Goal: Information Seeking & Learning: Compare options

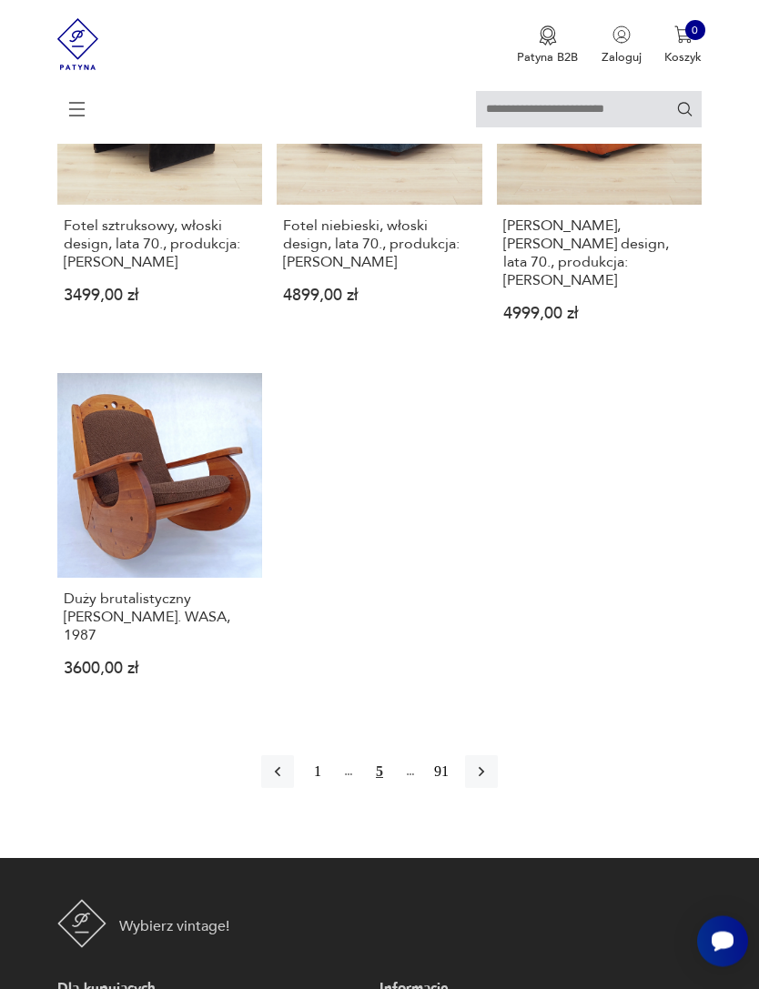
click at [498, 789] on button "button" at bounding box center [481, 772] width 33 height 33
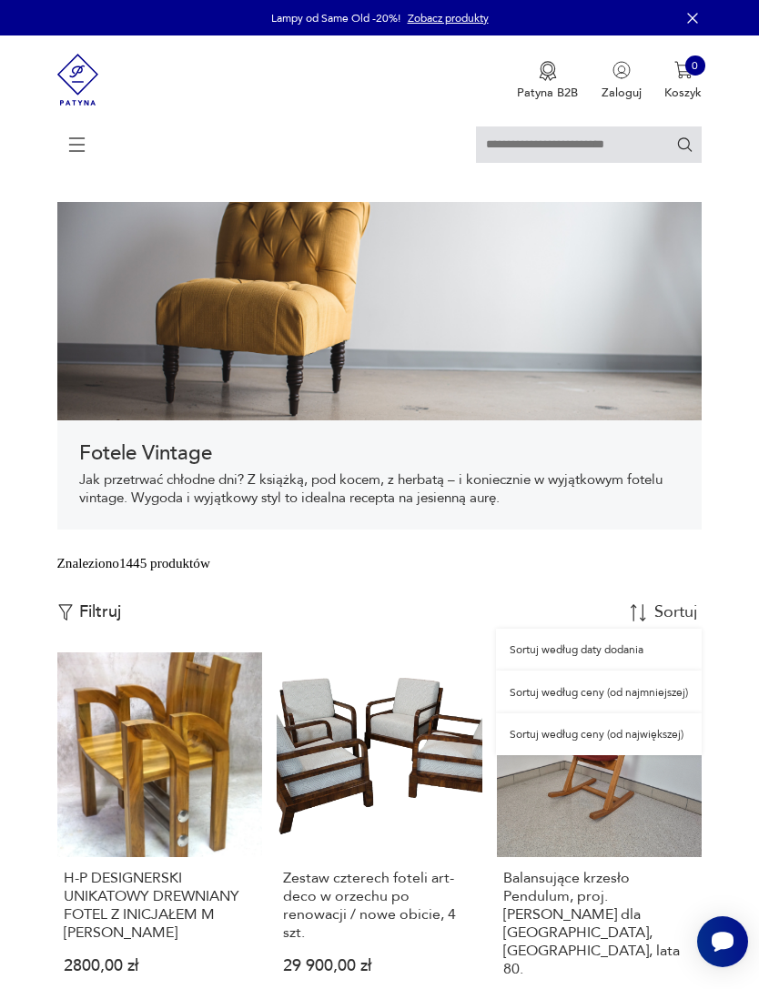
click at [660, 712] on div "Sortuj według ceny (od najmniejszej)" at bounding box center [599, 692] width 206 height 42
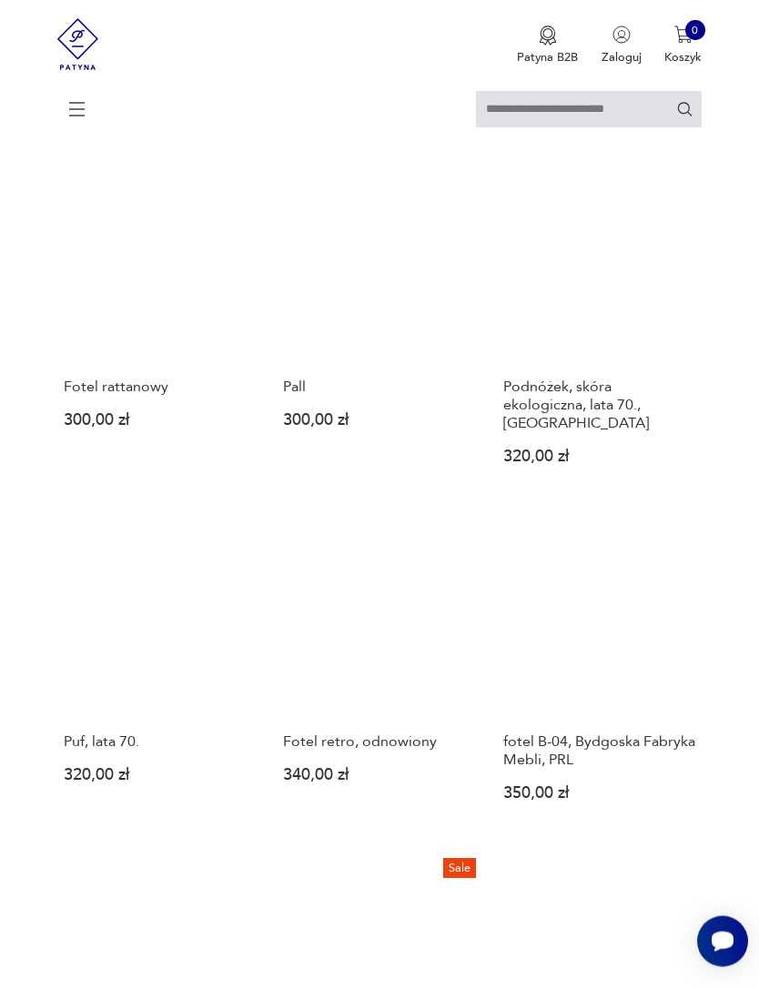
scroll to position [1223, 0]
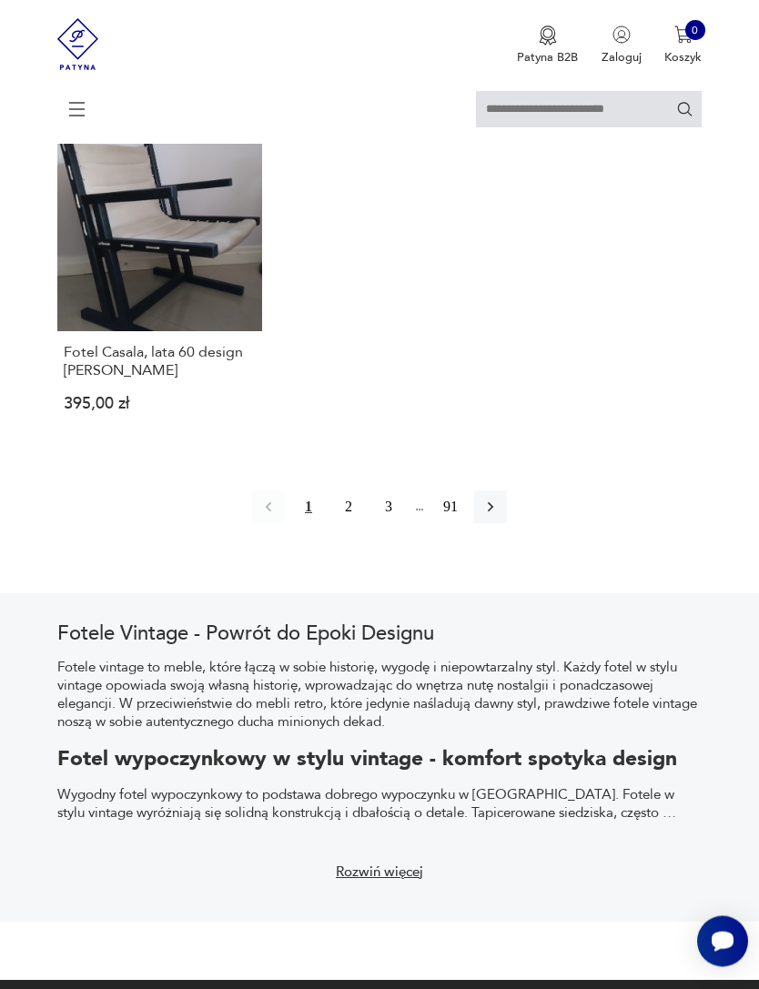
click at [500, 524] on button "button" at bounding box center [490, 507] width 33 height 33
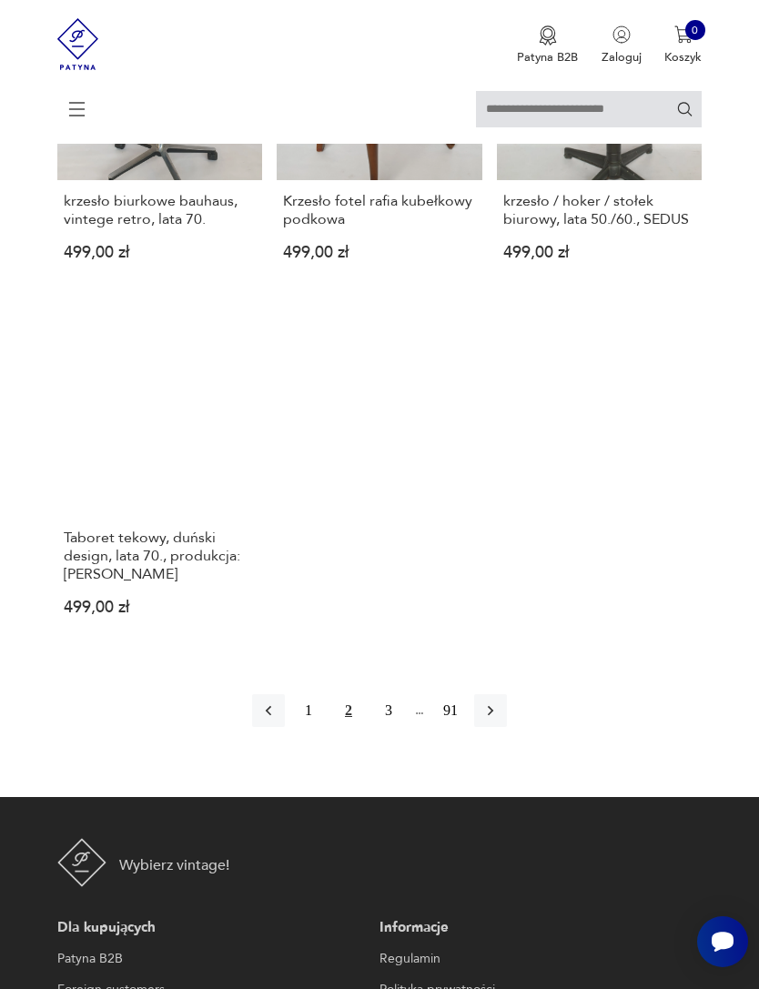
scroll to position [2183, 0]
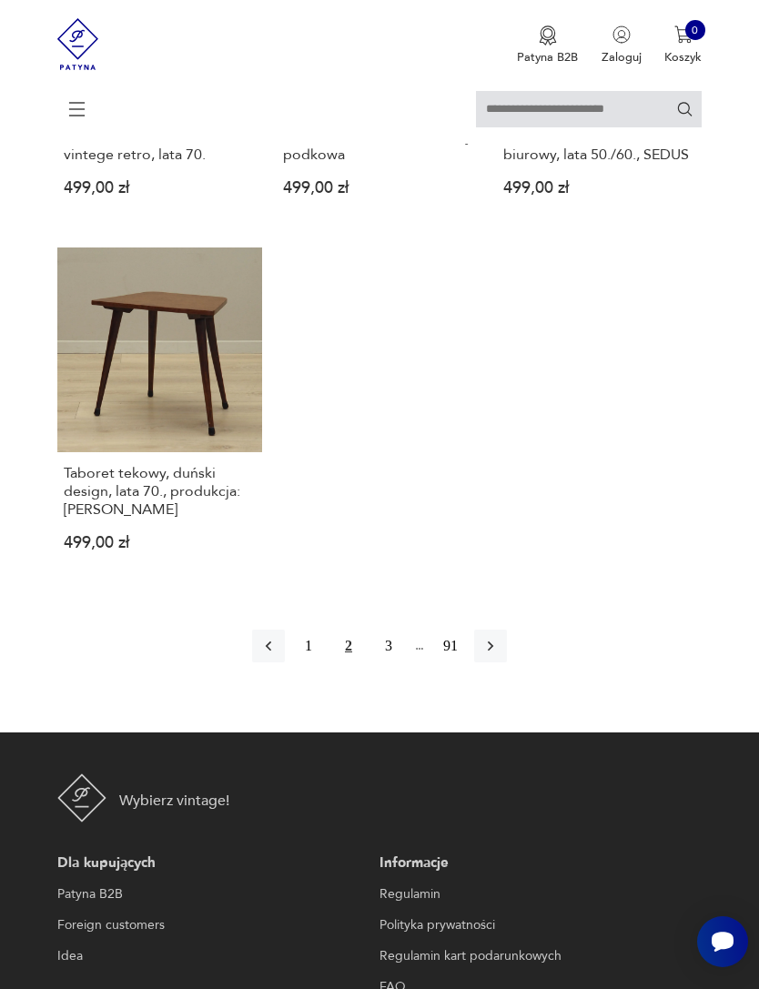
click at [500, 655] on icon "button" at bounding box center [490, 646] width 18 height 18
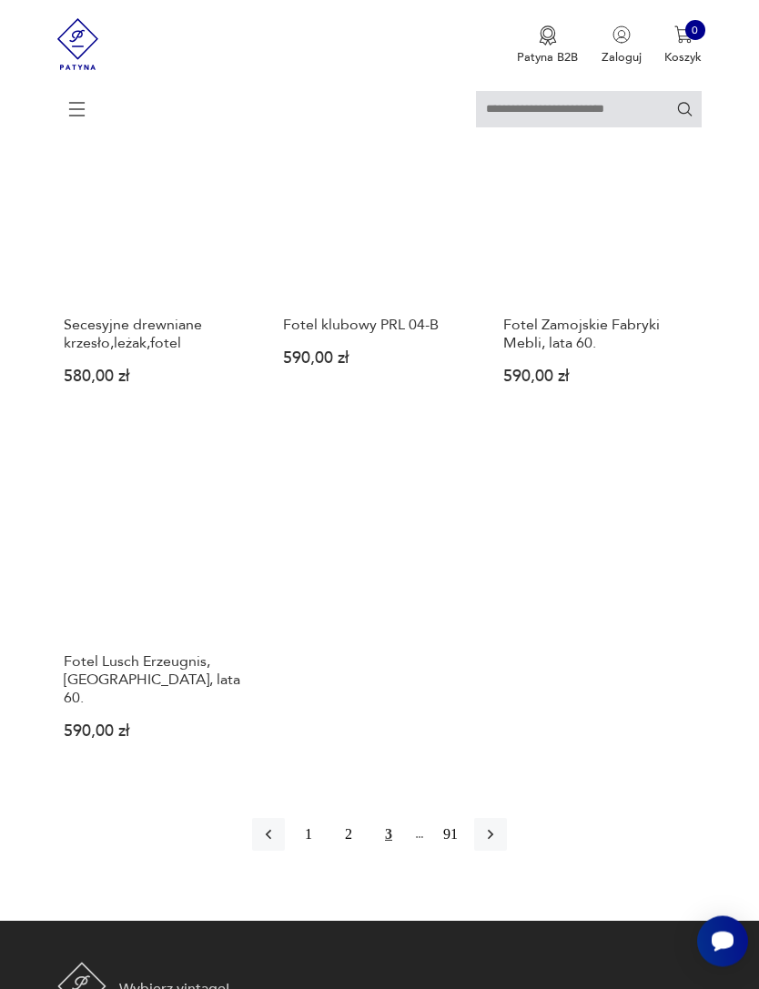
scroll to position [2040, 0]
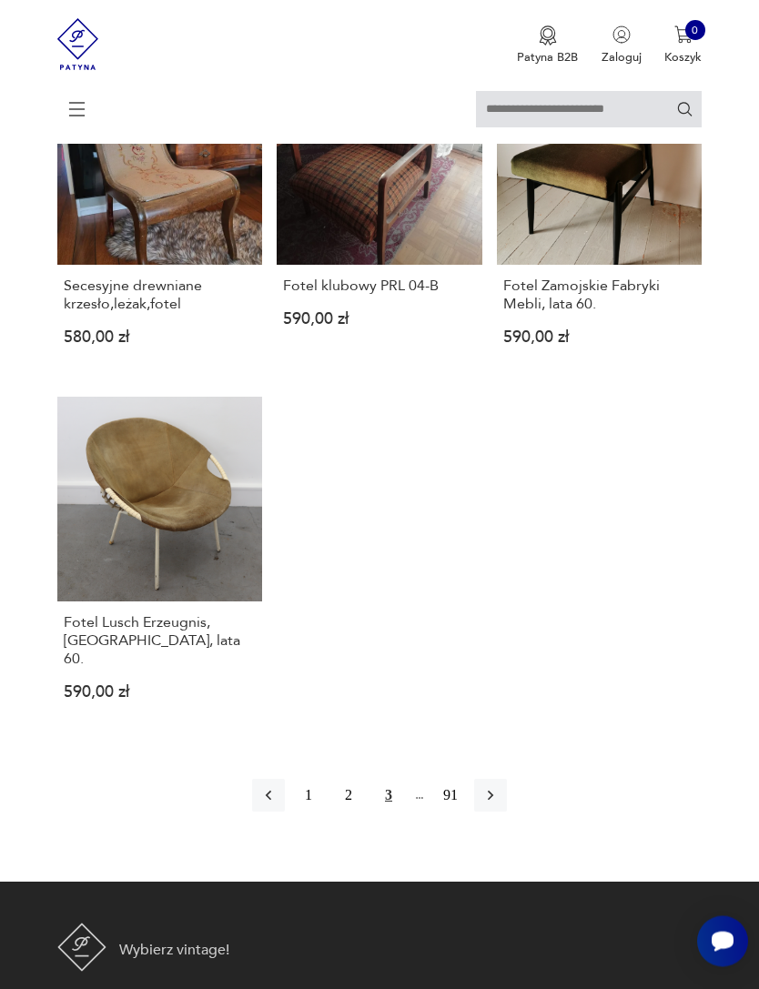
click at [507, 813] on button "button" at bounding box center [490, 796] width 33 height 33
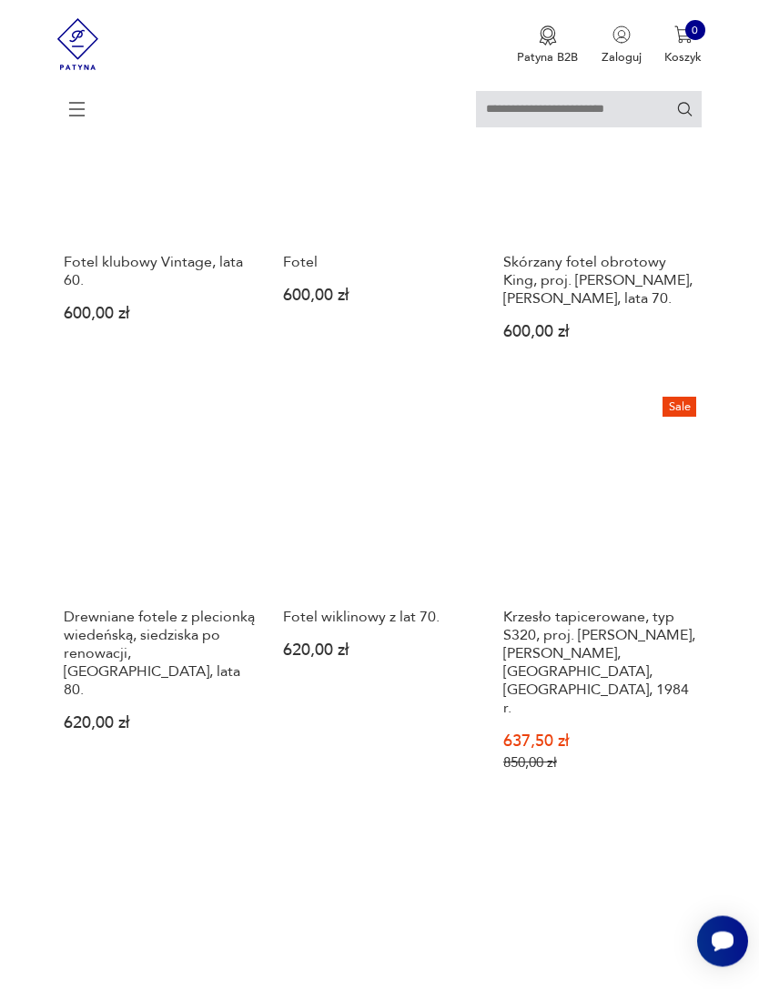
scroll to position [1311, 0]
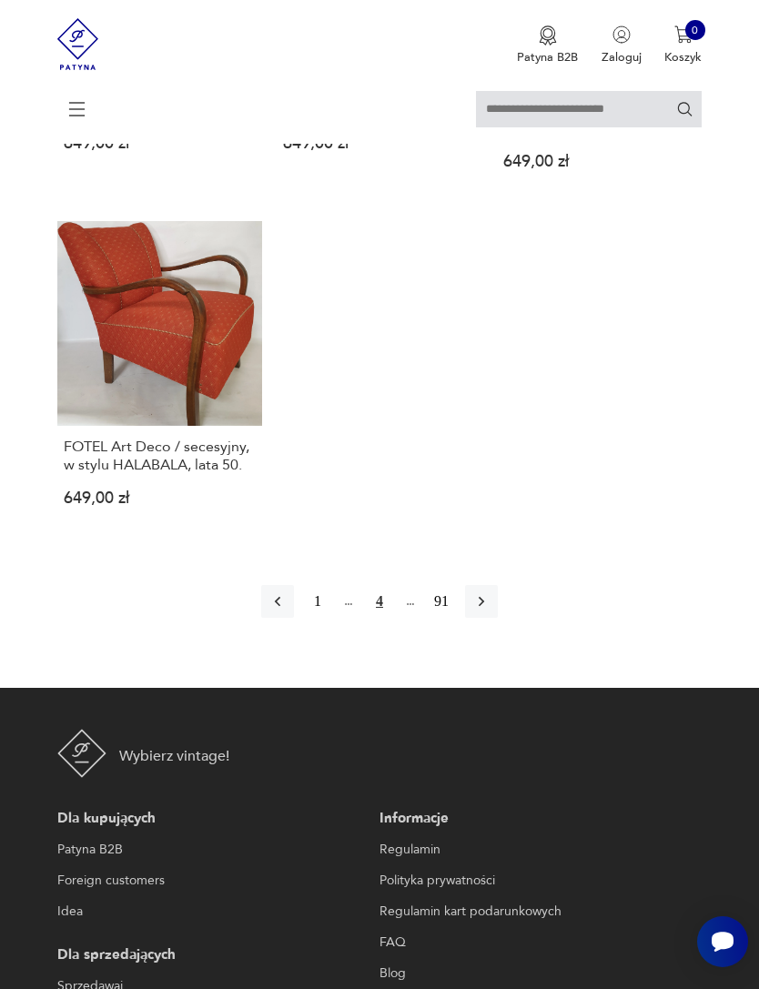
click at [498, 618] on button "button" at bounding box center [481, 601] width 33 height 33
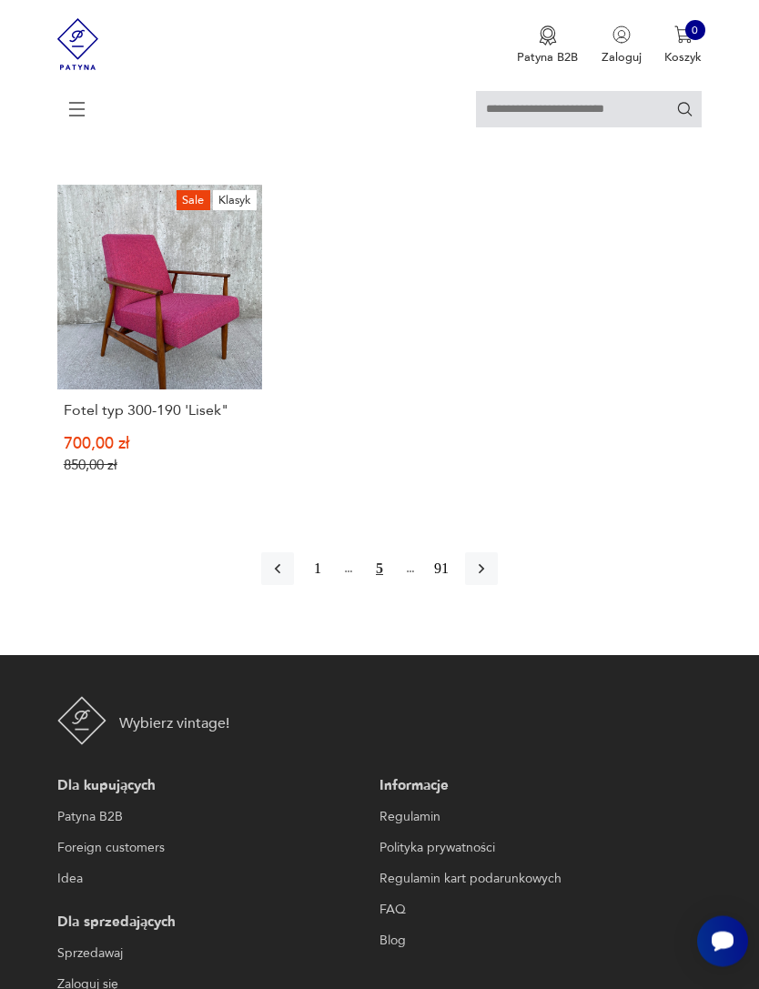
scroll to position [2311, 0]
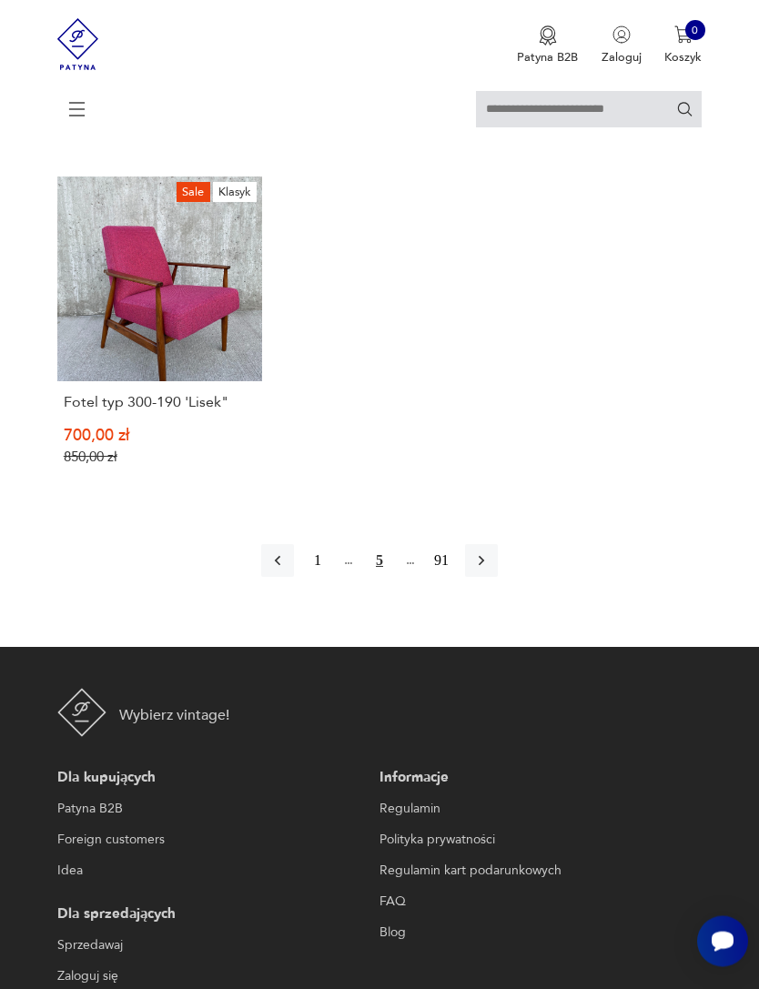
click at [490, 570] on icon "button" at bounding box center [481, 560] width 18 height 18
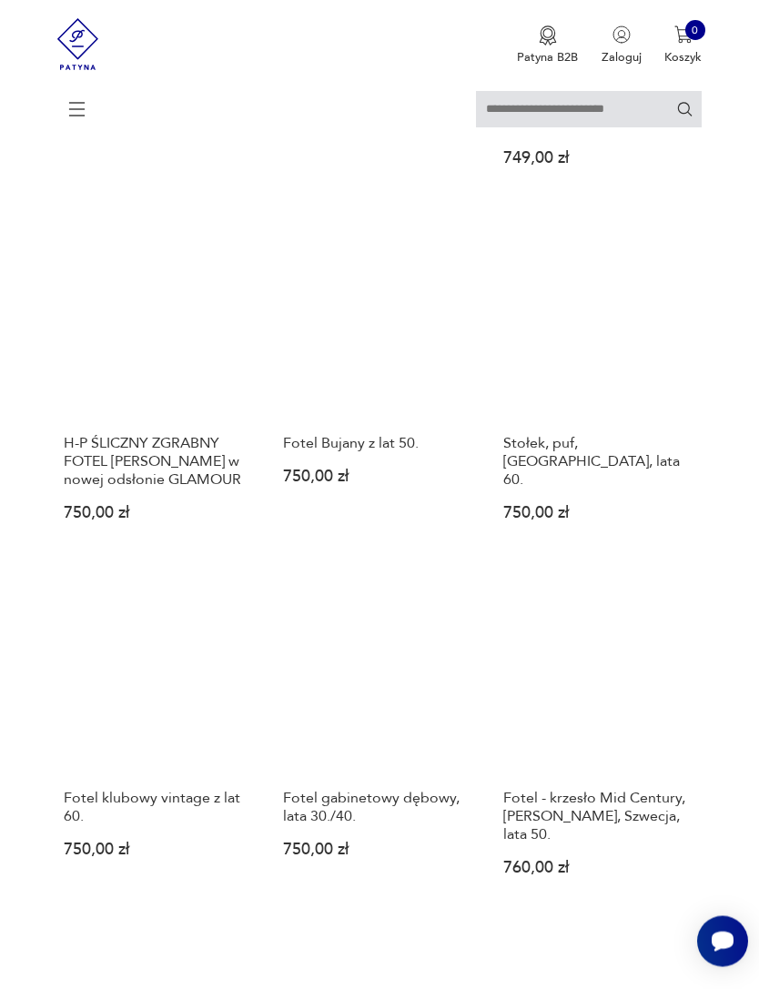
scroll to position [1493, 0]
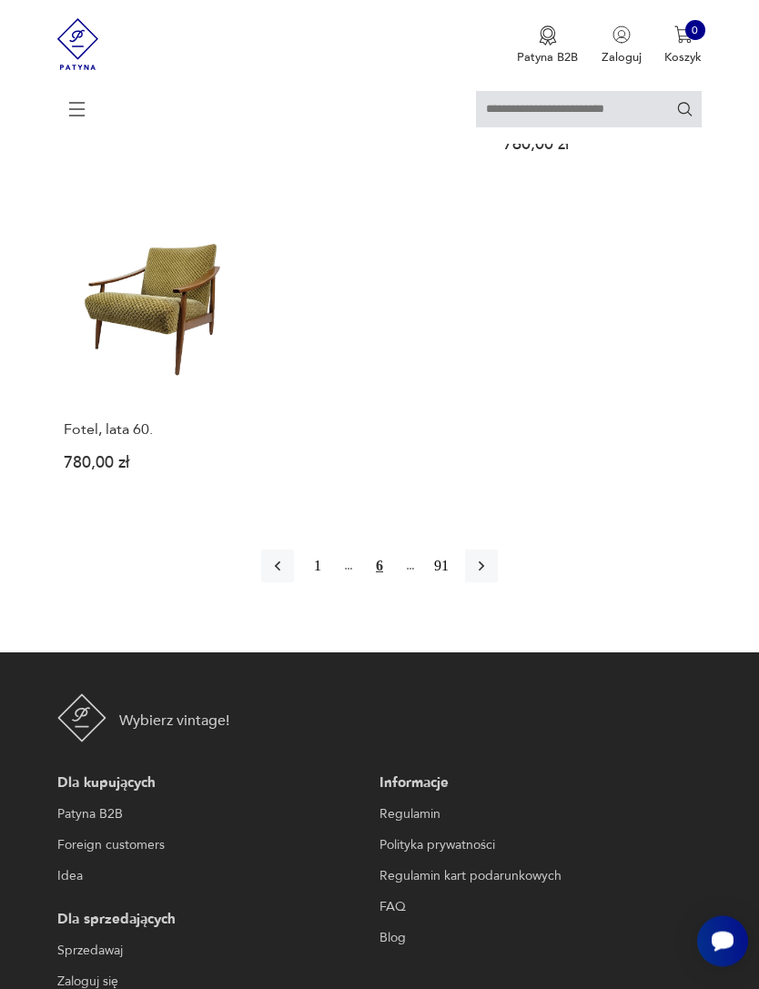
click at [490, 576] on icon "button" at bounding box center [481, 567] width 18 height 18
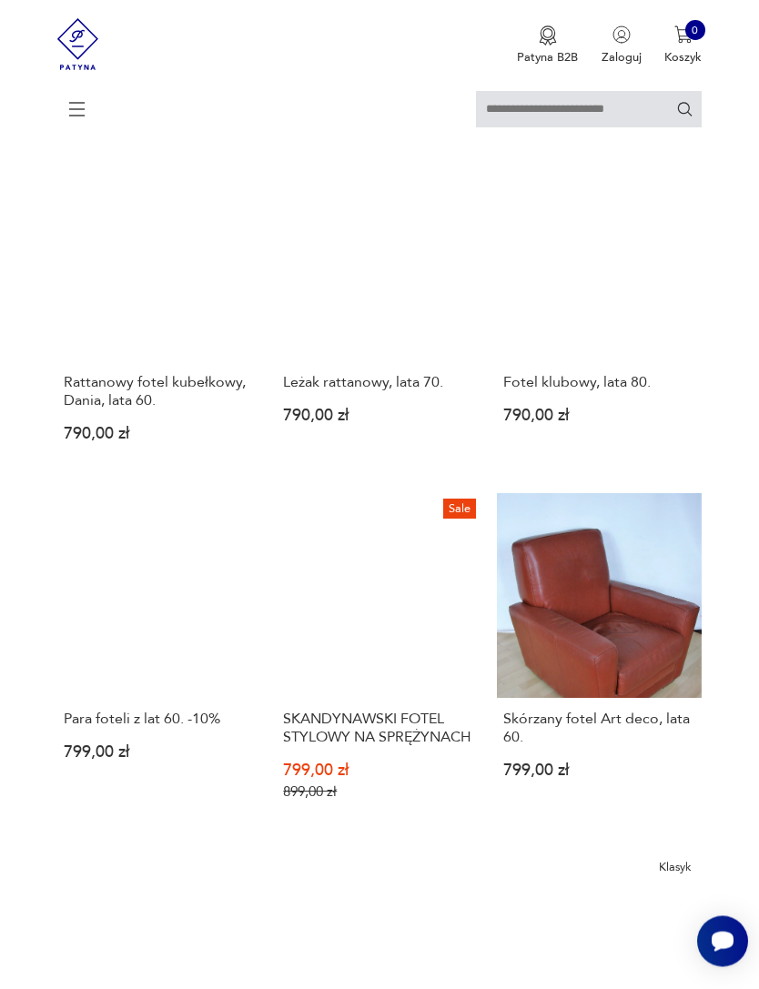
scroll to position [495, 0]
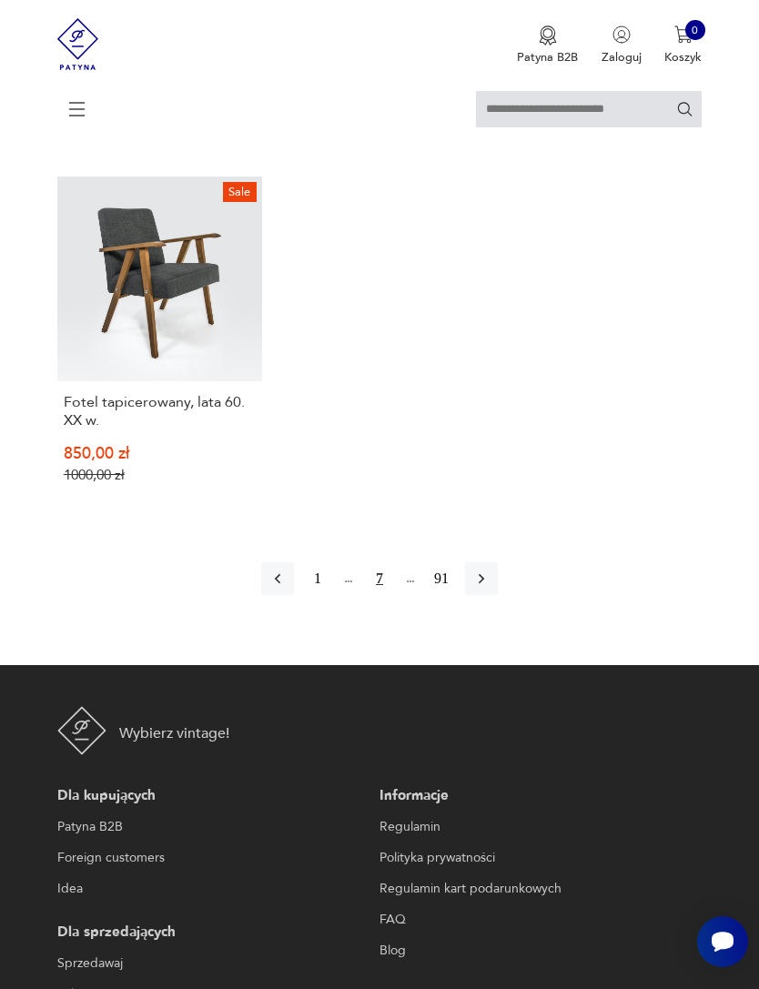
click at [490, 588] on icon "button" at bounding box center [481, 579] width 18 height 18
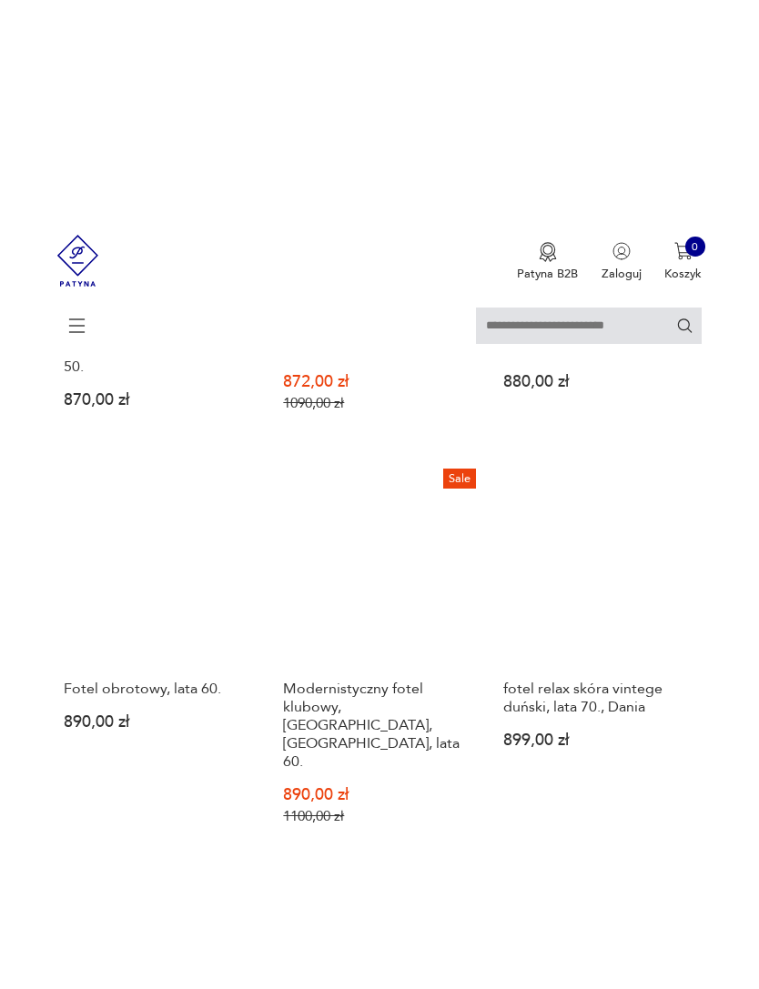
scroll to position [906, 0]
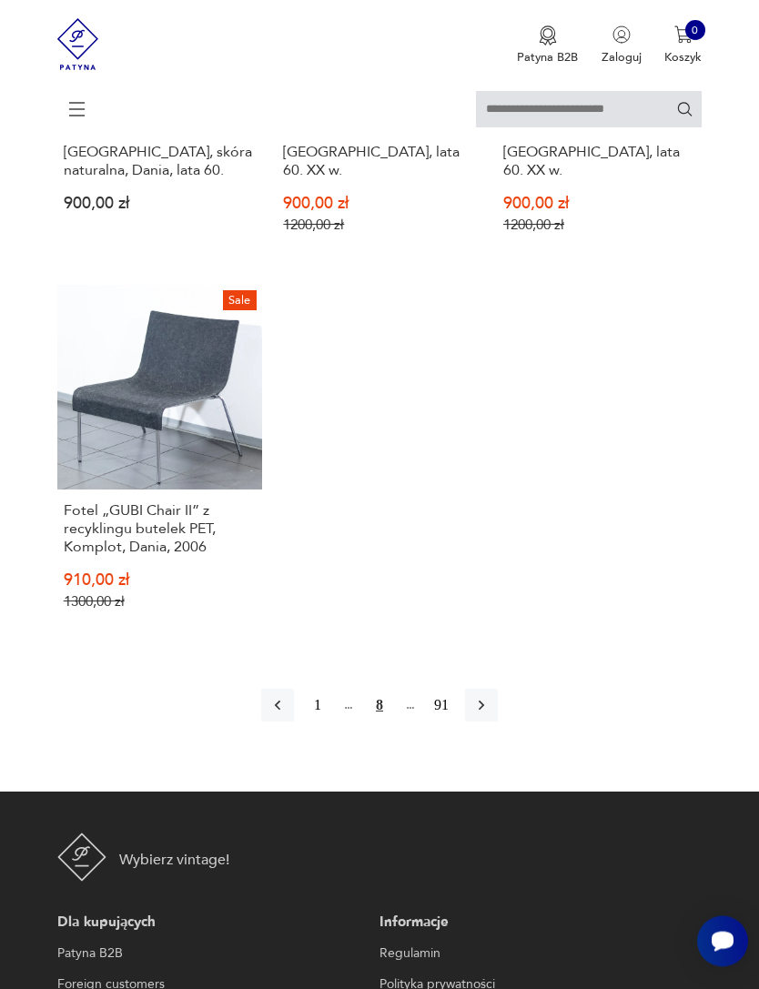
click at [490, 715] on icon "button" at bounding box center [481, 706] width 18 height 18
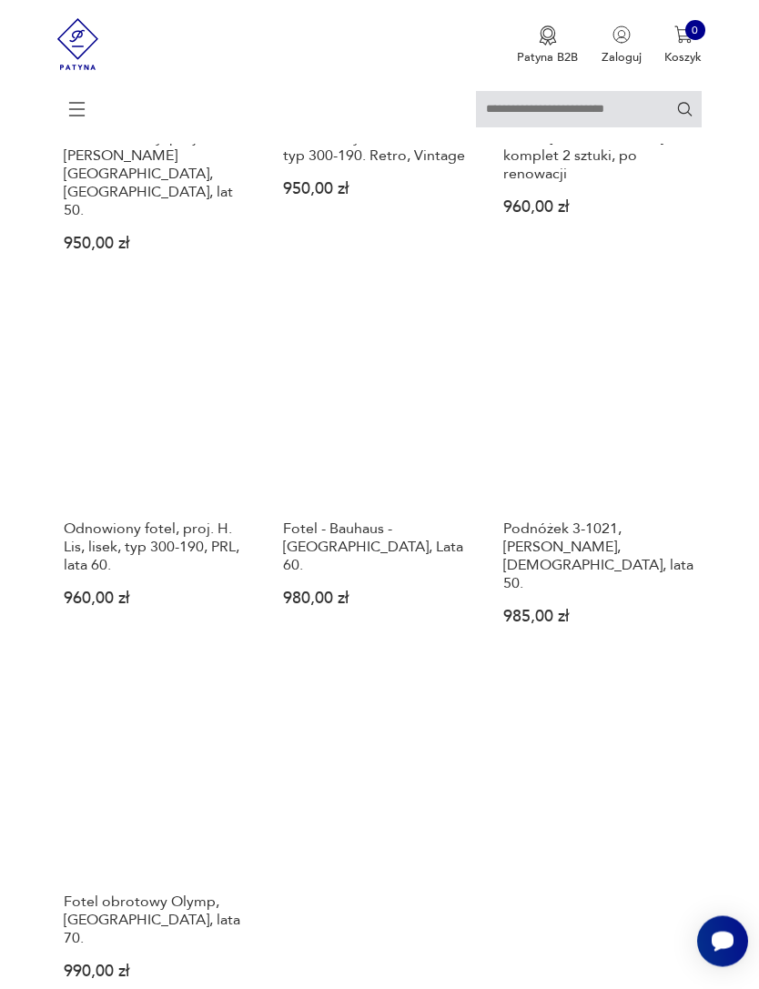
scroll to position [1787, 0]
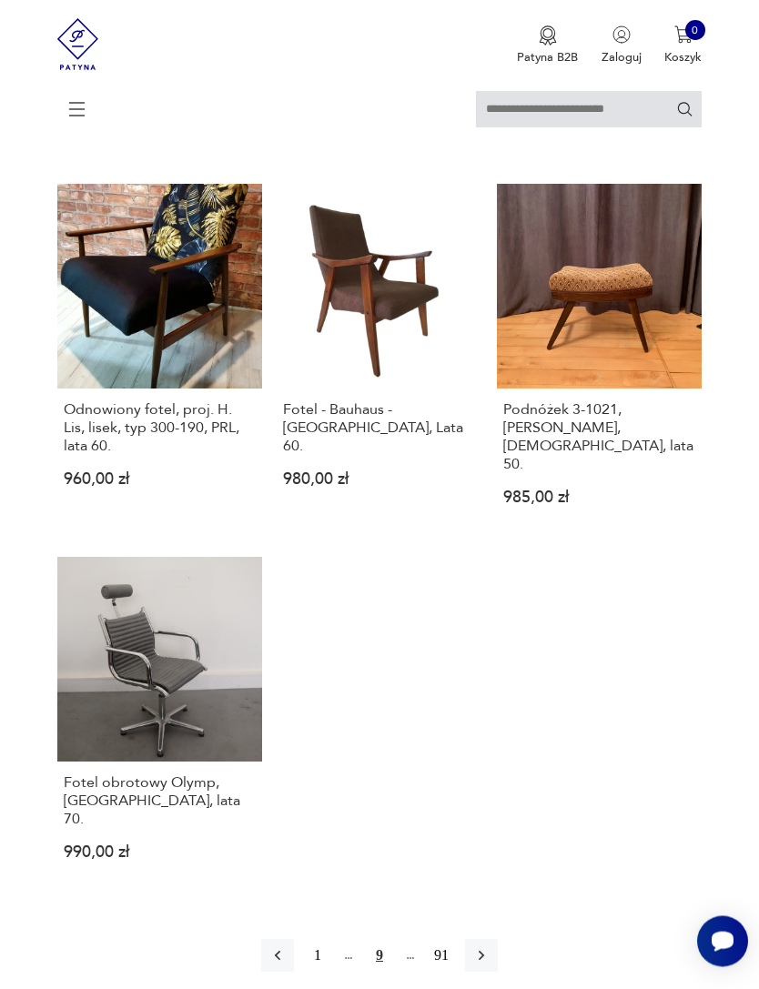
scroll to position [1927, 0]
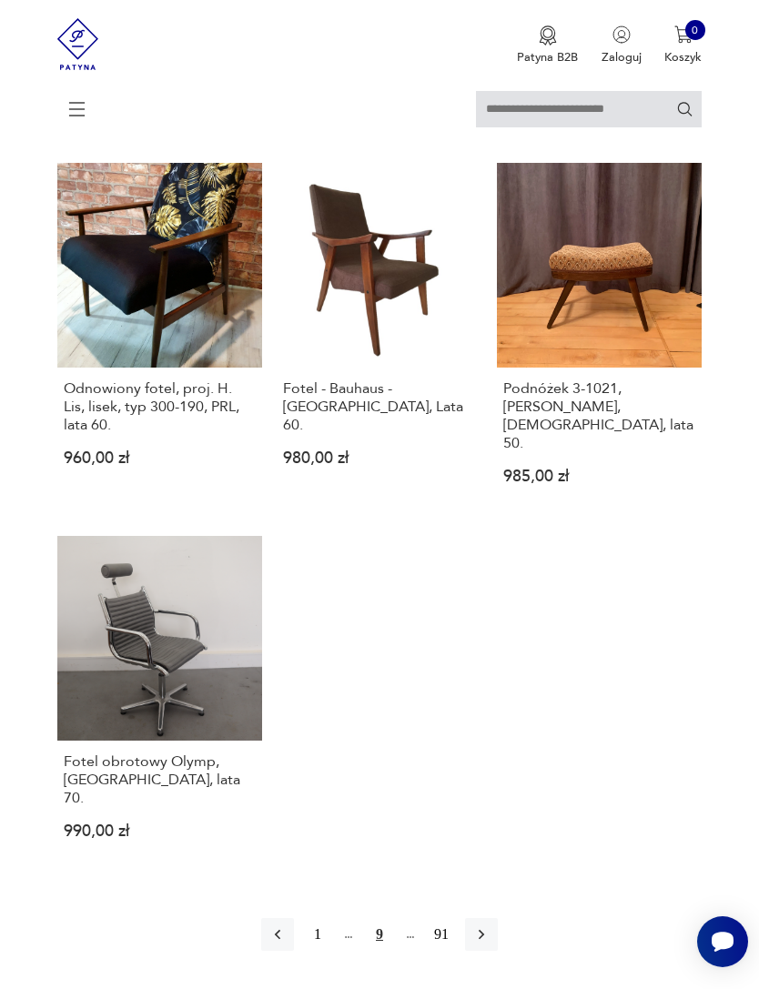
click at [490, 944] on icon "button" at bounding box center [481, 934] width 18 height 18
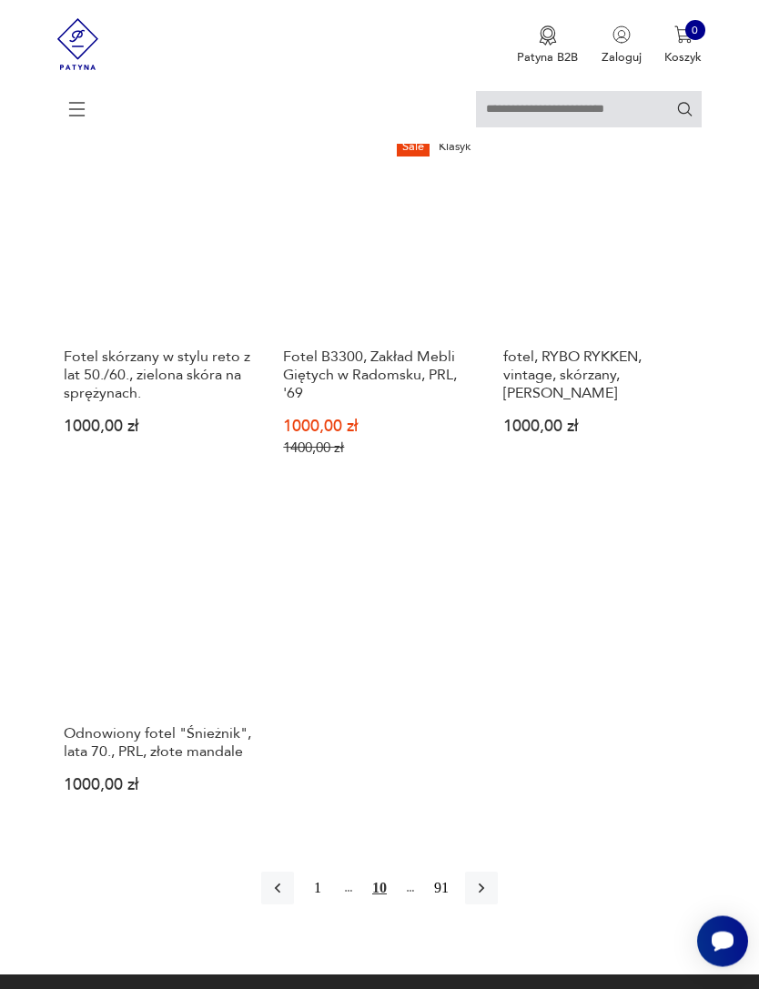
scroll to position [1944, 0]
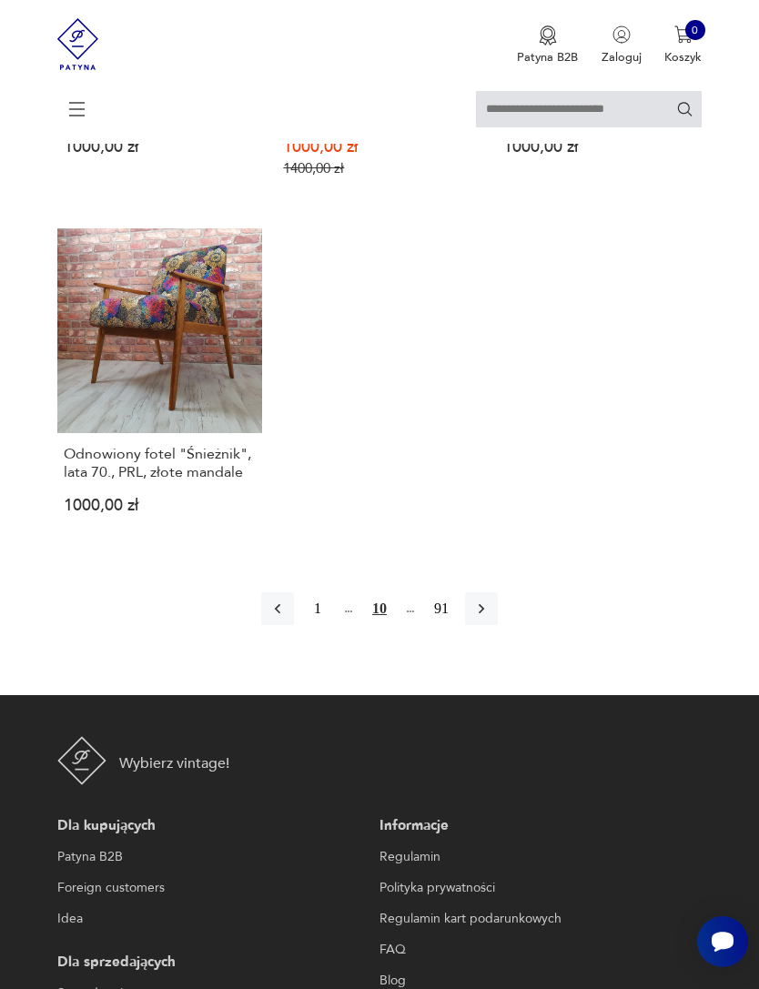
click at [490, 618] on icon "button" at bounding box center [481, 609] width 18 height 18
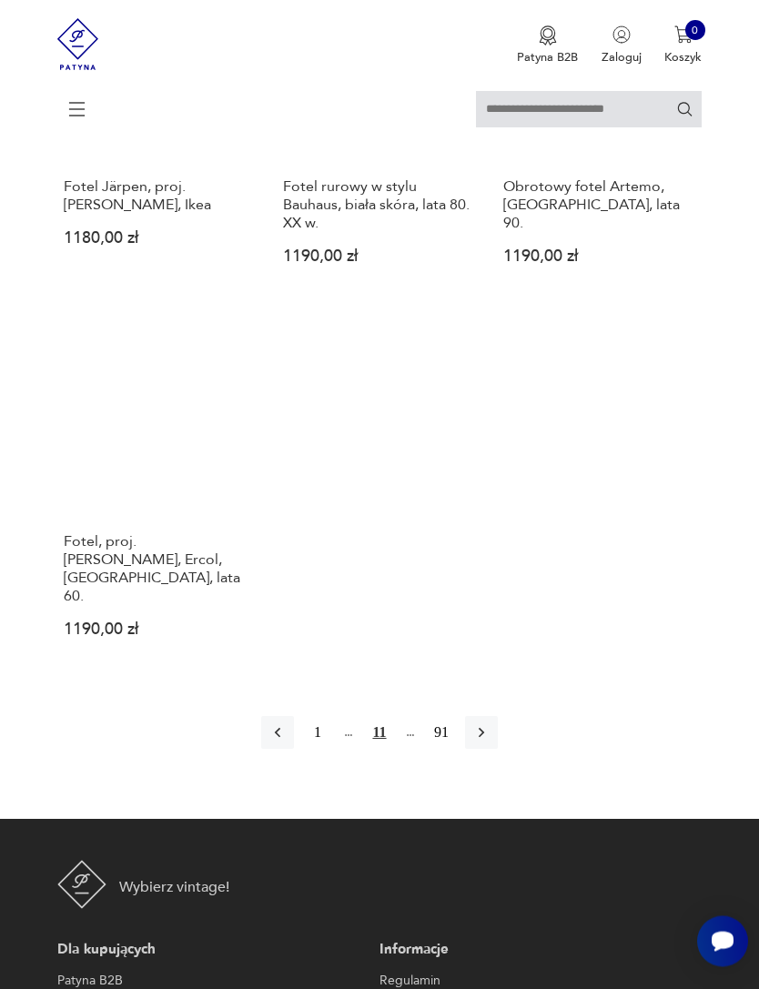
scroll to position [2168, 0]
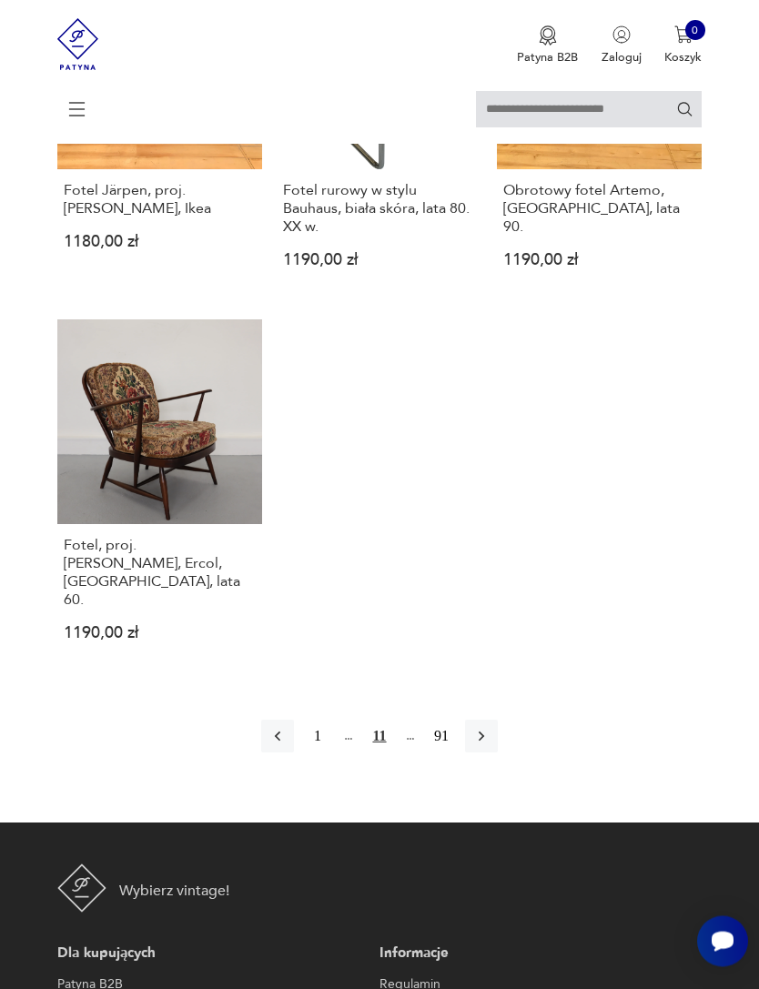
click at [487, 753] on button "button" at bounding box center [481, 737] width 33 height 33
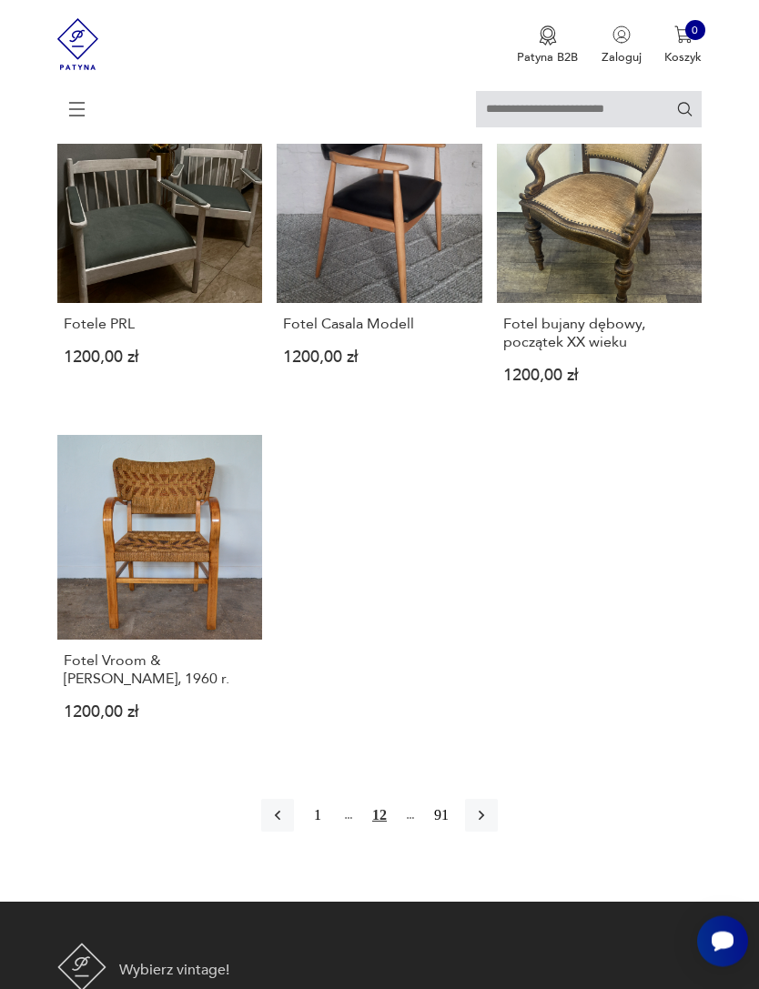
scroll to position [2012, 0]
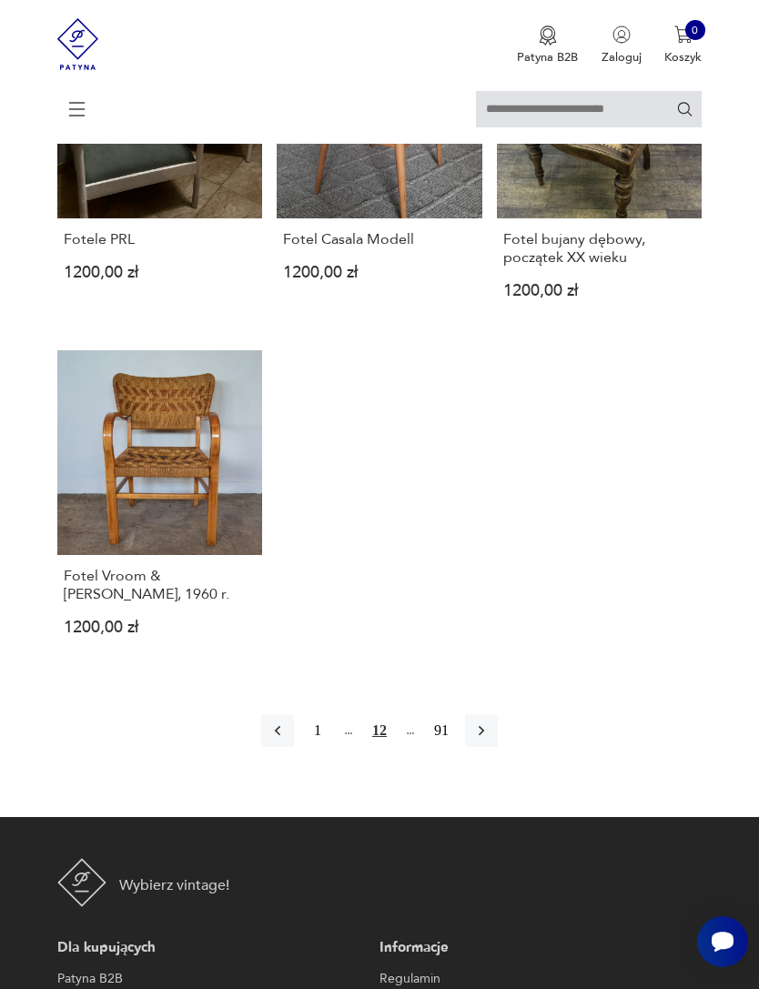
click at [498, 747] on button "button" at bounding box center [481, 730] width 33 height 33
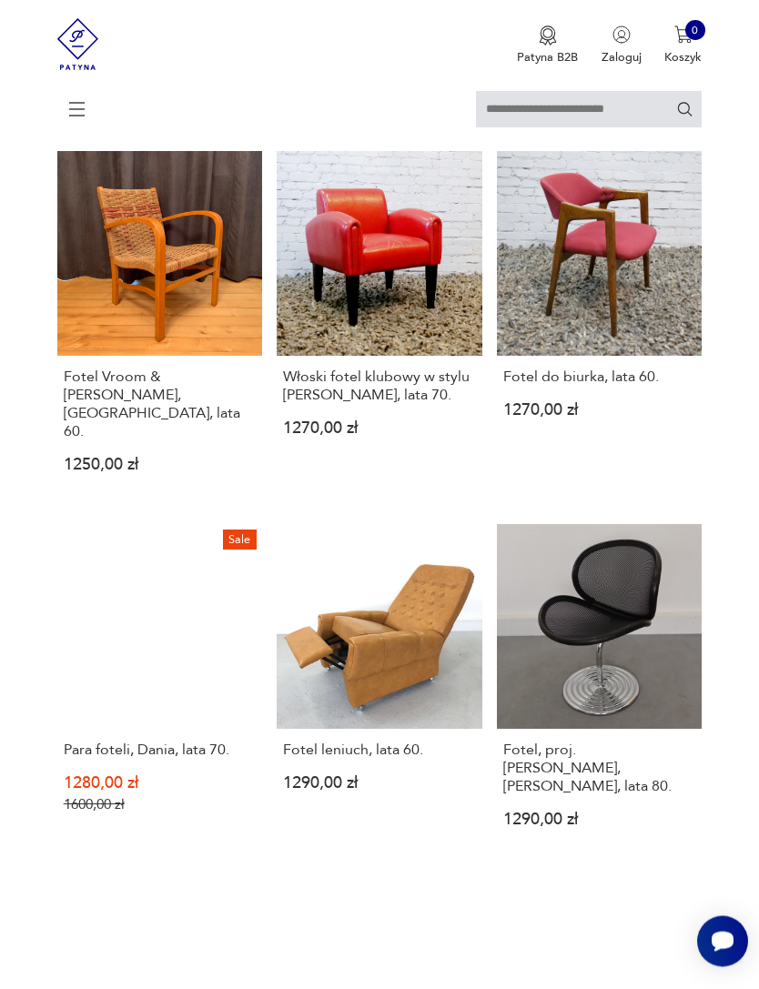
scroll to position [1572, 0]
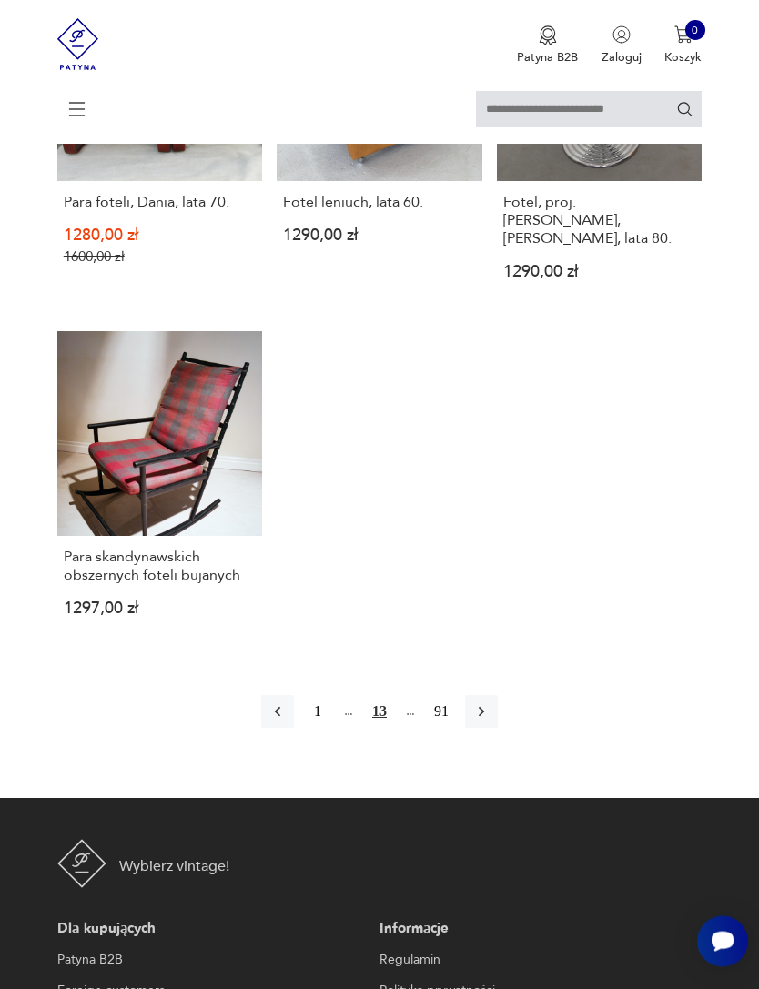
click at [489, 729] on button "button" at bounding box center [481, 712] width 33 height 33
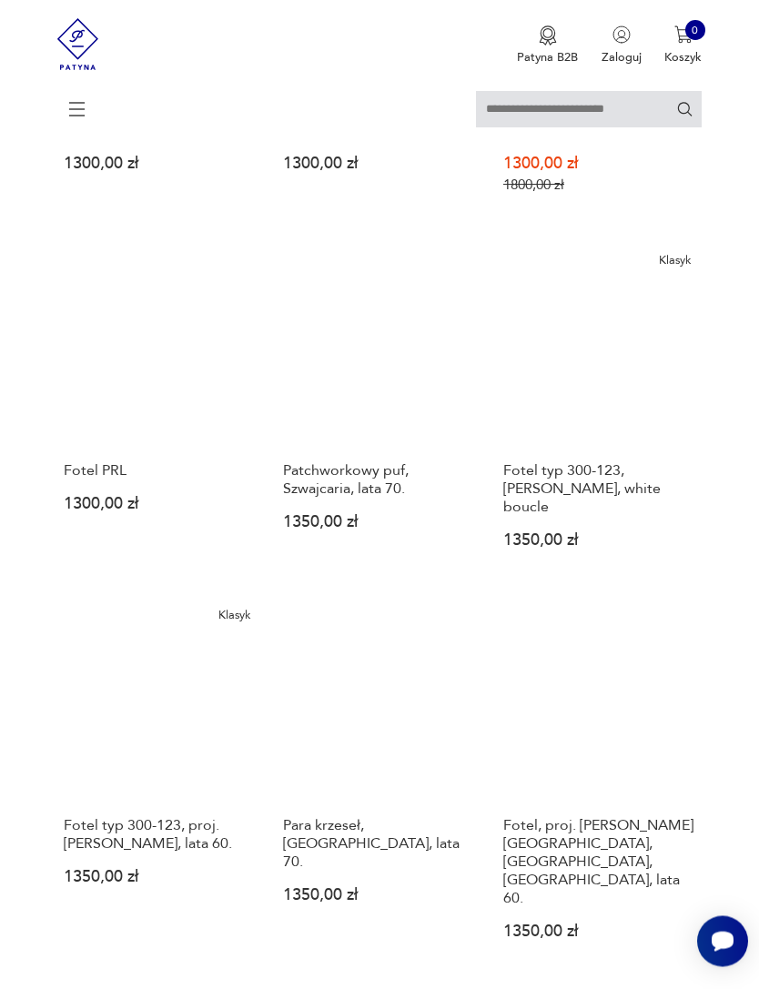
scroll to position [1476, 0]
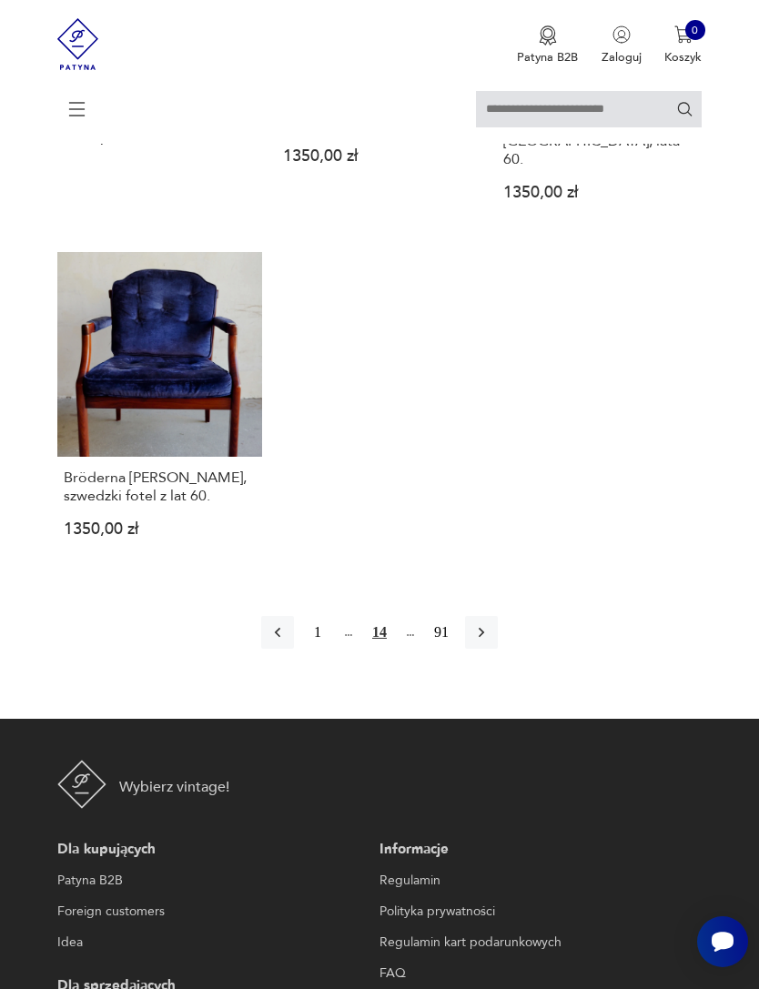
click at [490, 641] on icon "button" at bounding box center [481, 632] width 18 height 18
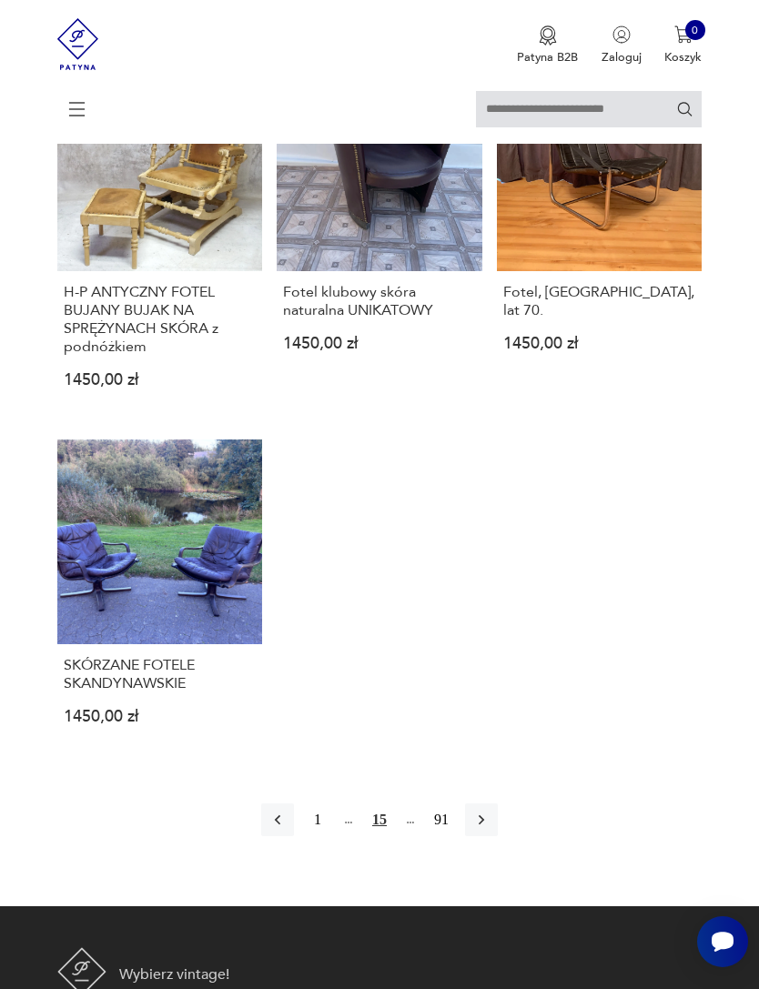
scroll to position [2100, 0]
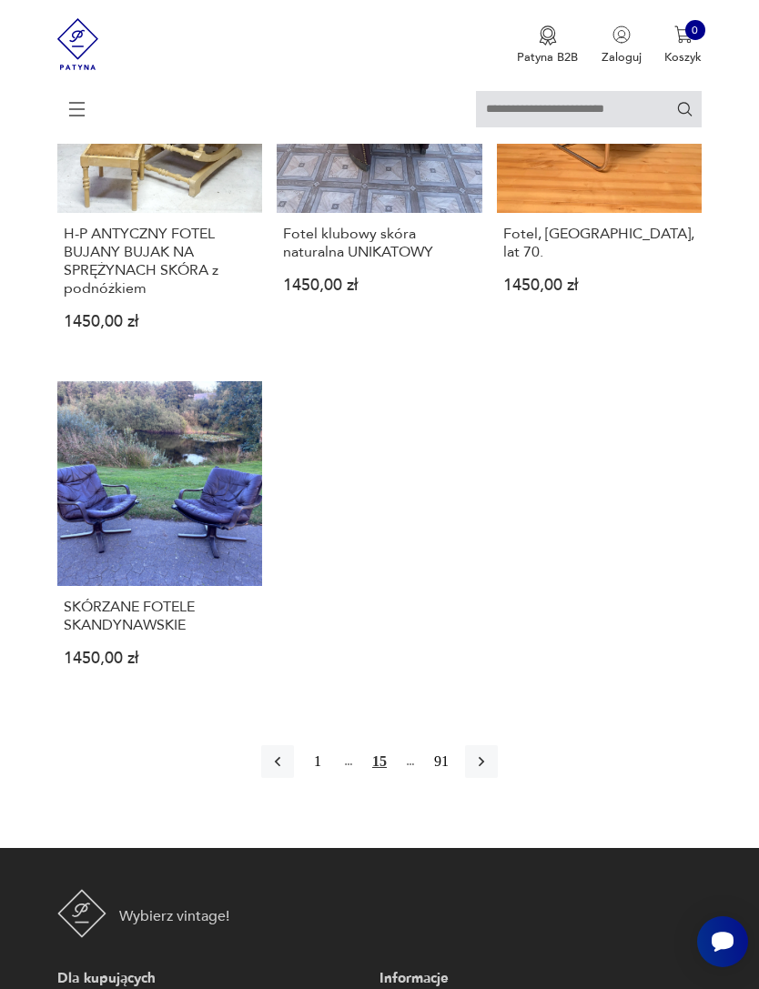
click at [490, 771] on icon "button" at bounding box center [481, 761] width 18 height 18
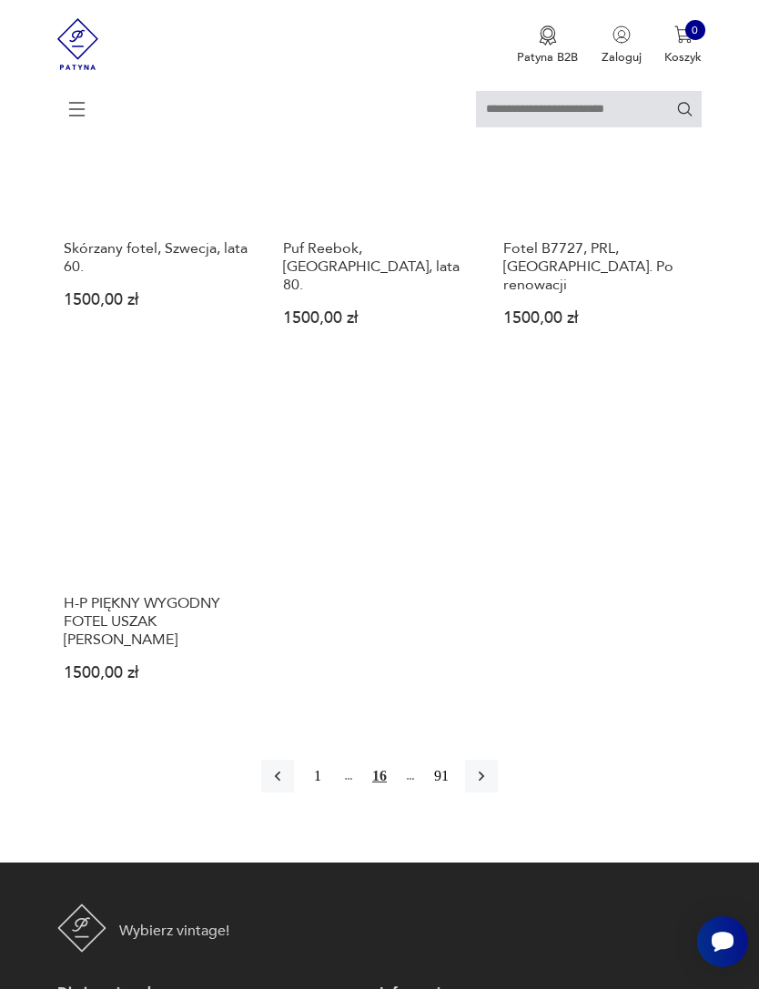
scroll to position [2095, 0]
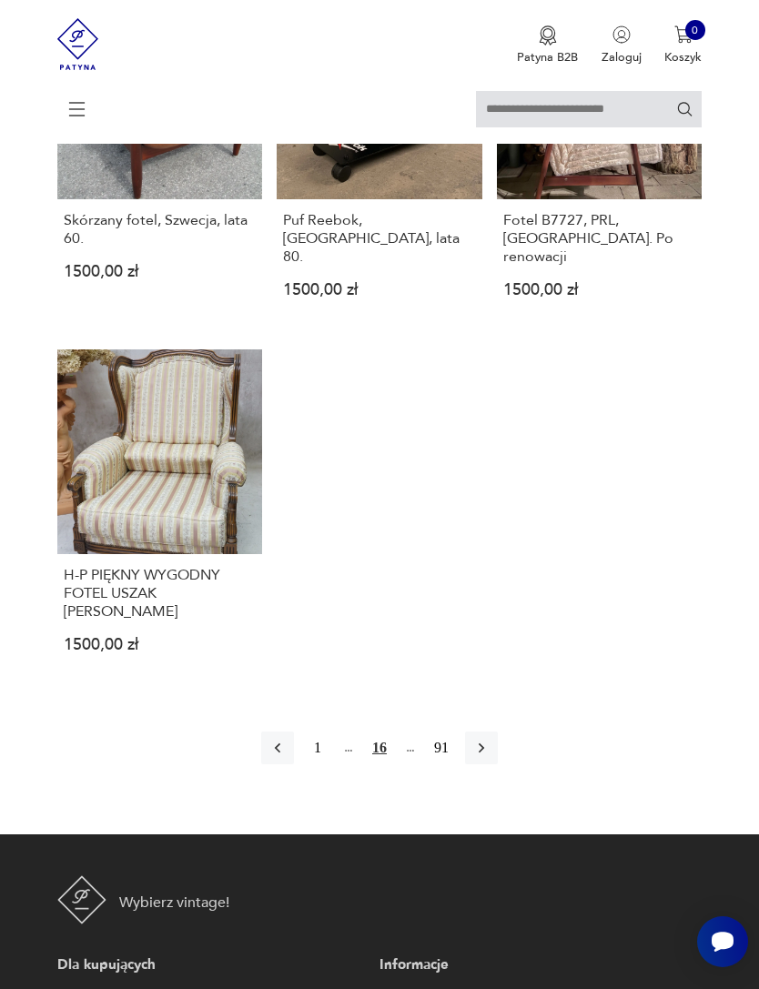
click at [498, 764] on button "button" at bounding box center [481, 748] width 33 height 33
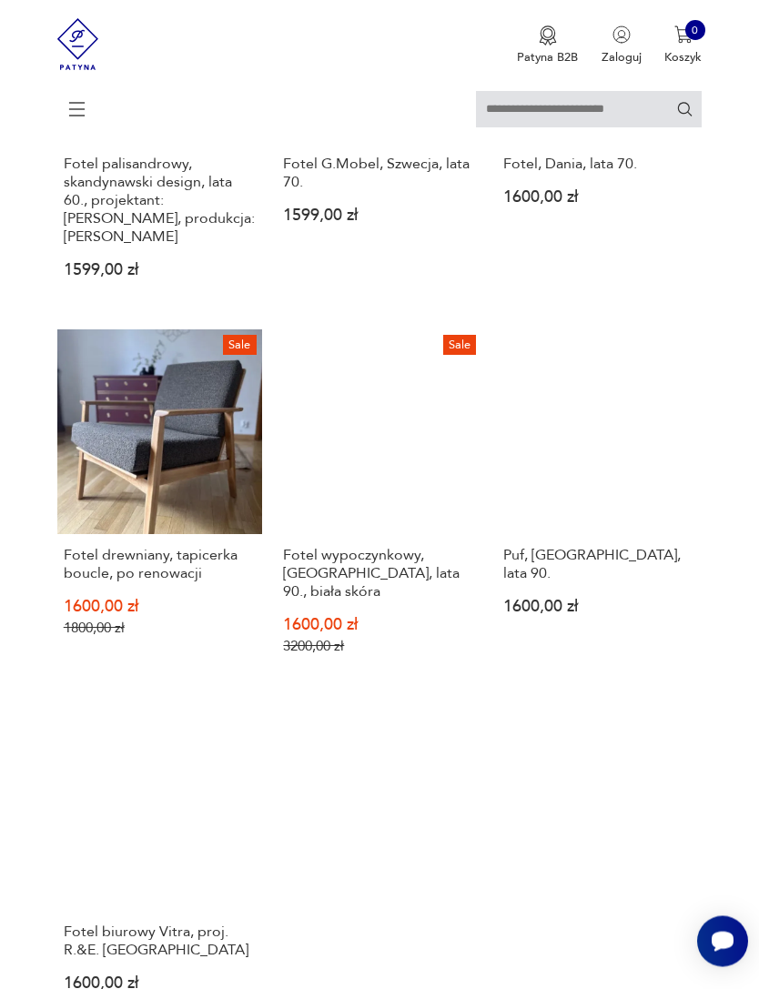
scroll to position [1797, 0]
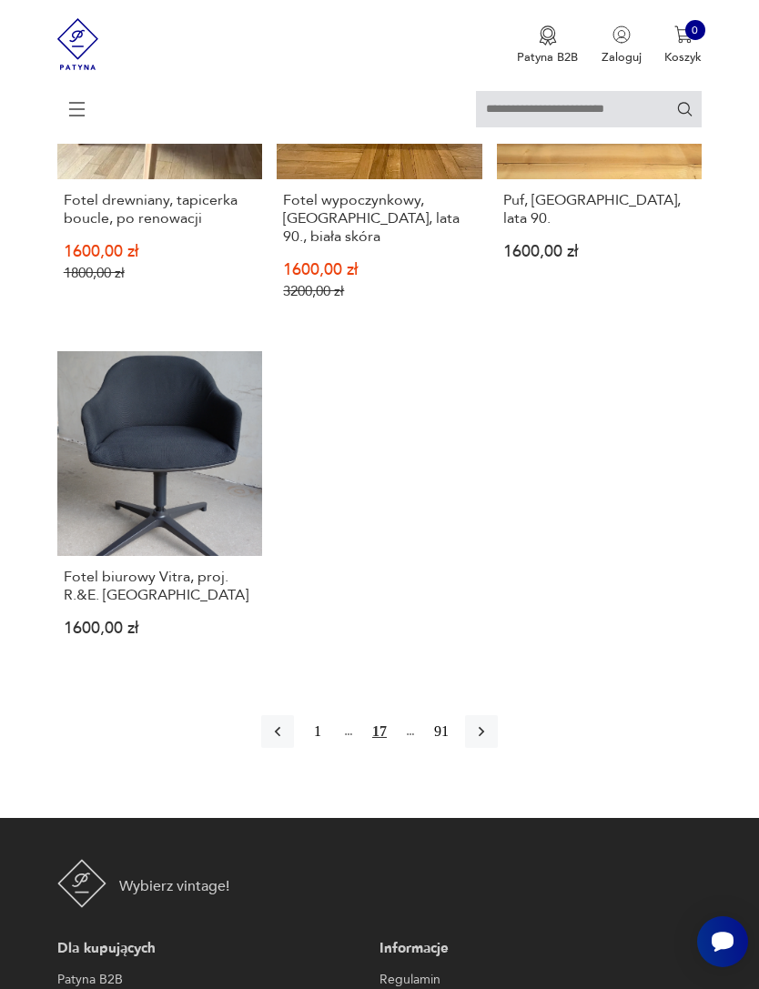
click at [489, 748] on button "button" at bounding box center [481, 731] width 33 height 33
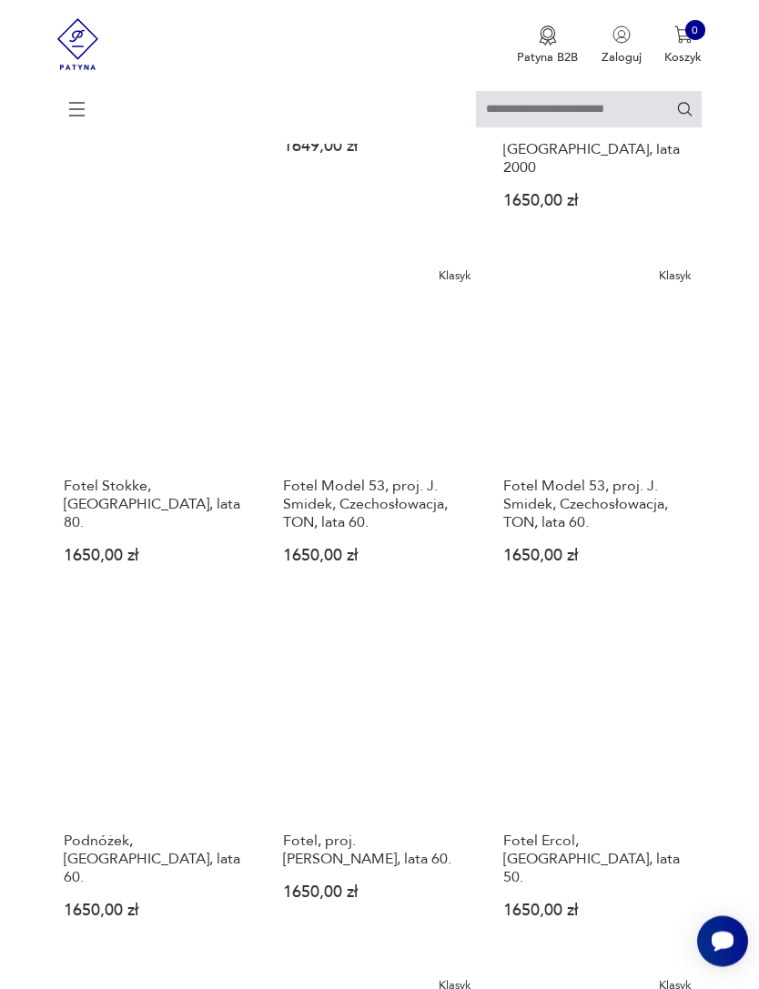
scroll to position [802, 0]
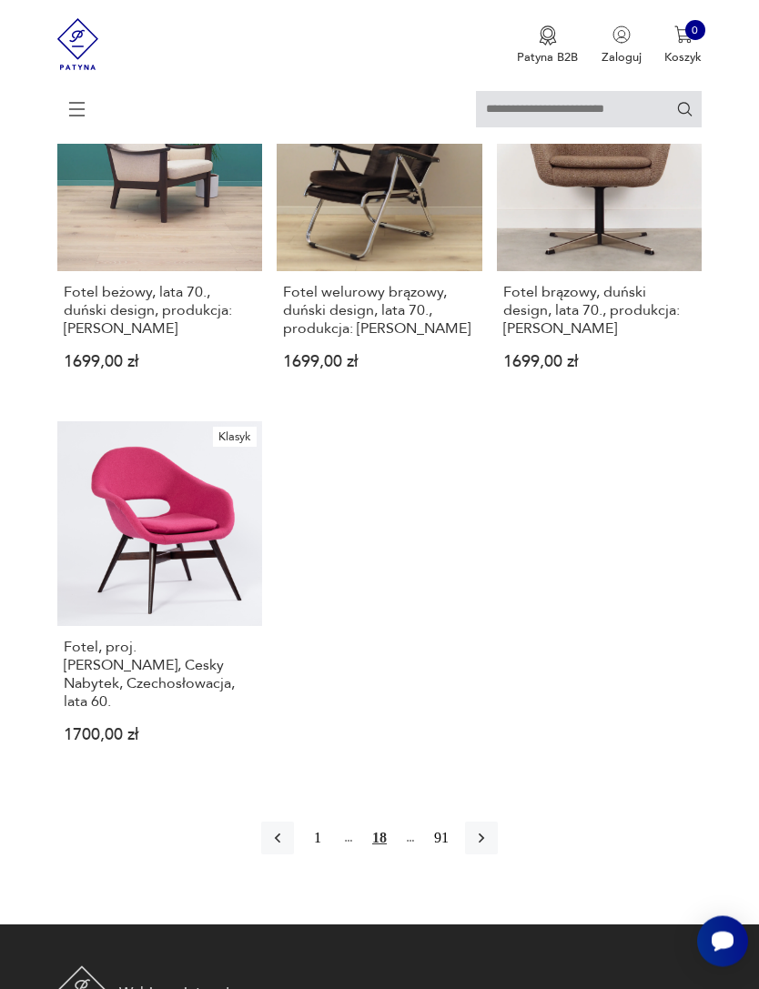
click at [493, 855] on button "button" at bounding box center [481, 839] width 33 height 33
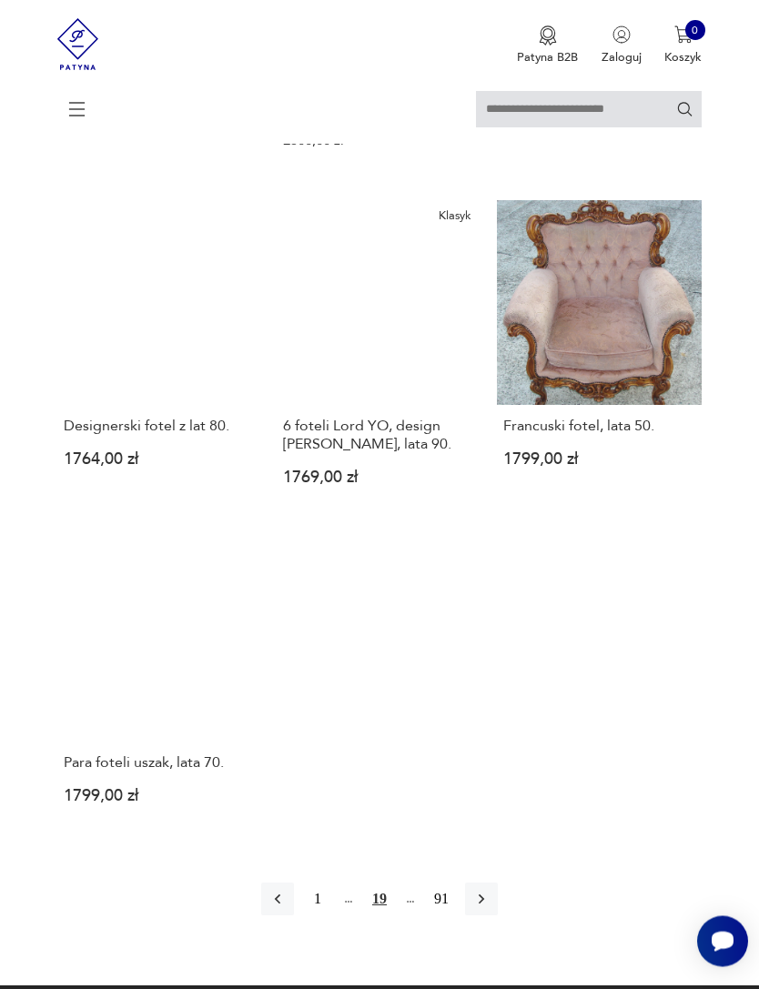
scroll to position [2047, 0]
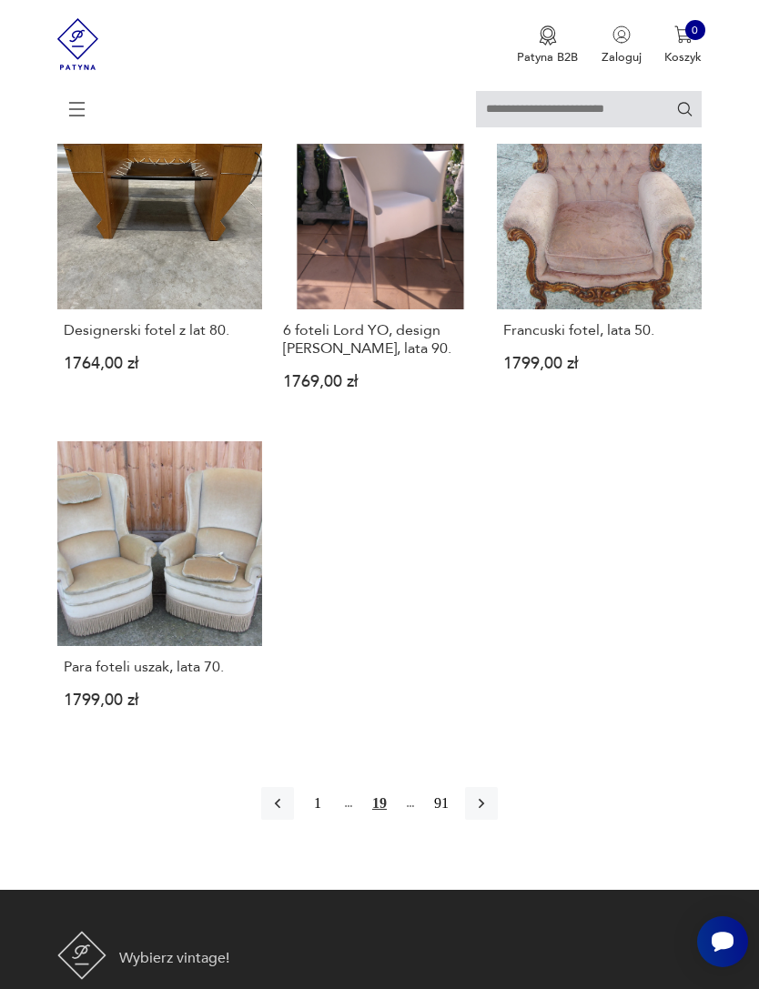
click at [490, 813] on icon "button" at bounding box center [481, 803] width 18 height 18
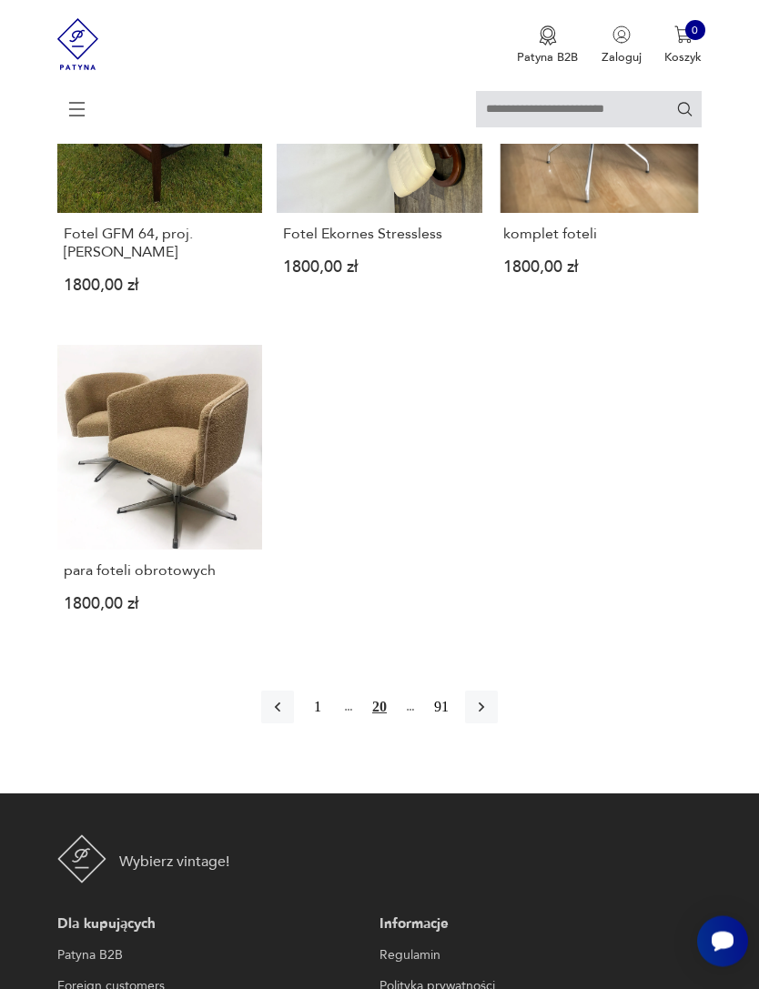
click at [491, 724] on button "button" at bounding box center [481, 708] width 33 height 33
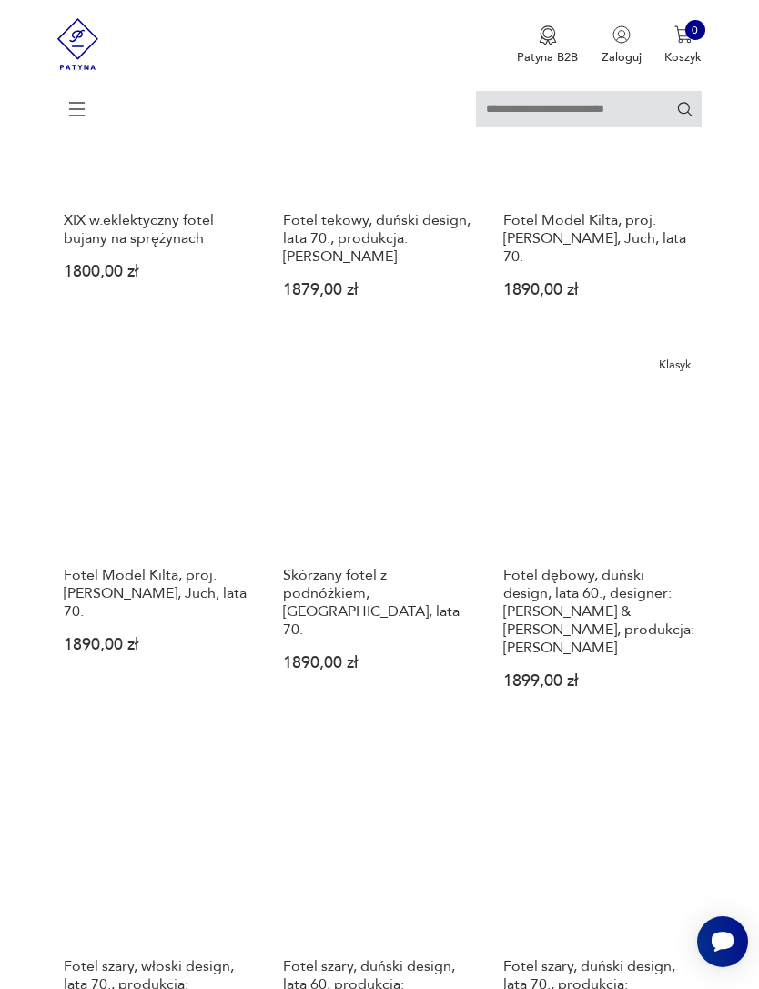
scroll to position [1409, 0]
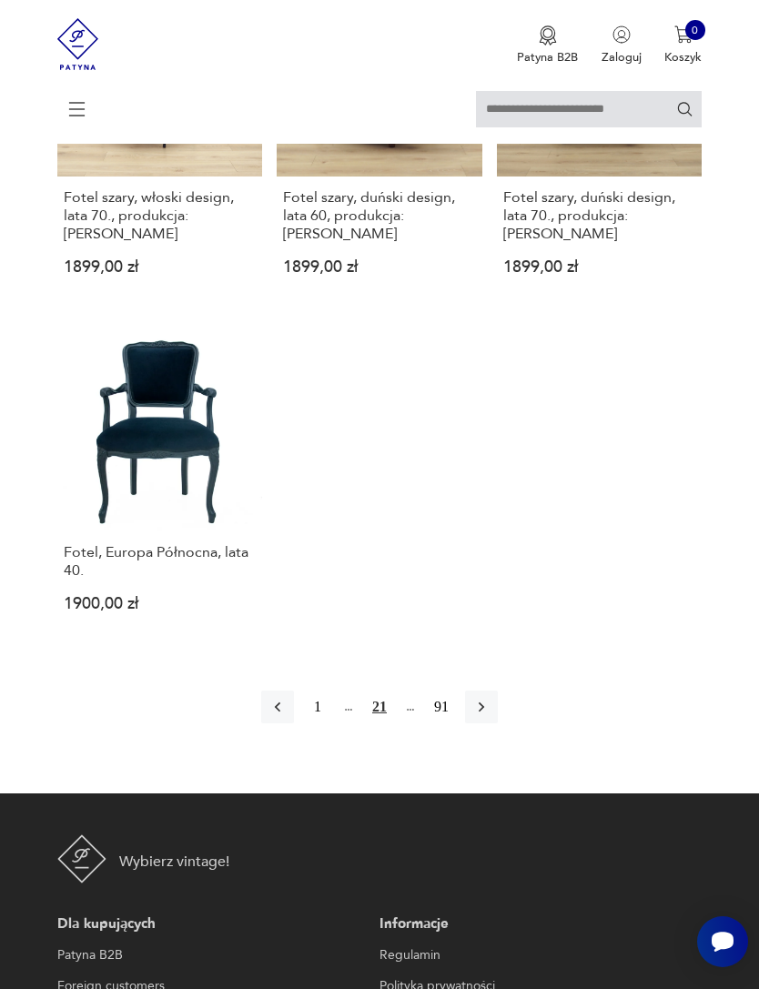
click at [488, 723] on button "button" at bounding box center [481, 707] width 33 height 33
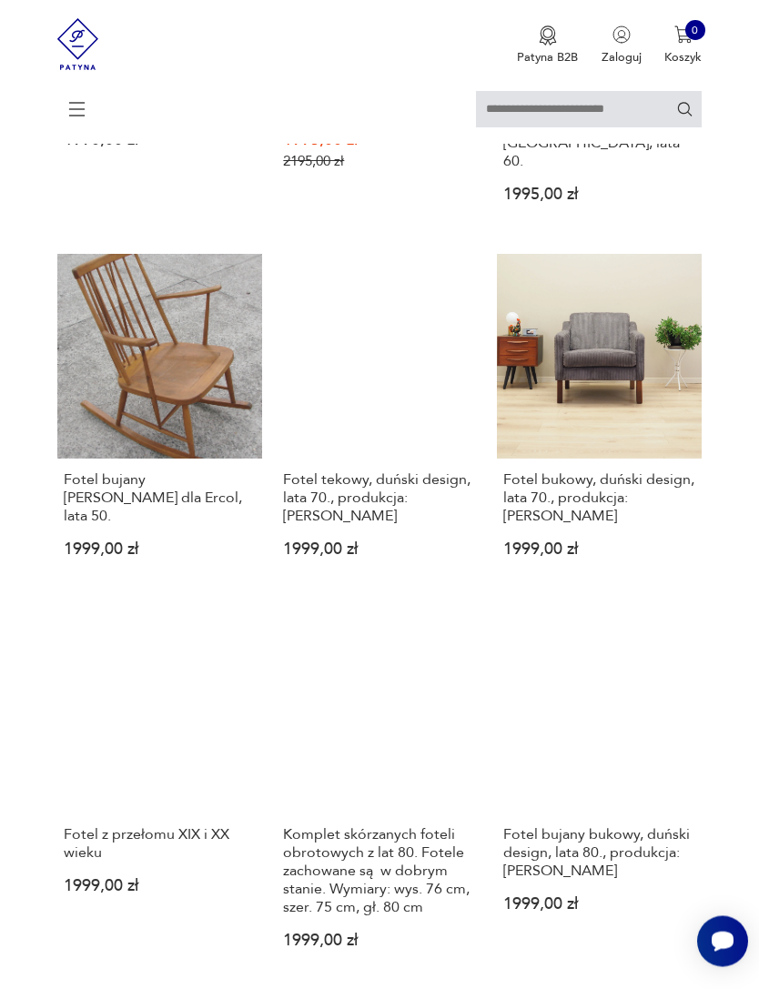
scroll to position [1576, 0]
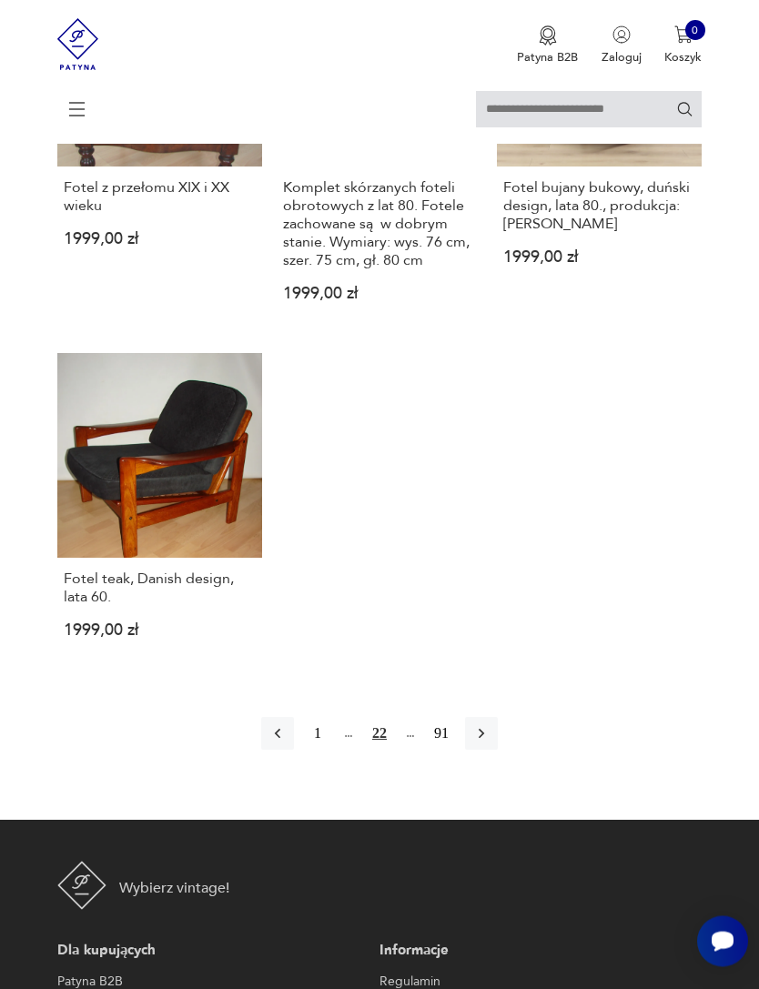
click at [484, 740] on icon "button" at bounding box center [481, 735] width 5 height 10
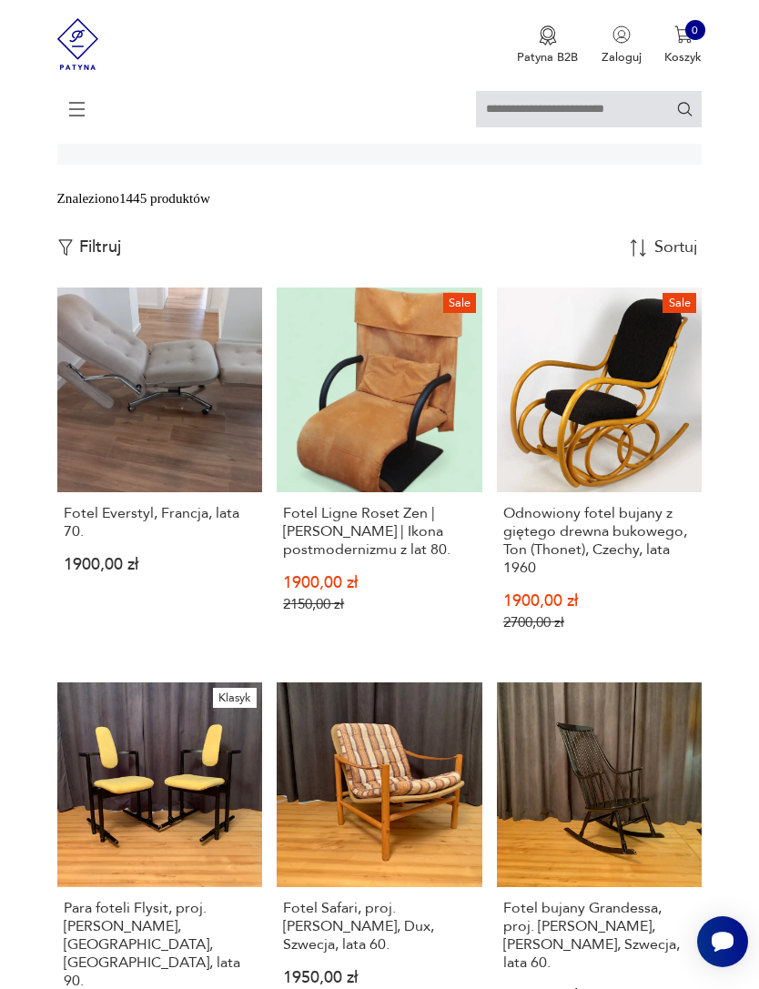
scroll to position [332, 0]
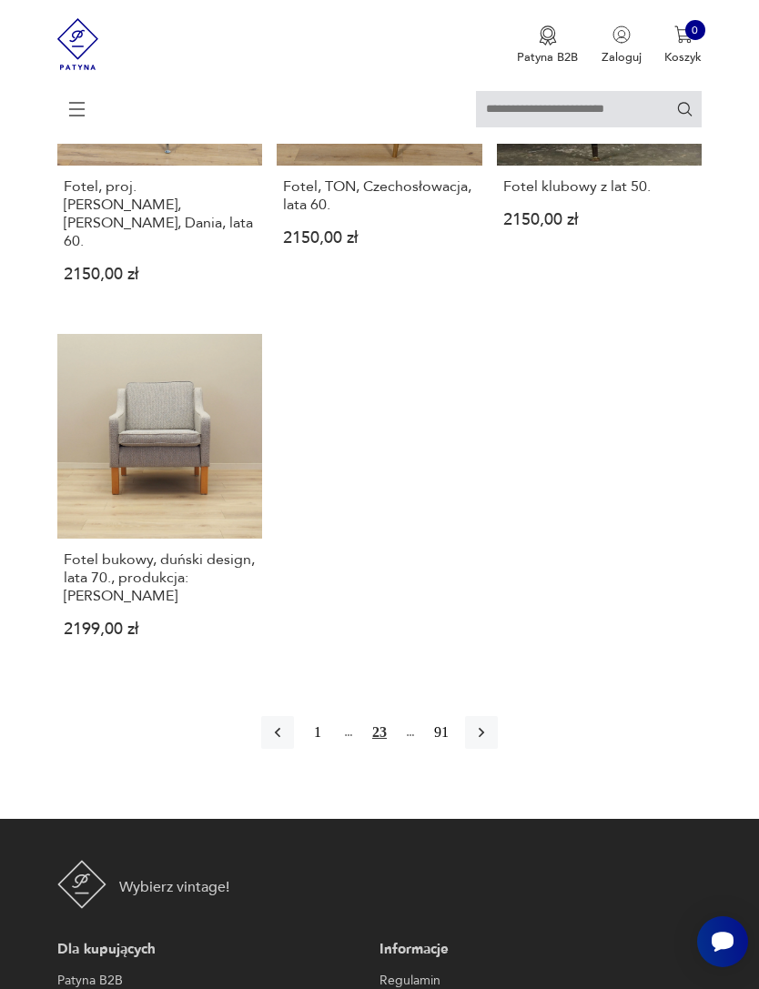
click at [490, 742] on icon "button" at bounding box center [481, 732] width 18 height 18
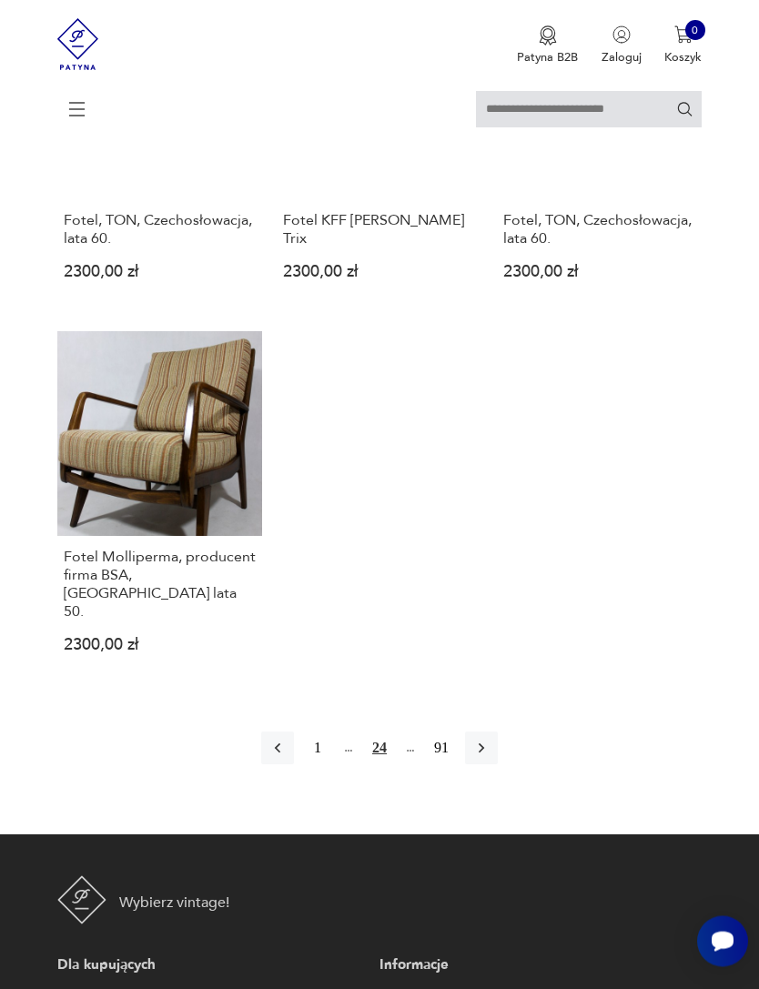
scroll to position [2058, 0]
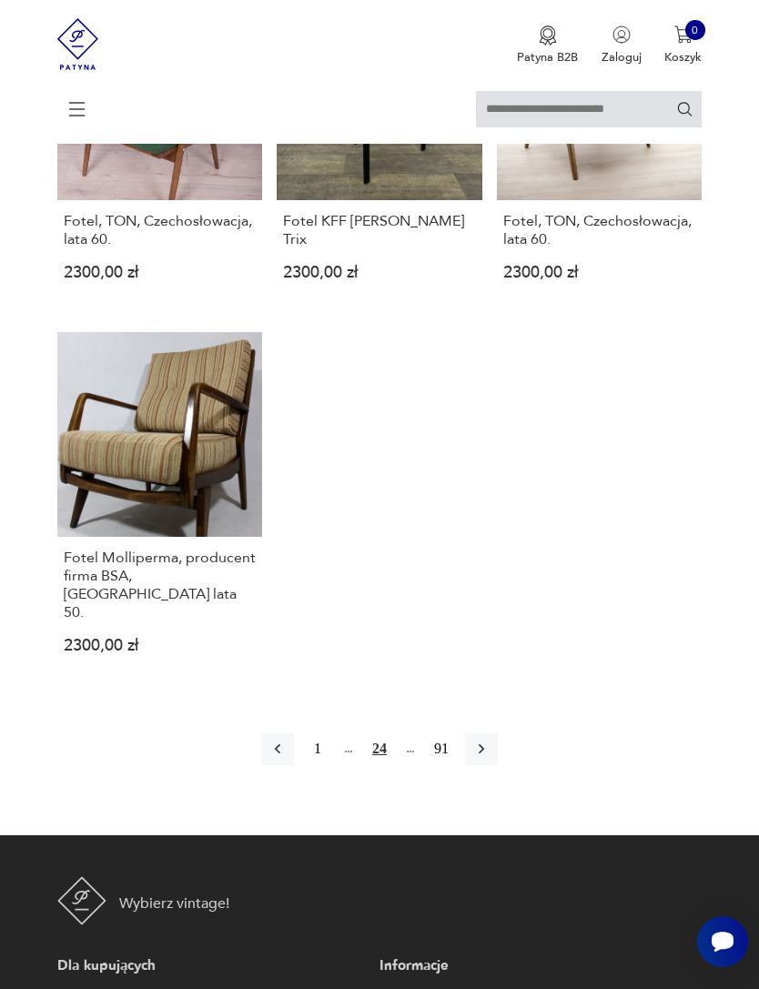
click at [490, 758] on icon "button" at bounding box center [481, 749] width 18 height 18
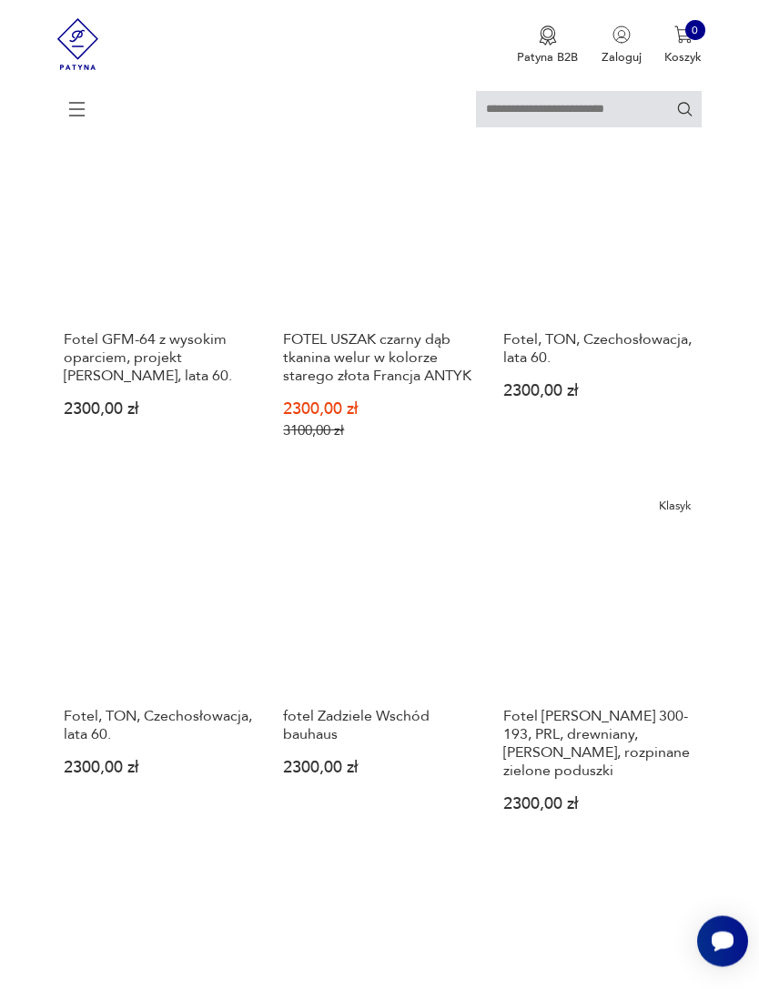
scroll to position [539, 0]
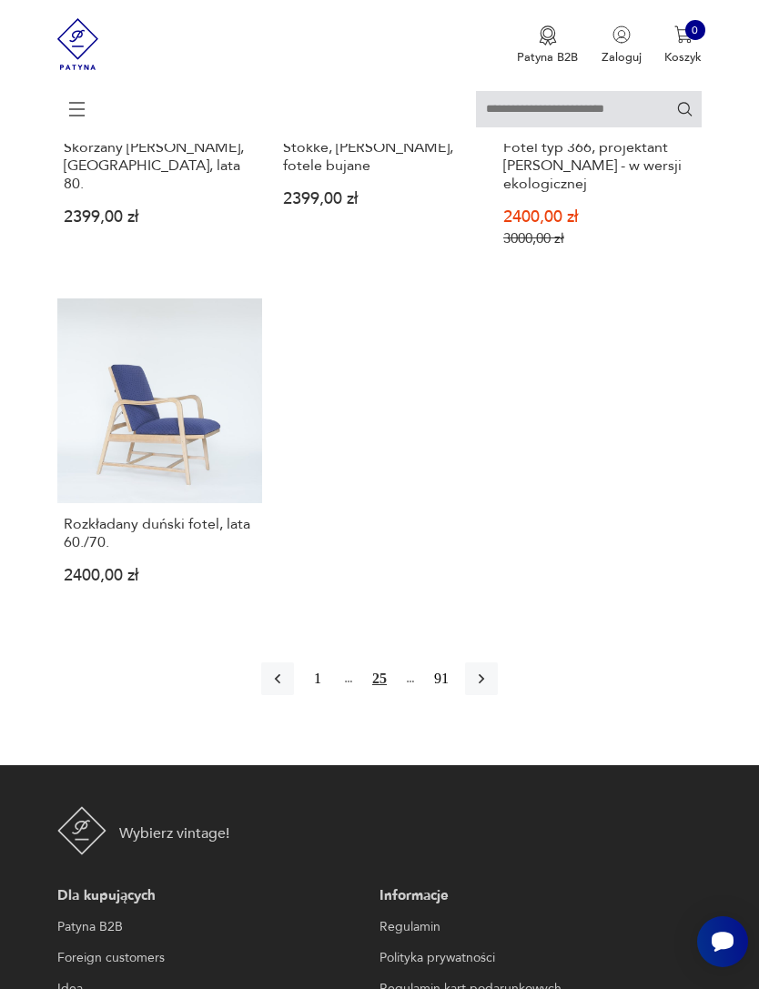
click at [490, 688] on icon "button" at bounding box center [481, 679] width 18 height 18
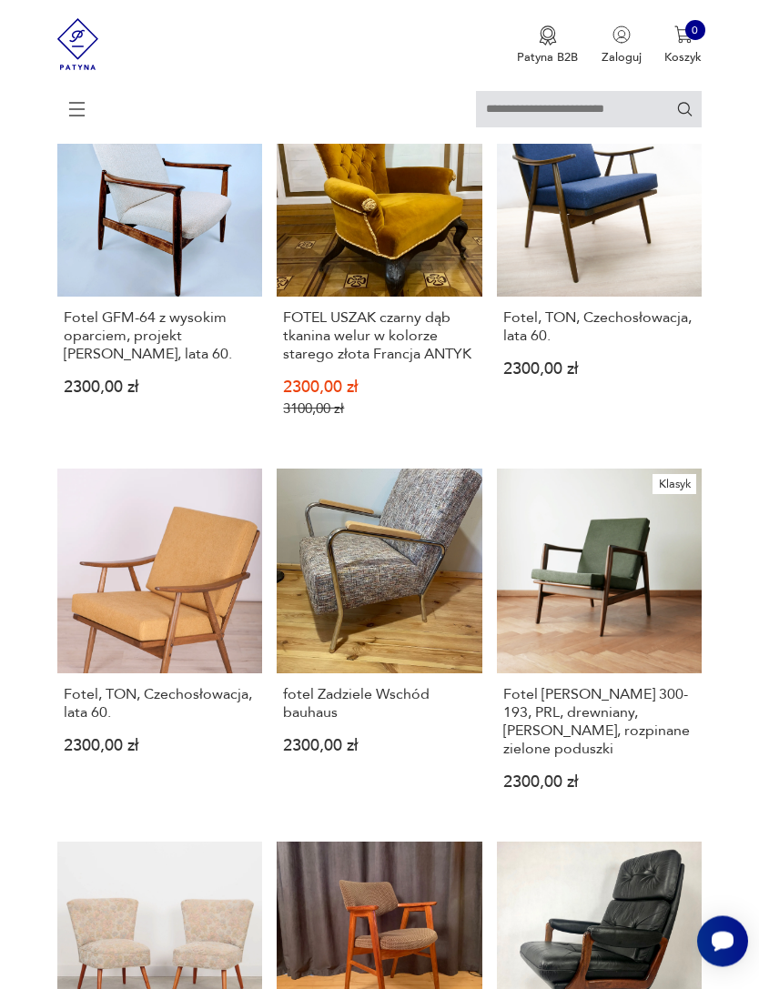
scroll to position [332, 0]
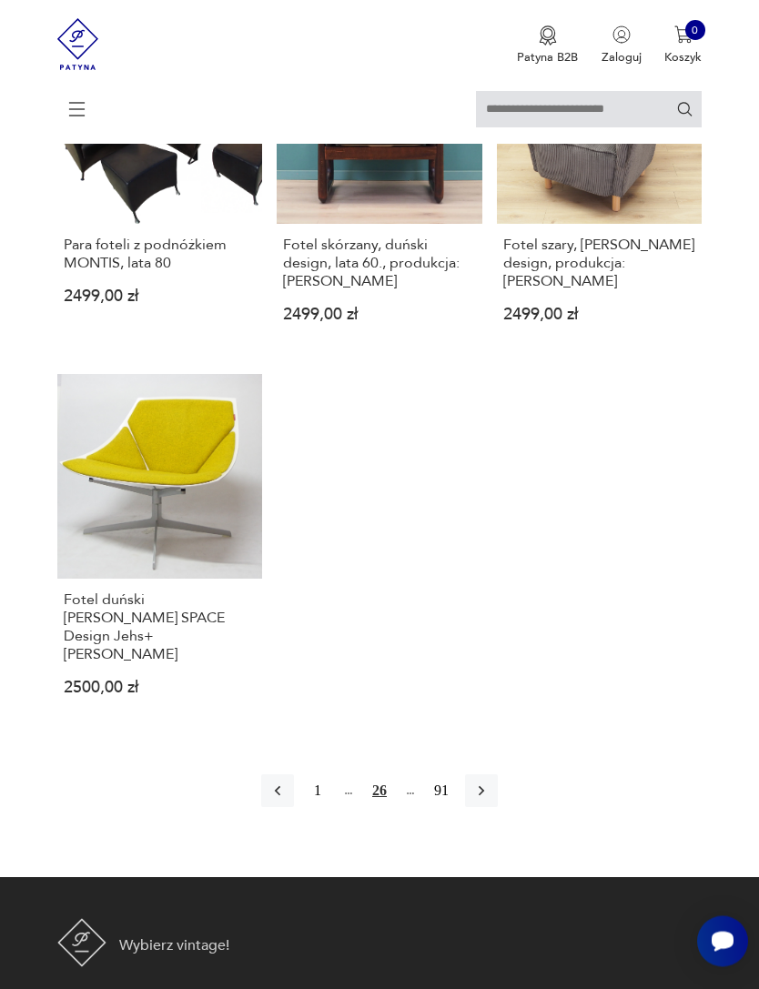
click at [488, 808] on button "button" at bounding box center [481, 791] width 33 height 33
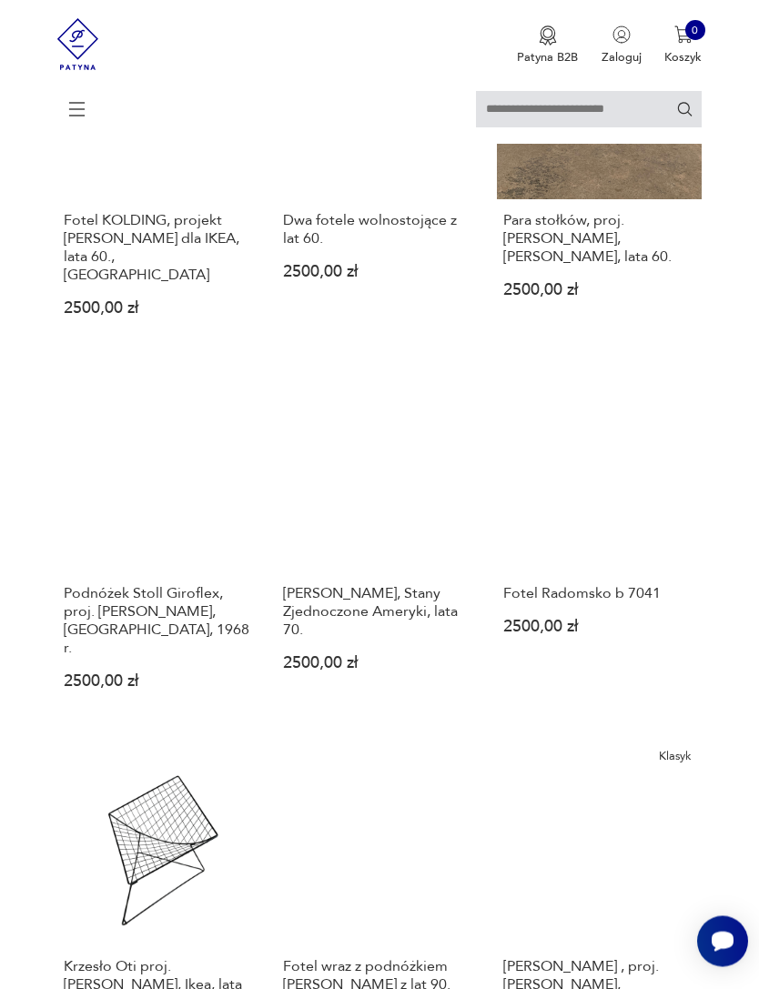
scroll to position [1351, 0]
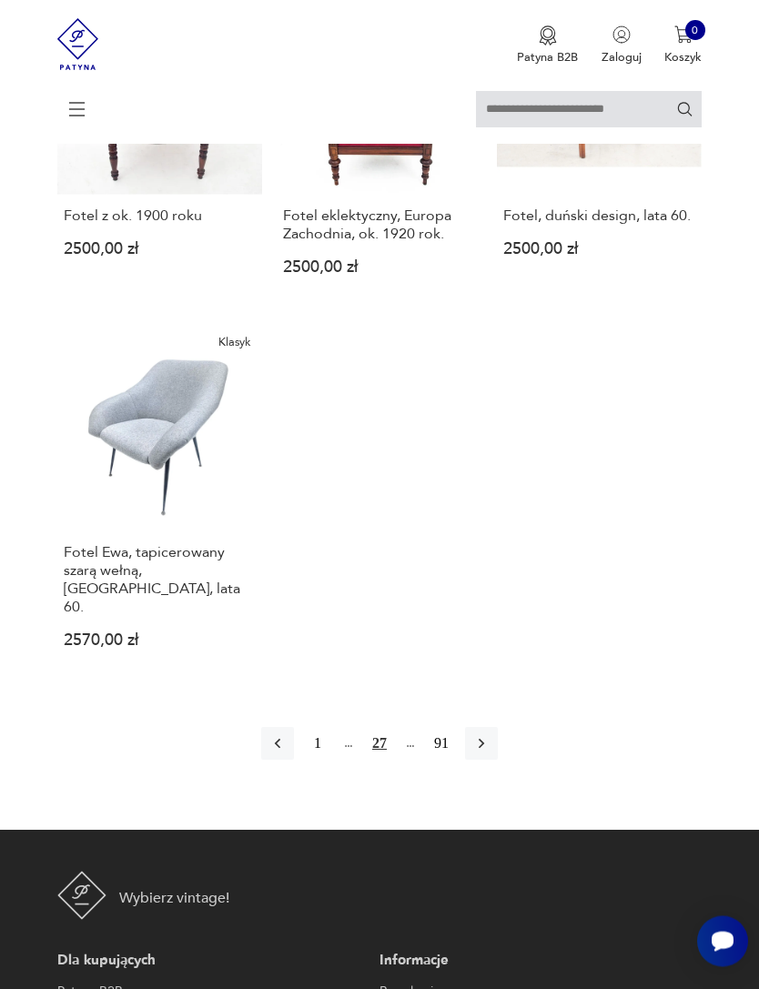
click at [486, 753] on icon "button" at bounding box center [481, 744] width 18 height 18
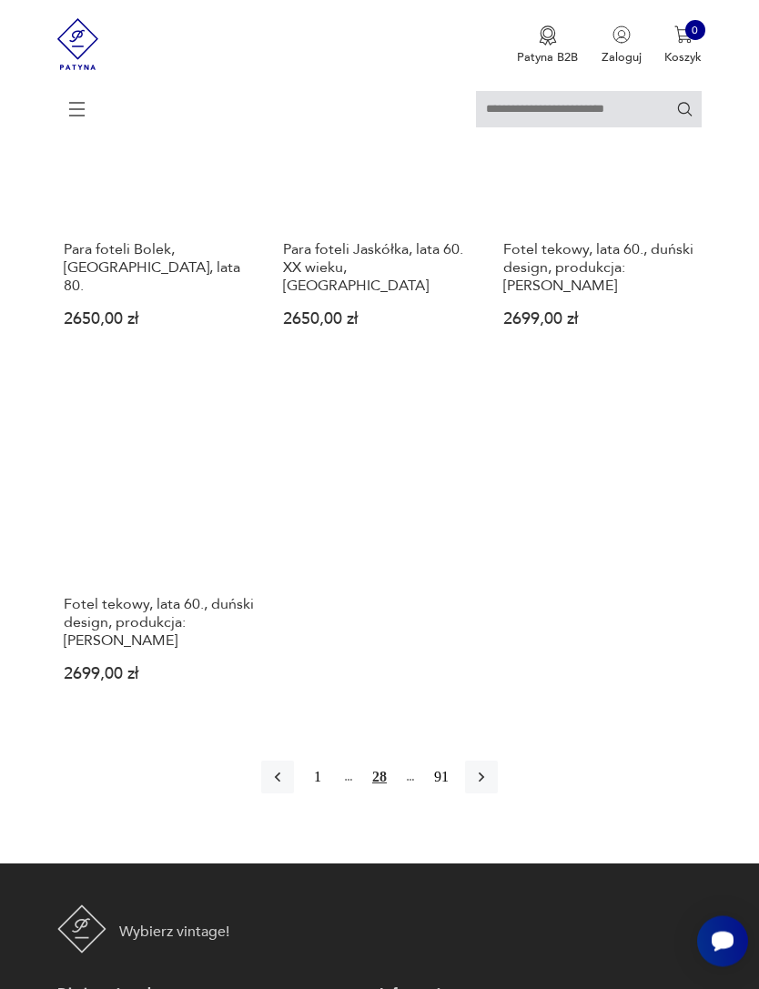
scroll to position [2123, 0]
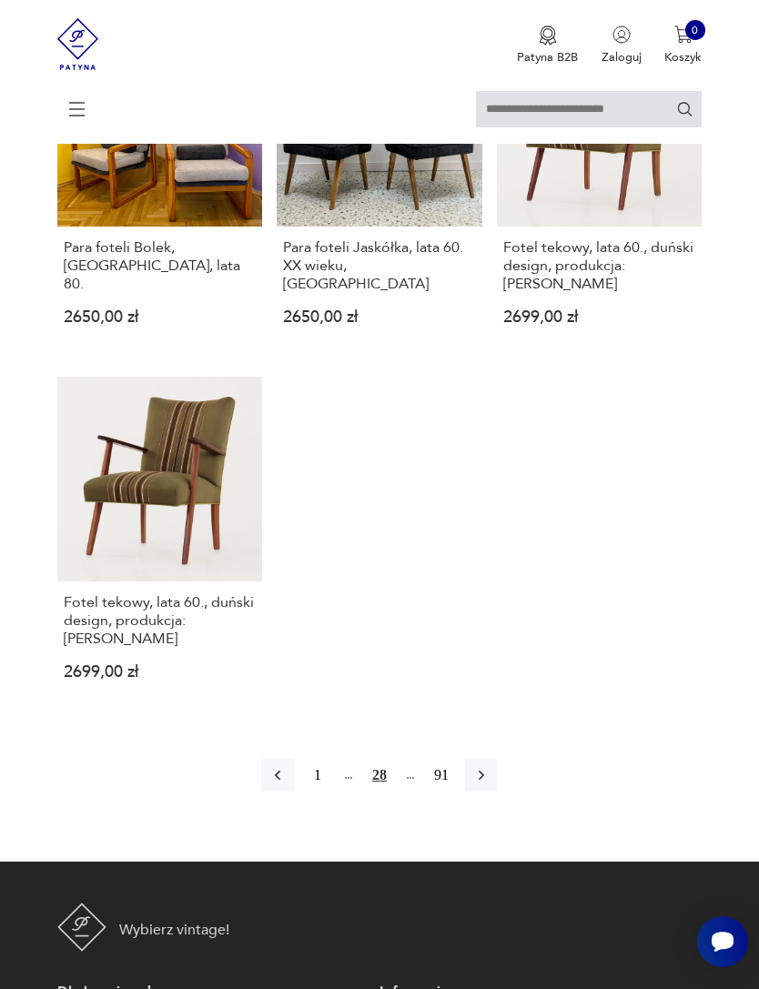
click at [495, 792] on button "button" at bounding box center [481, 775] width 33 height 33
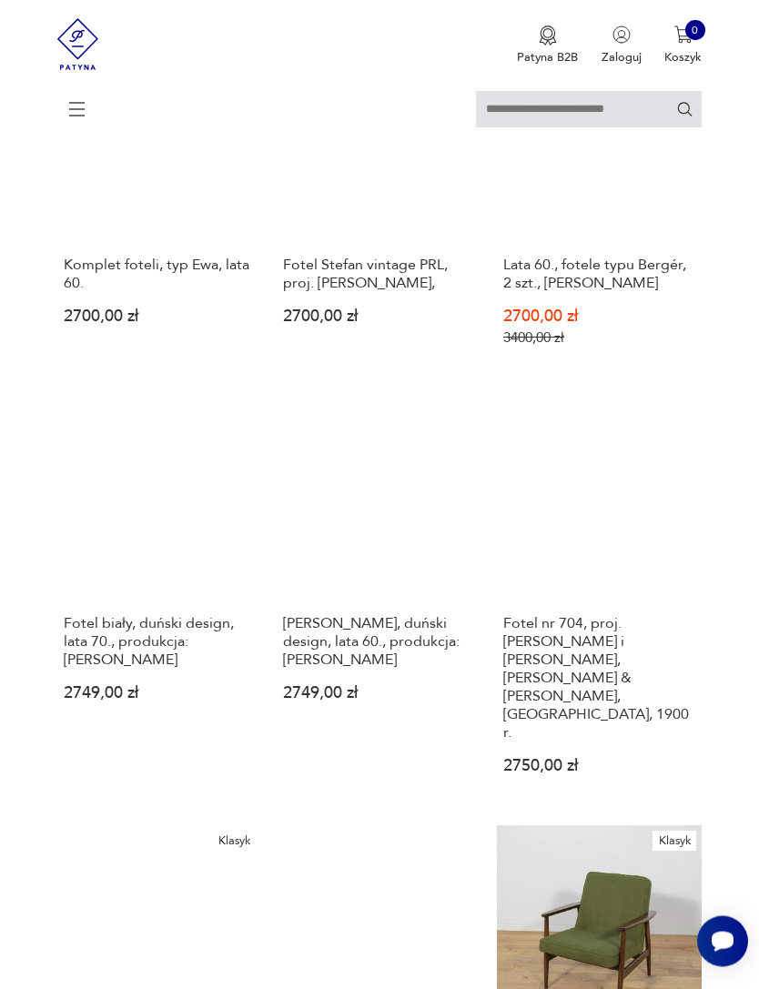
scroll to position [1233, 0]
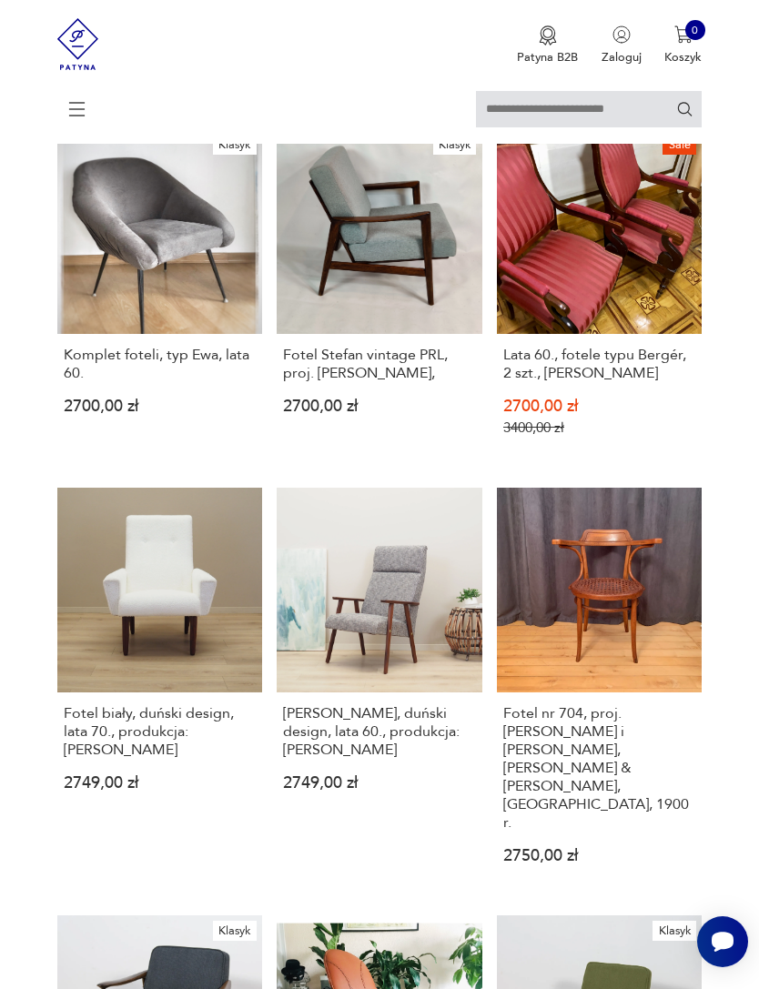
click at [74, 102] on icon at bounding box center [77, 109] width 64 height 64
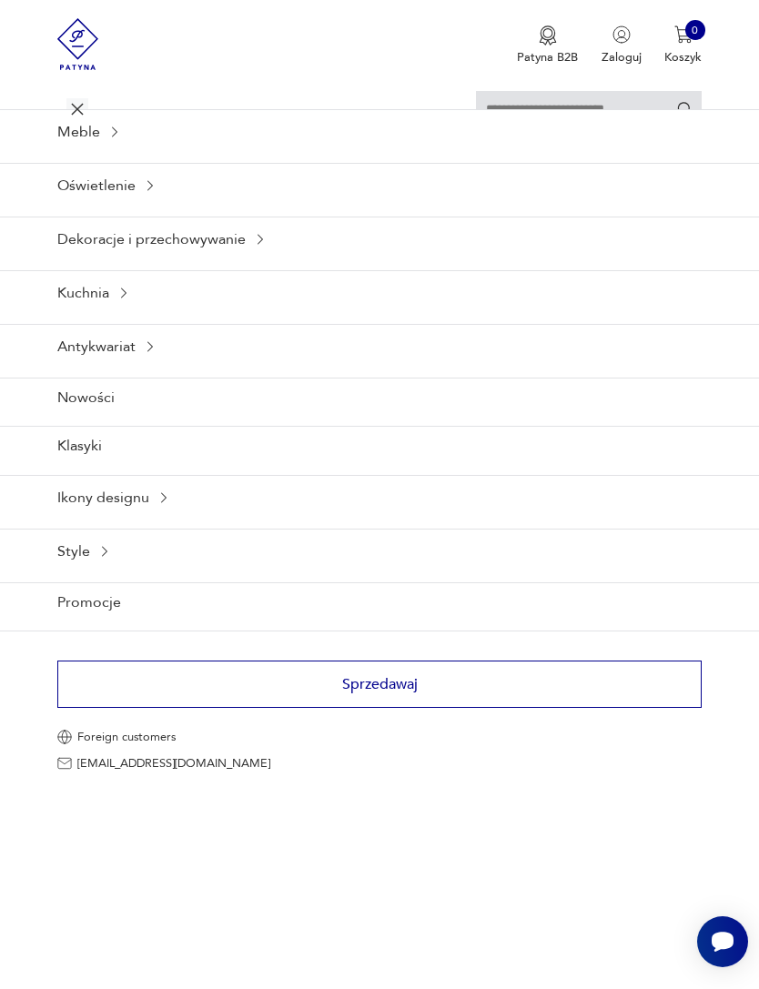
click at [87, 154] on div "Meble" at bounding box center [379, 131] width 759 height 45
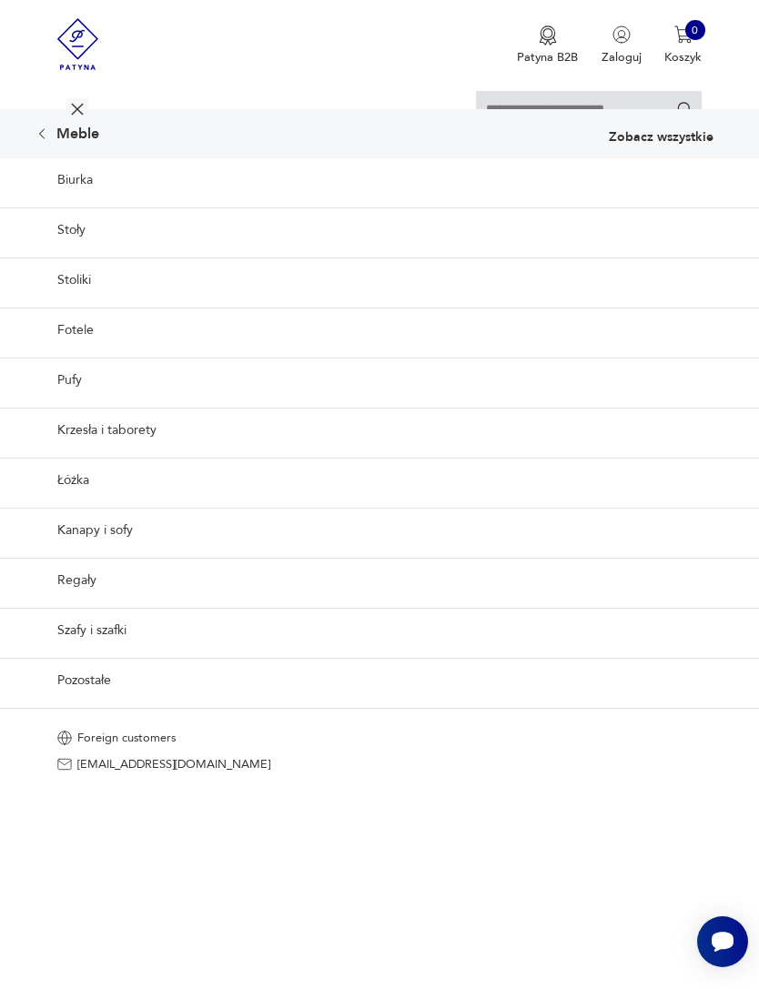
click at [70, 302] on link "Stoliki" at bounding box center [379, 279] width 759 height 45
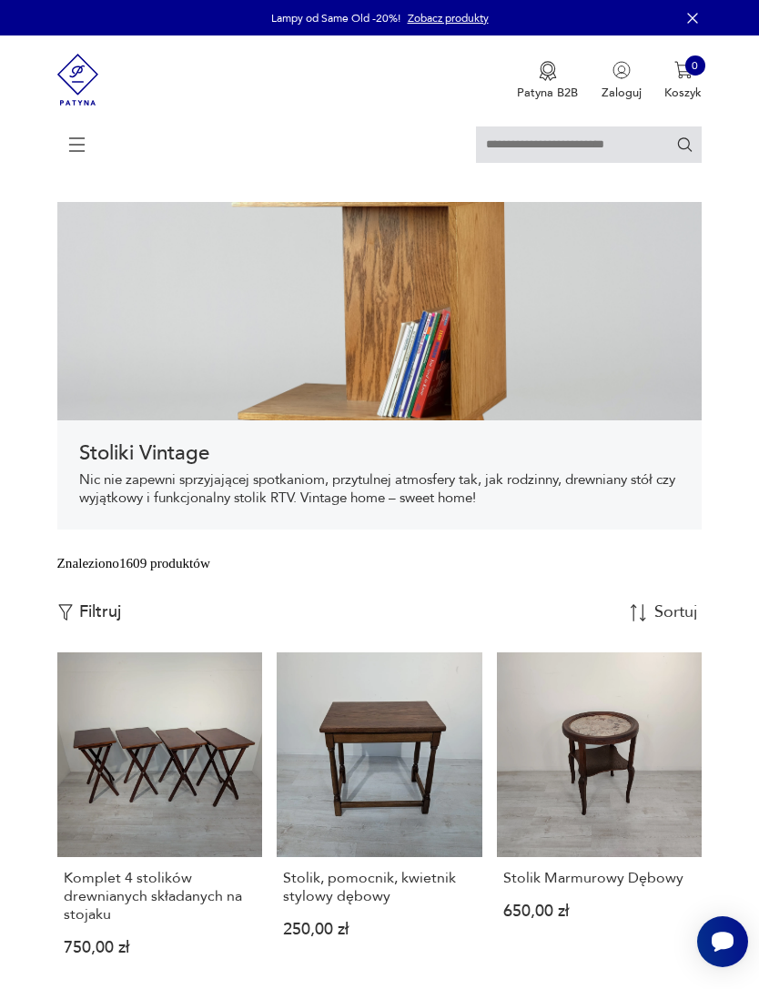
click at [645, 621] on img "button" at bounding box center [638, 612] width 17 height 17
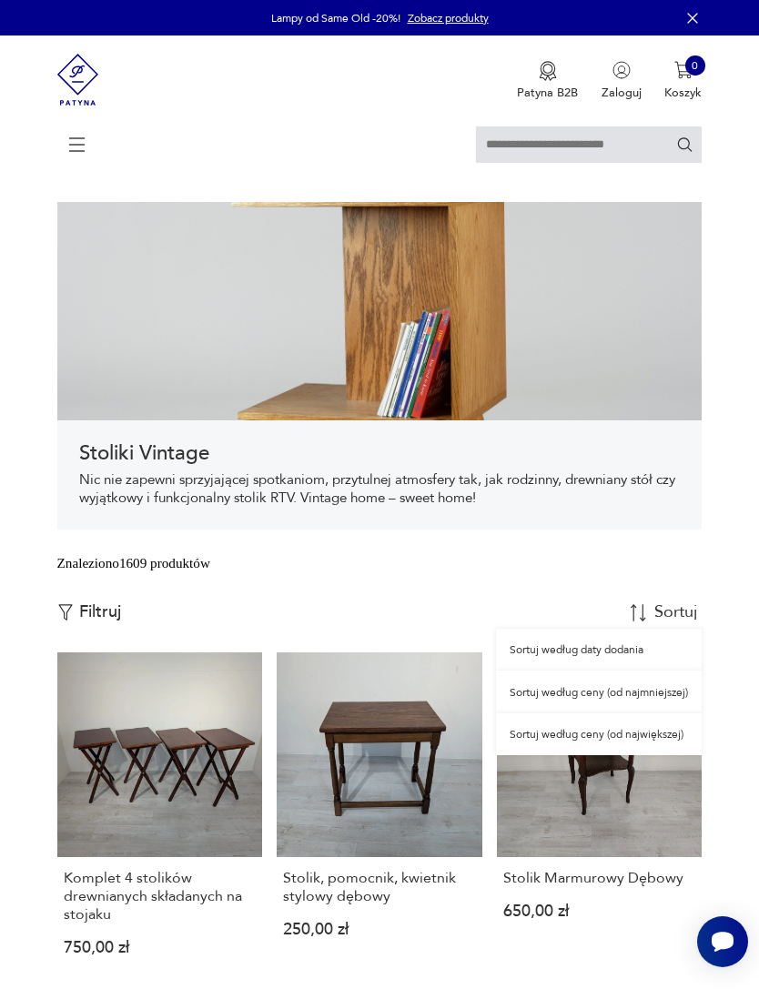
click at [655, 712] on div "Sortuj według ceny (od najmniejszej)" at bounding box center [599, 692] width 206 height 42
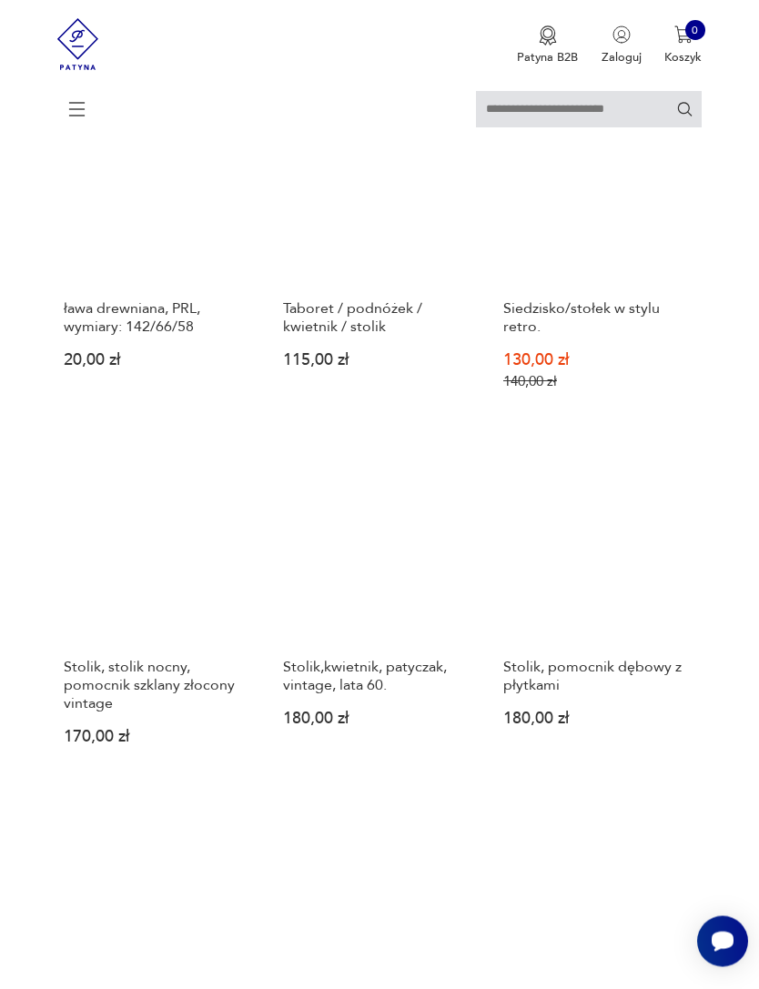
scroll to position [588, 0]
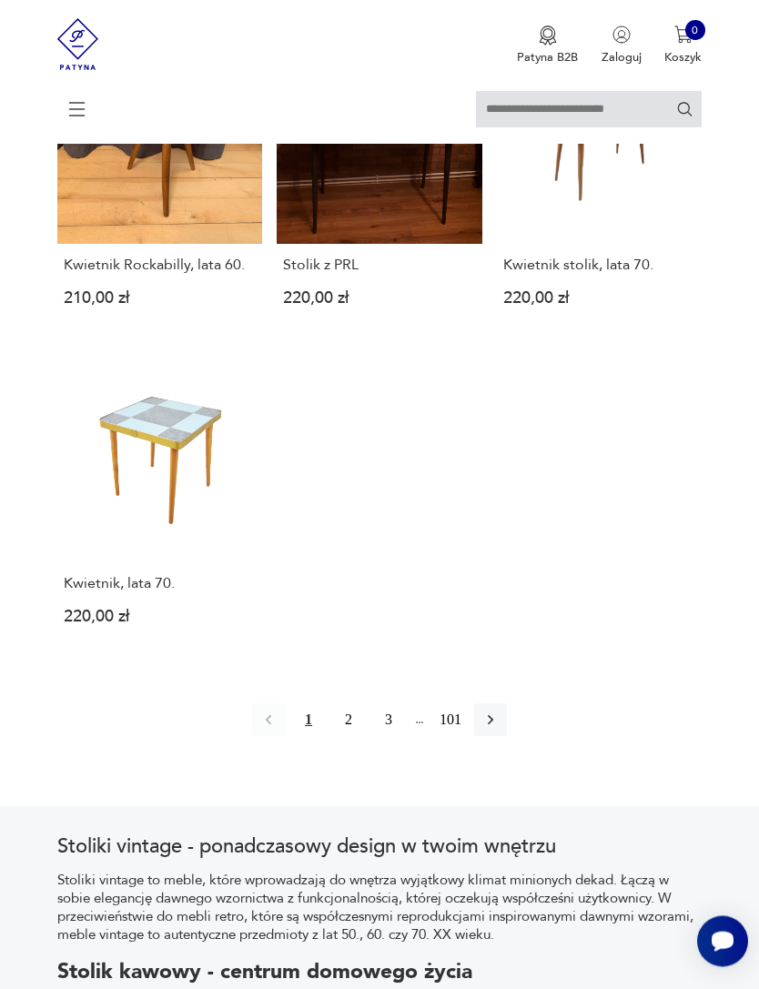
click at [505, 737] on button "button" at bounding box center [490, 720] width 33 height 33
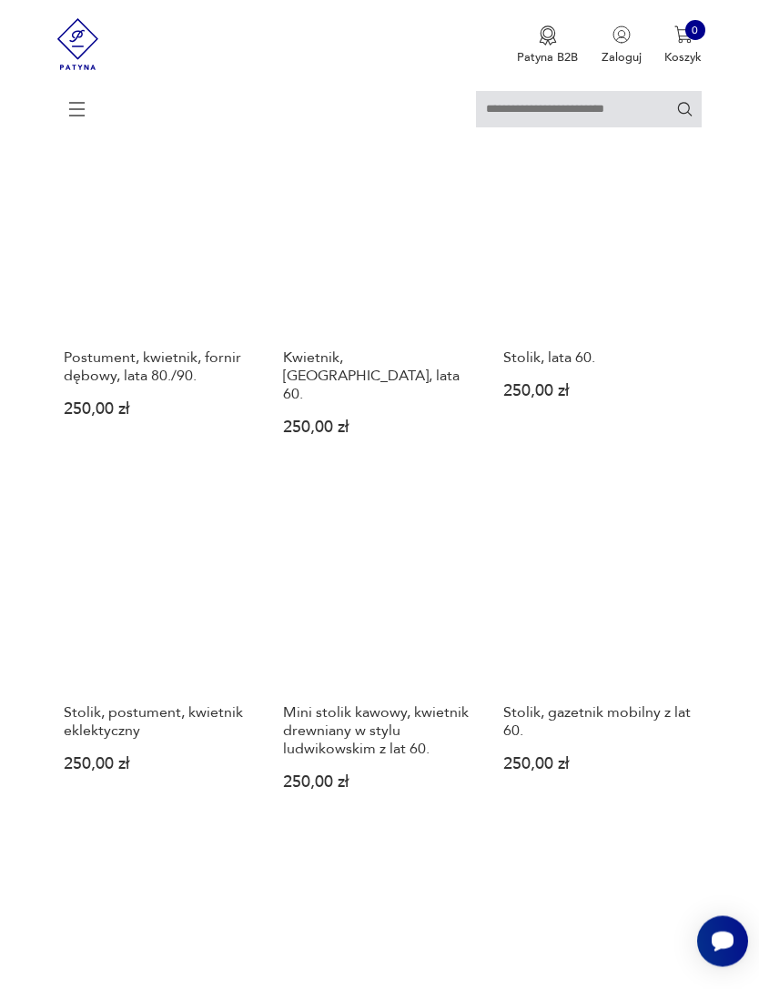
scroll to position [1574, 0]
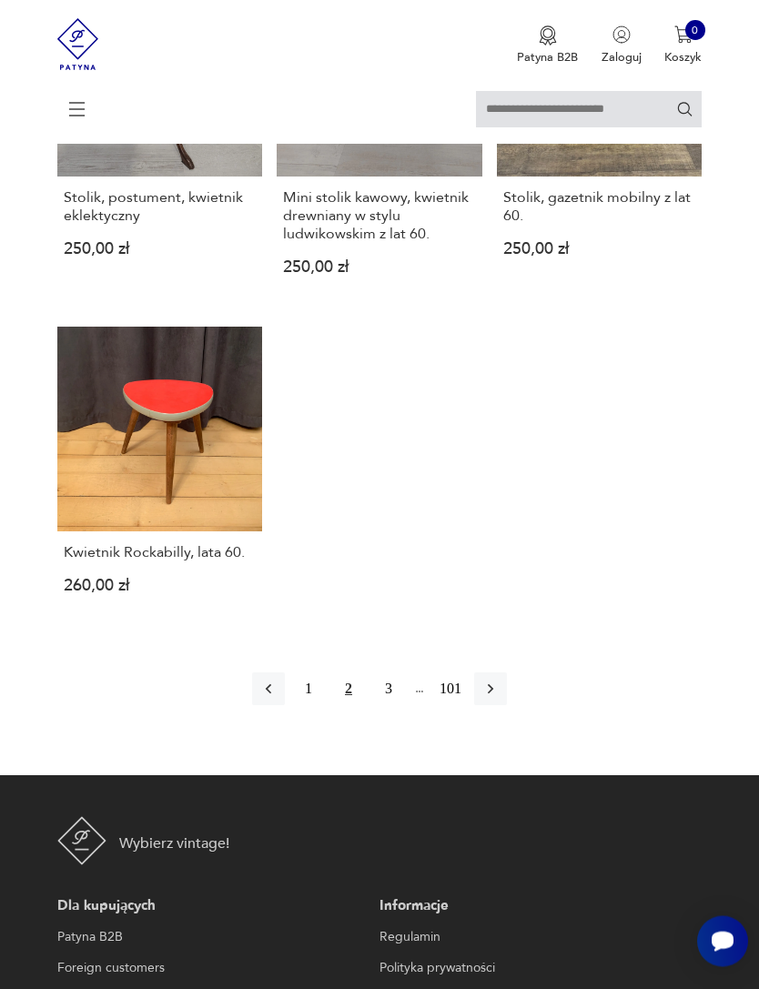
click at [493, 706] on button "button" at bounding box center [490, 689] width 33 height 33
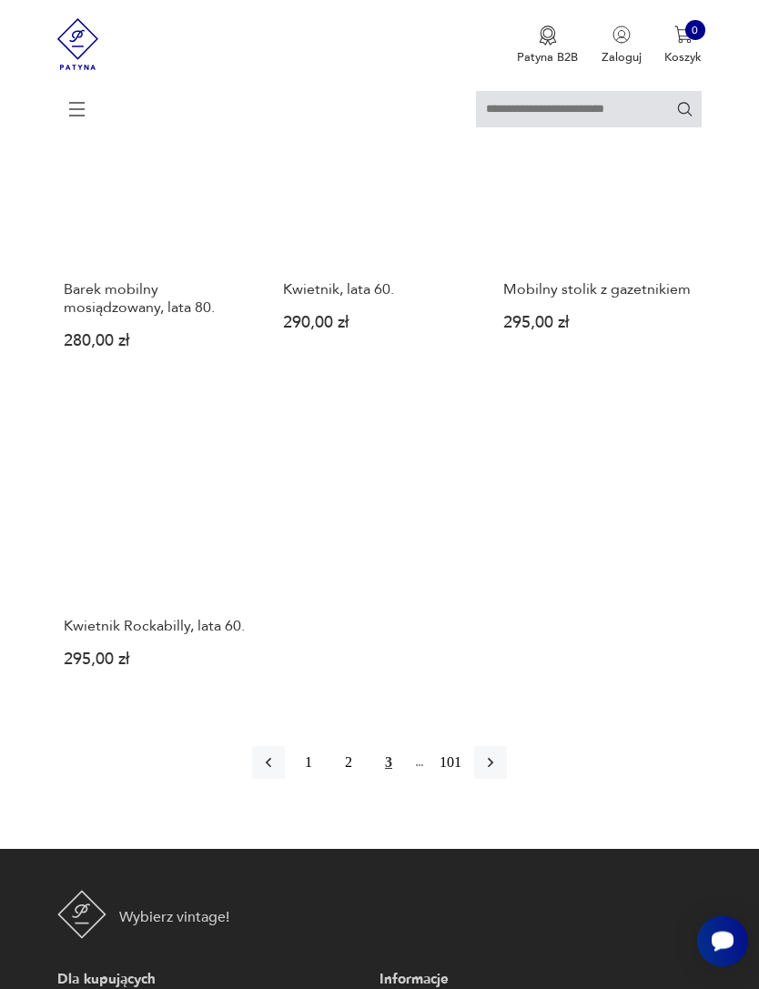
scroll to position [2034, 0]
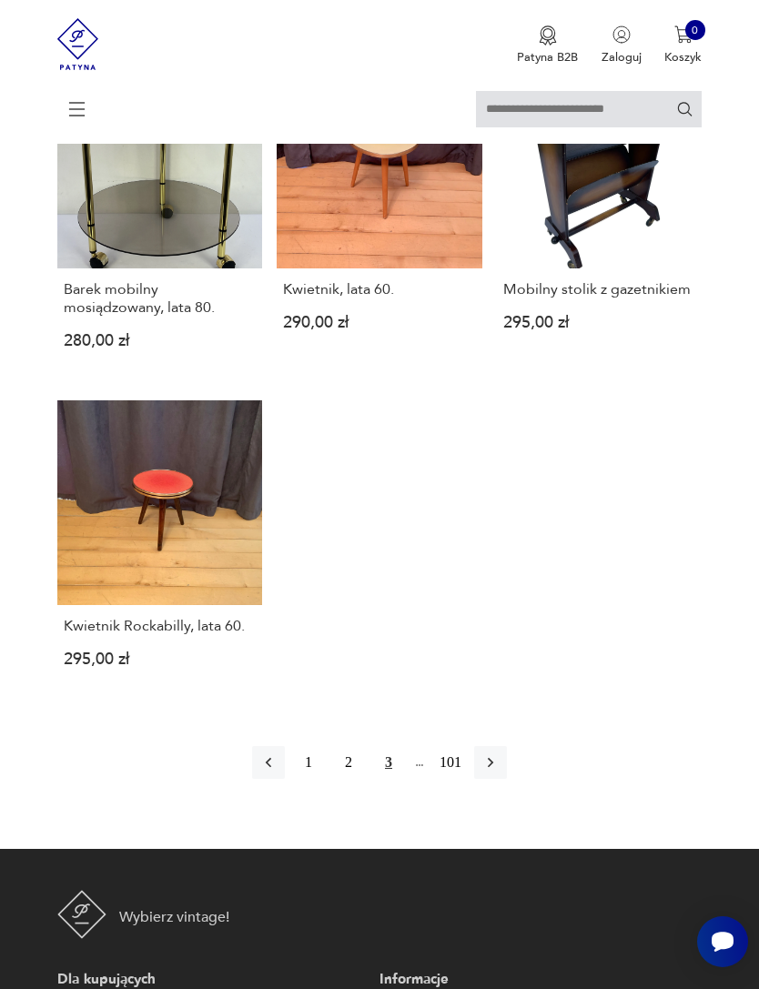
click at [493, 768] on icon "button" at bounding box center [490, 763] width 5 height 10
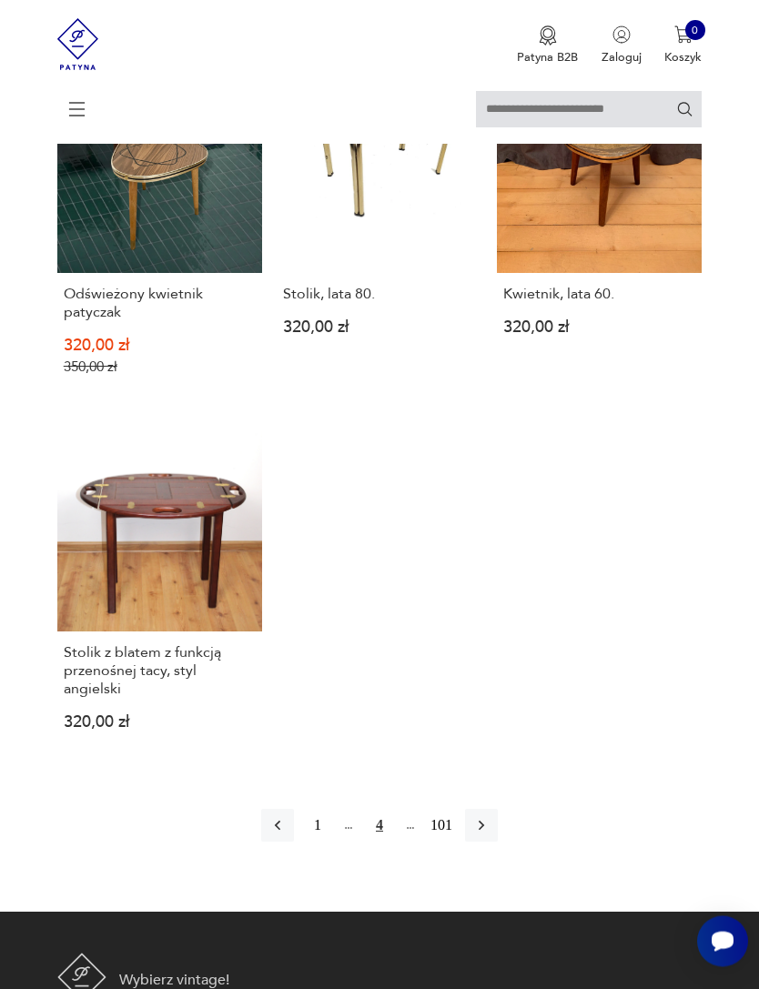
scroll to position [2012, 0]
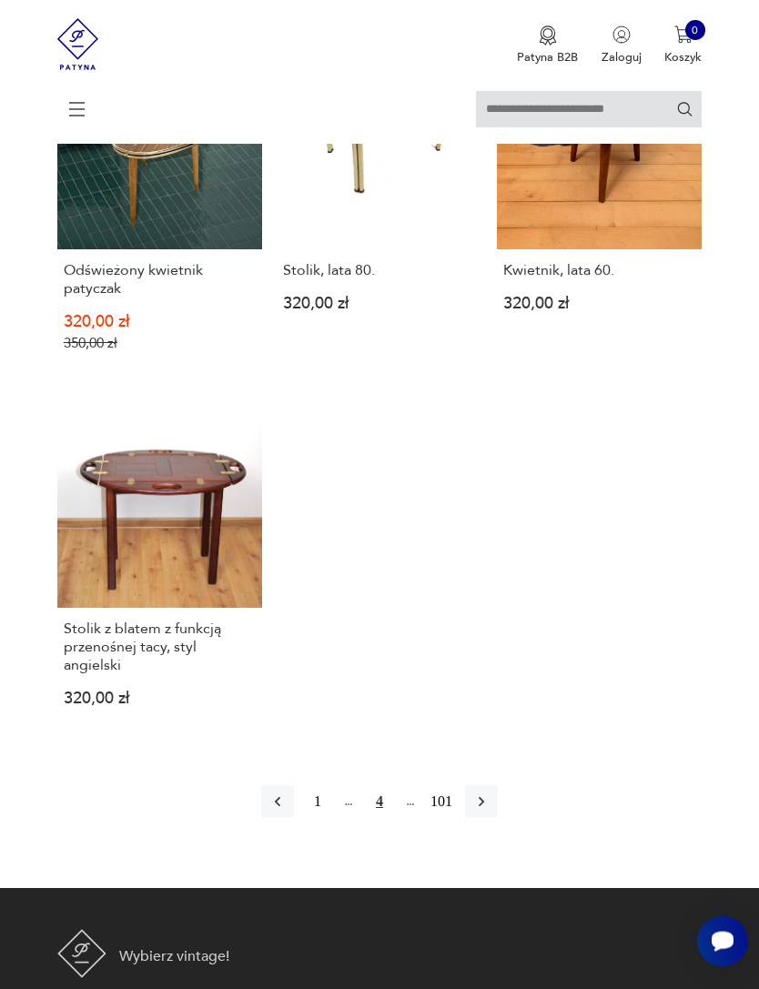
click at [490, 812] on icon "button" at bounding box center [481, 802] width 18 height 18
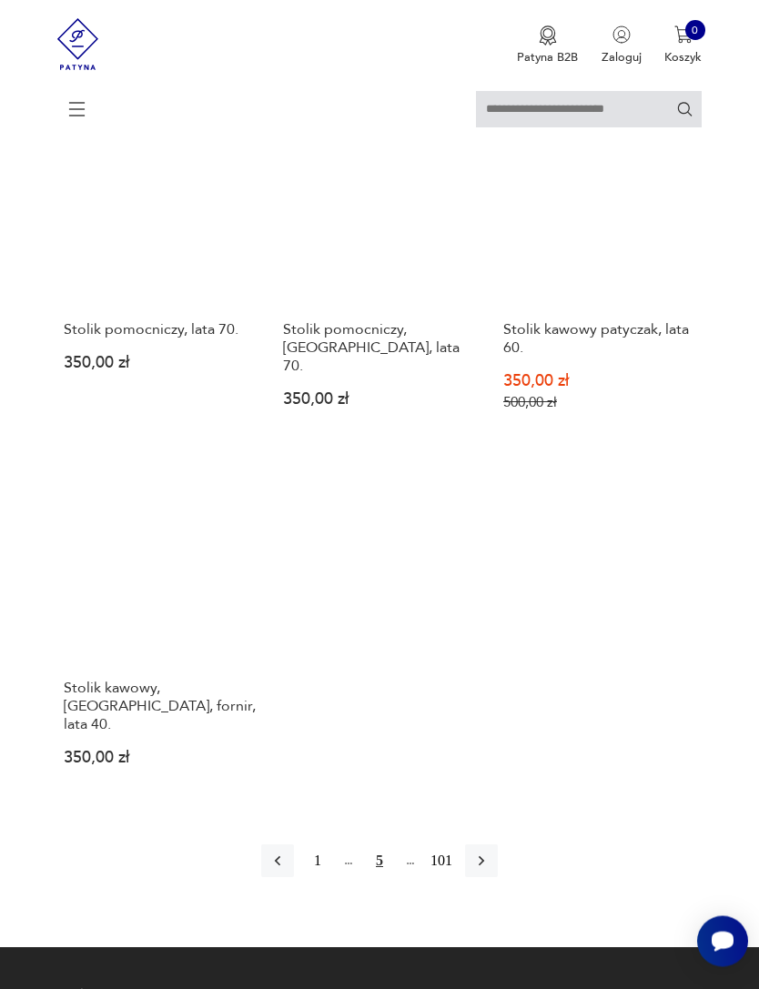
scroll to position [2030, 0]
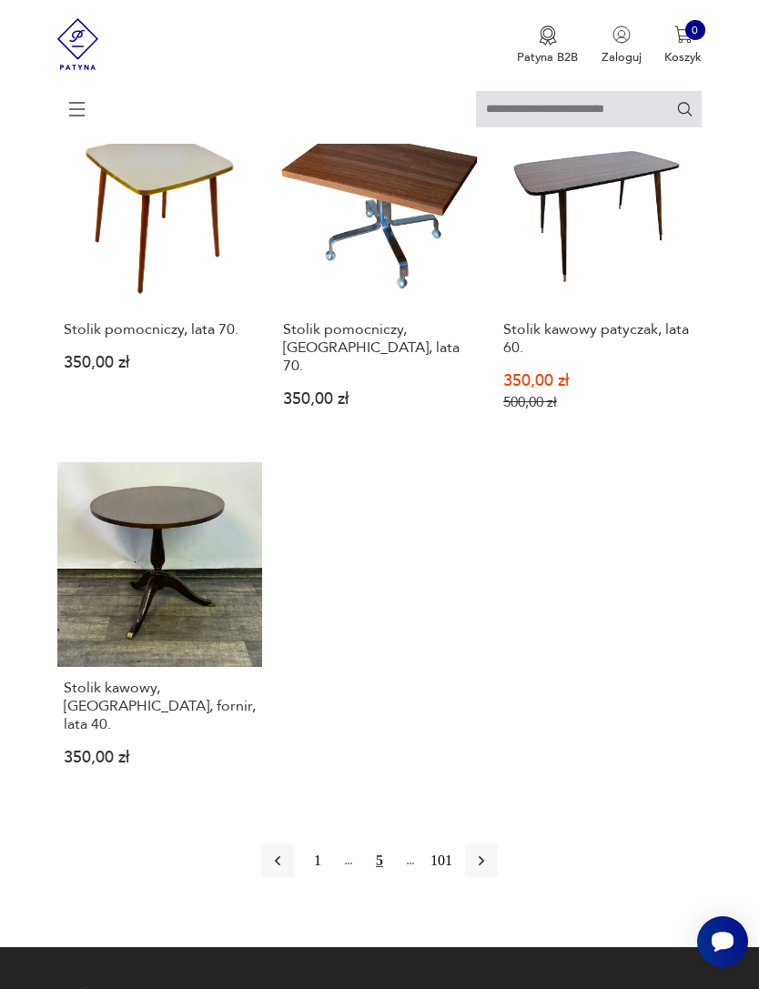
click at [490, 870] on icon "button" at bounding box center [481, 861] width 18 height 18
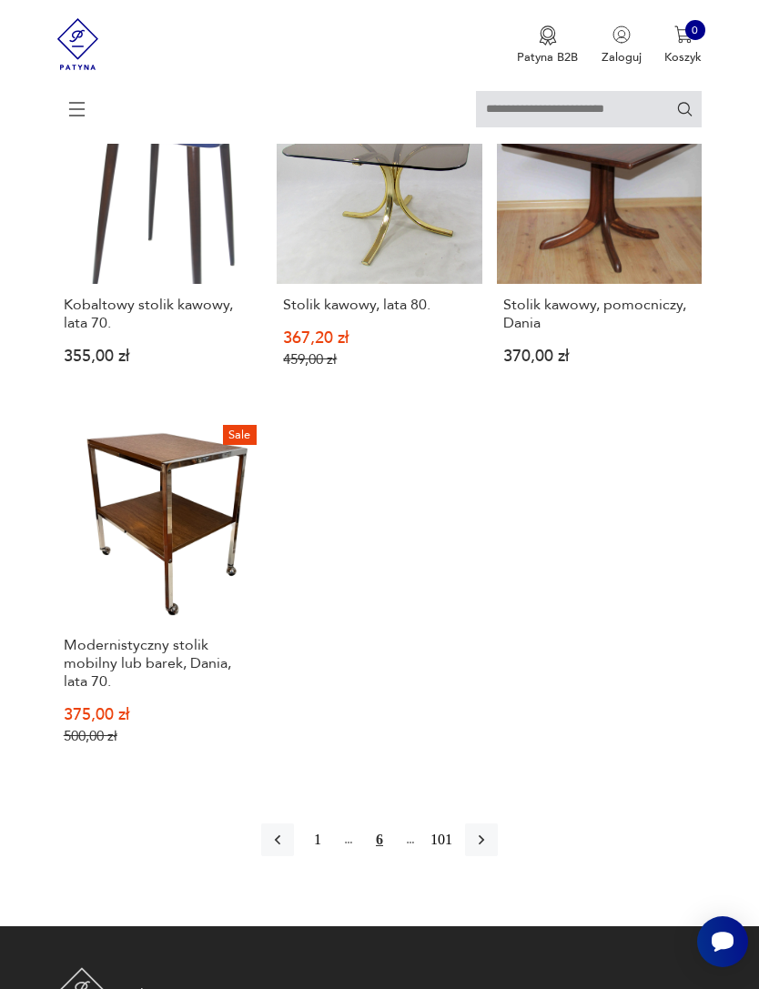
scroll to position [2033, 0]
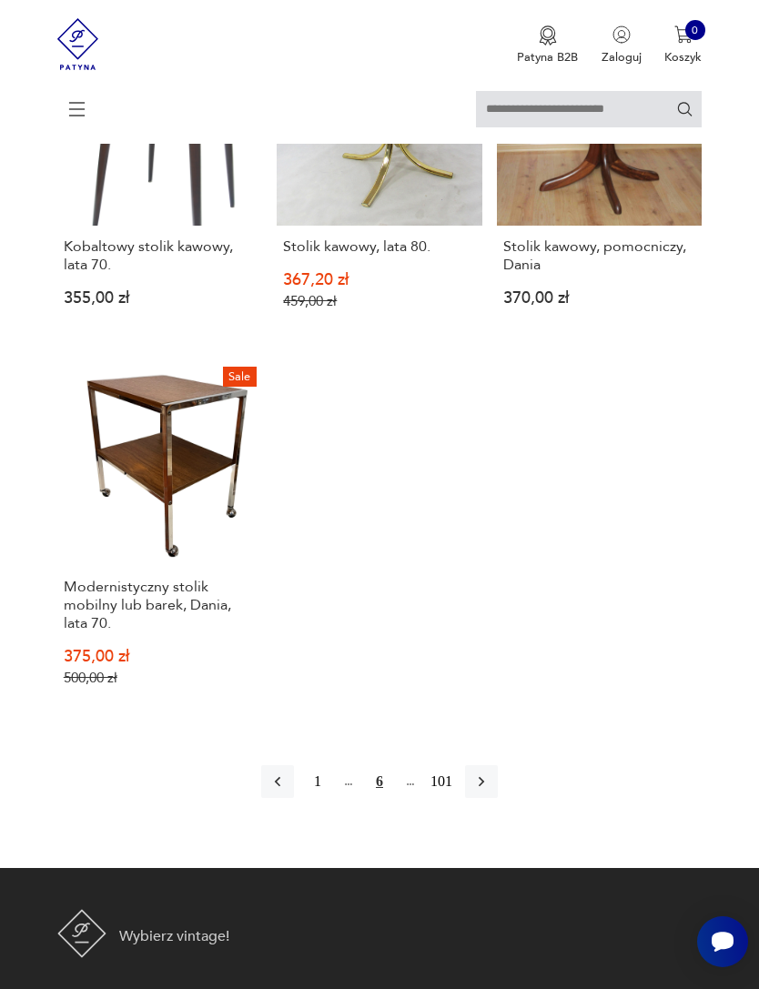
click at [490, 791] on icon "button" at bounding box center [481, 781] width 18 height 18
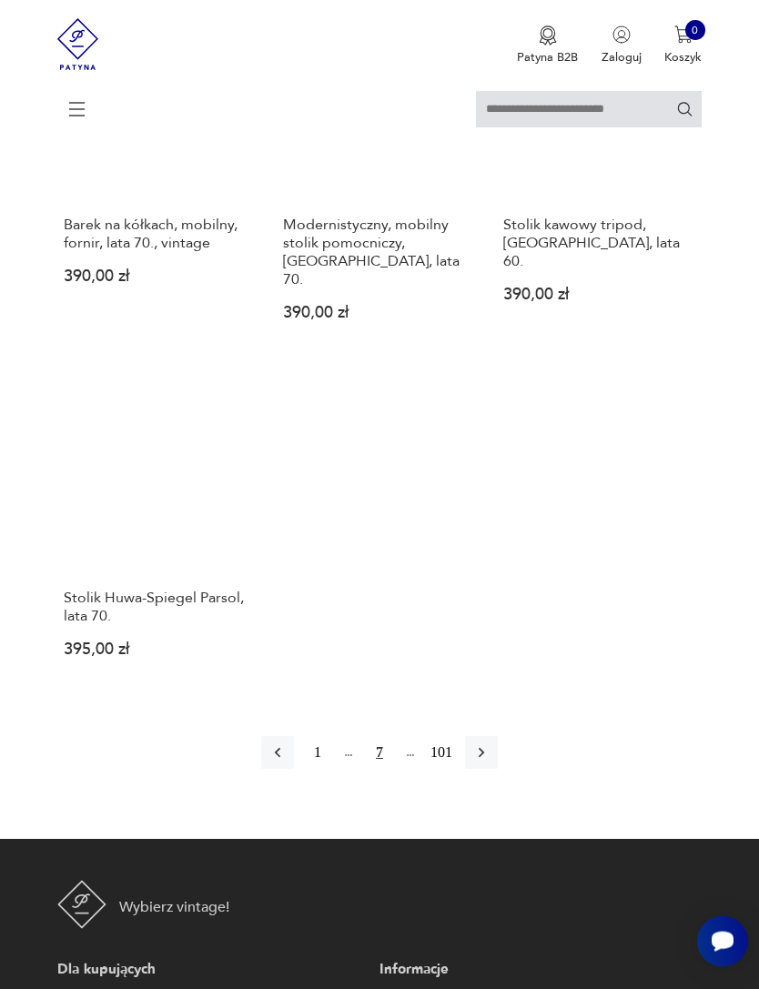
scroll to position [2044, 0]
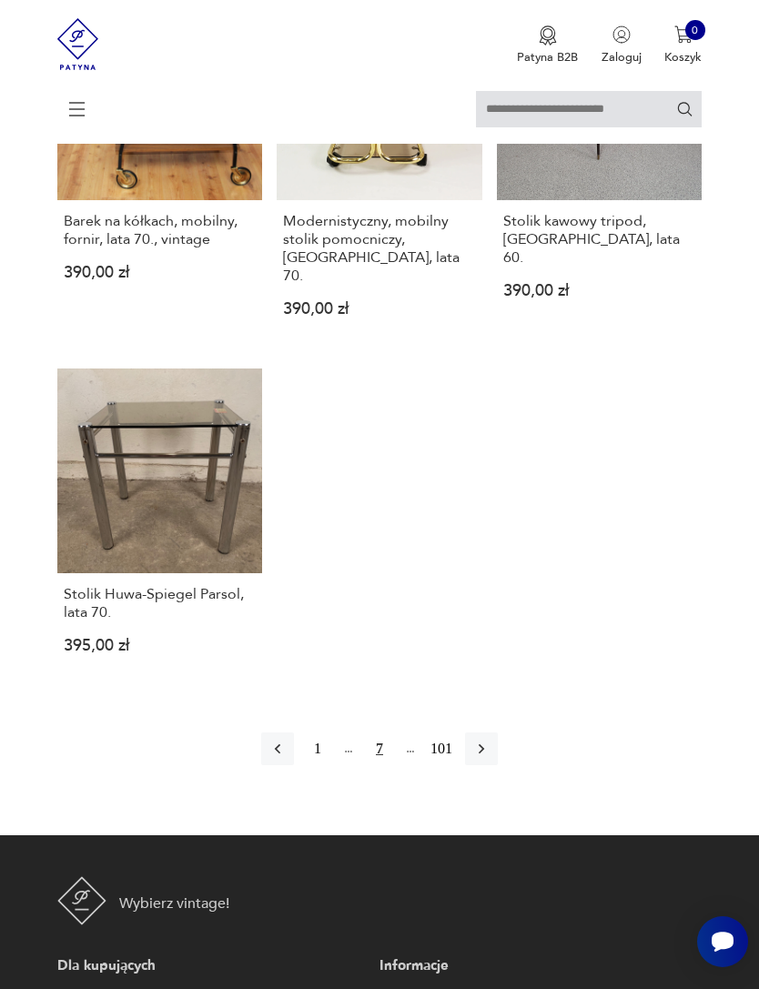
click at [490, 758] on icon "button" at bounding box center [481, 749] width 18 height 18
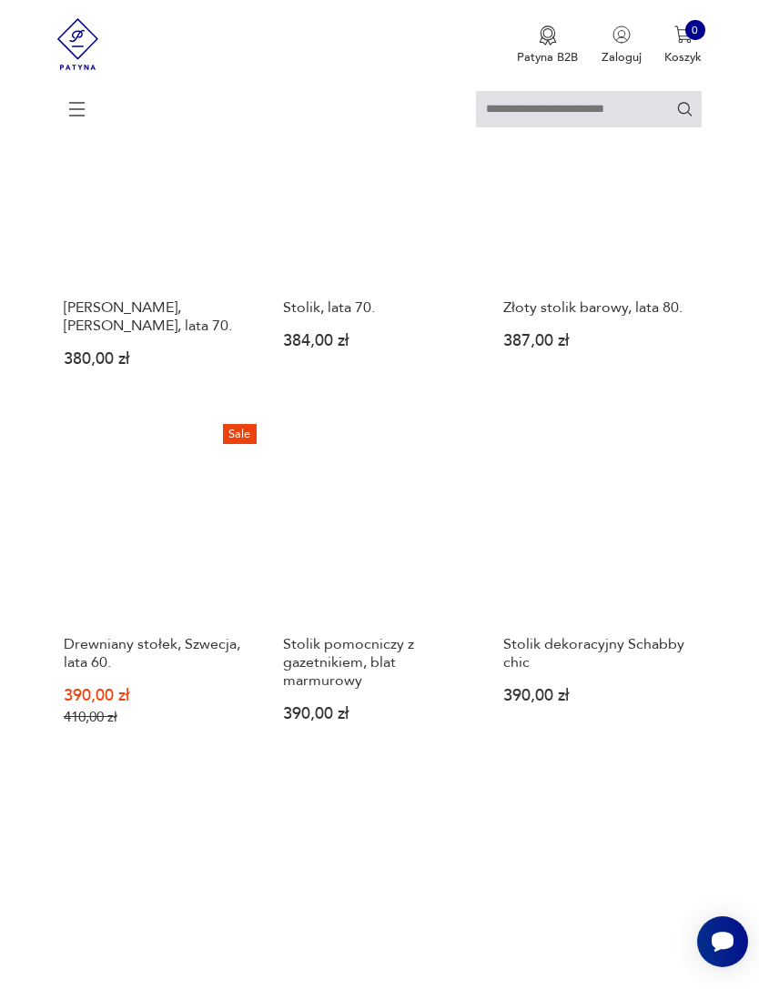
scroll to position [332, 0]
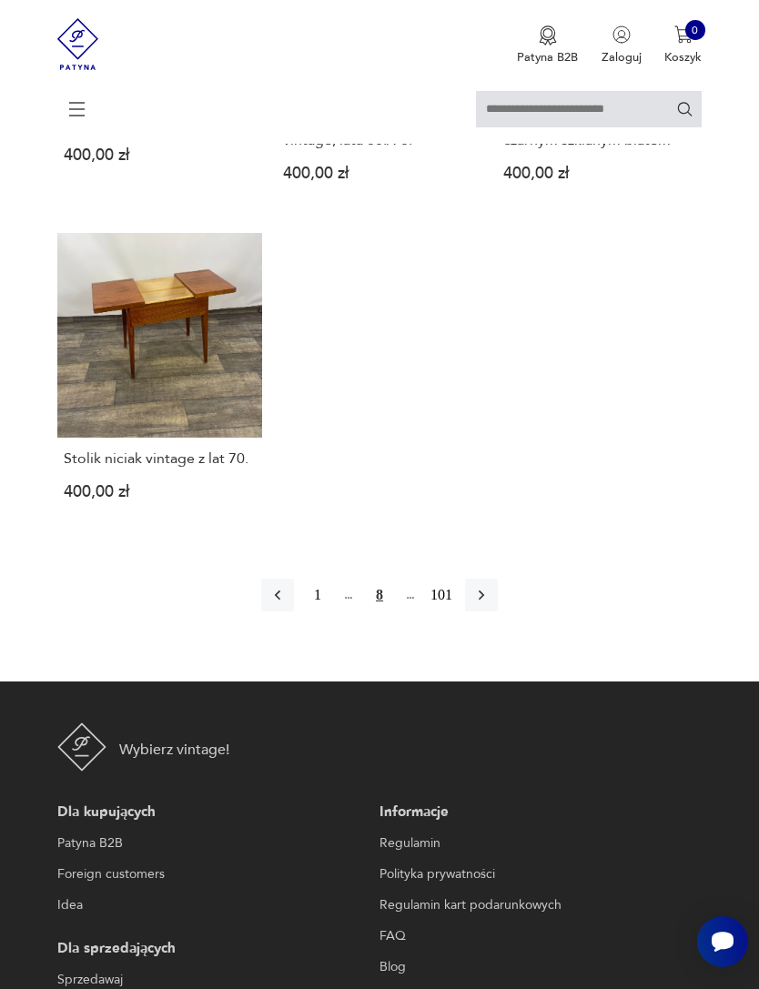
click at [490, 604] on icon "button" at bounding box center [481, 595] width 18 height 18
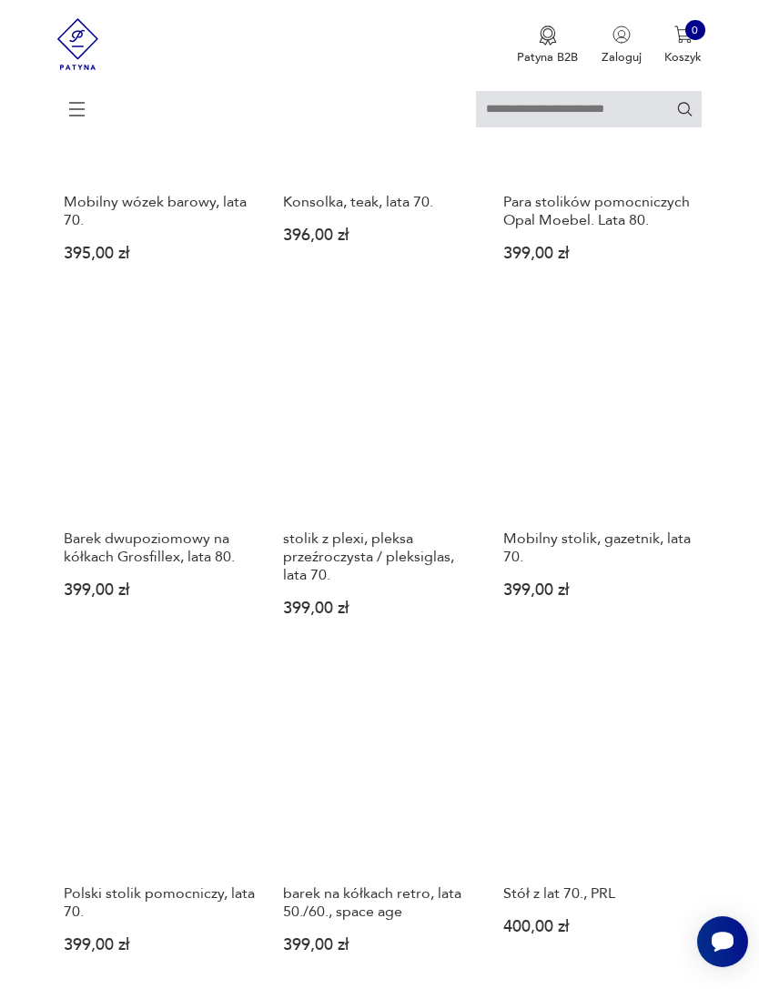
scroll to position [332, 0]
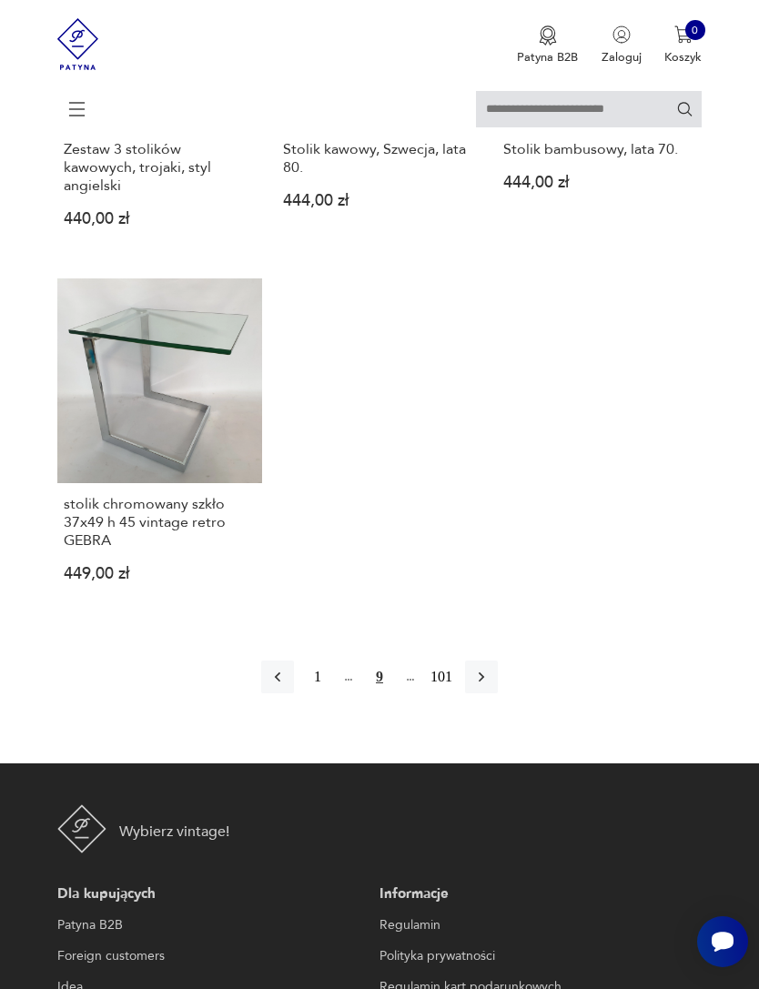
click at [490, 686] on icon "button" at bounding box center [481, 677] width 18 height 18
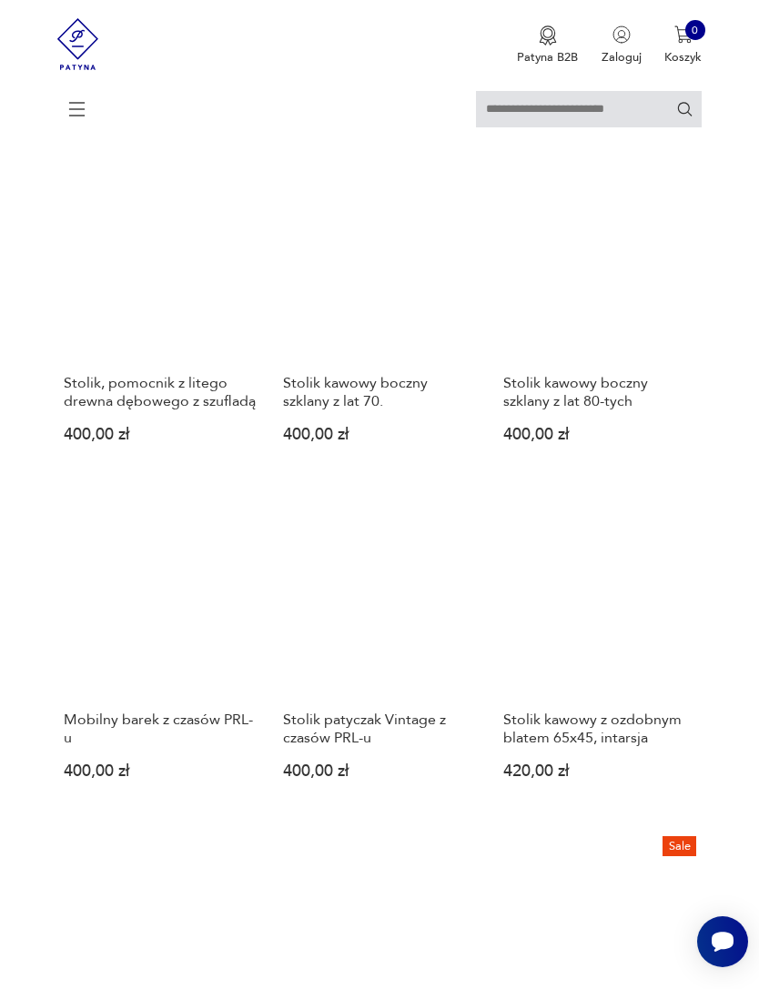
scroll to position [332, 0]
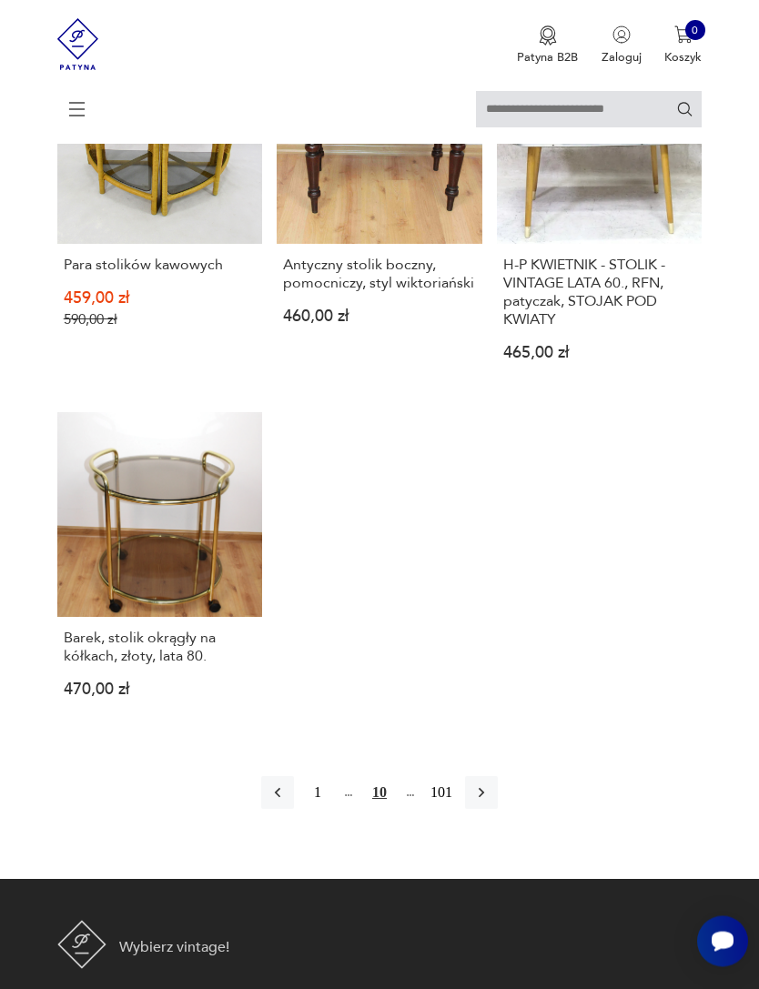
click at [477, 810] on button "button" at bounding box center [481, 793] width 33 height 33
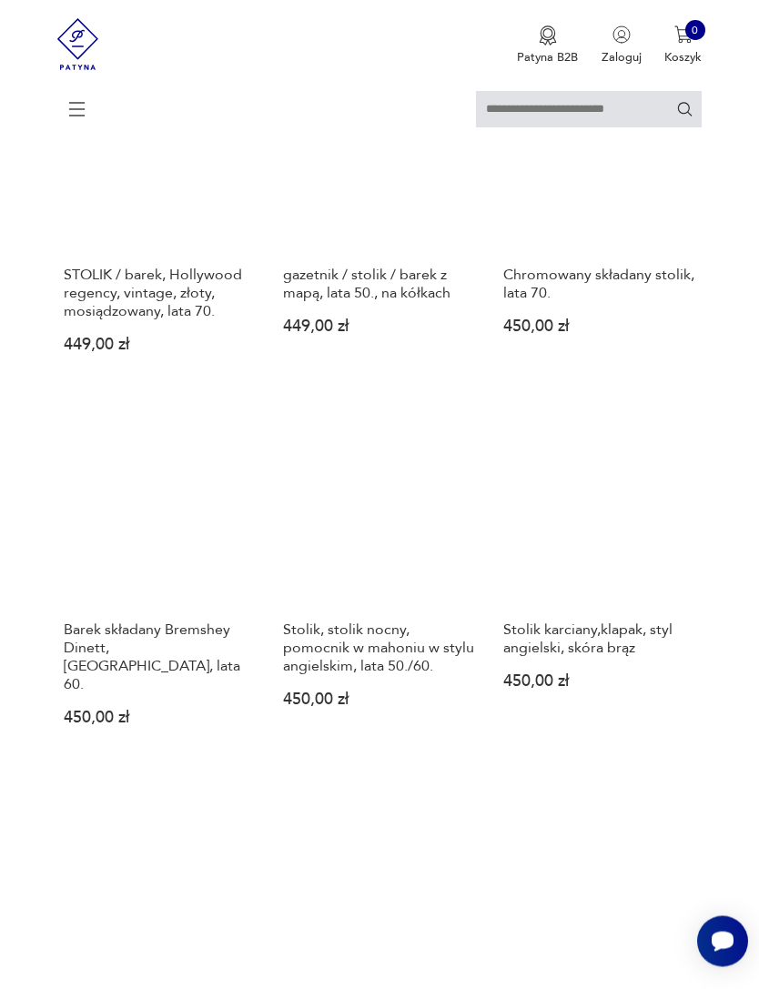
scroll to position [332, 0]
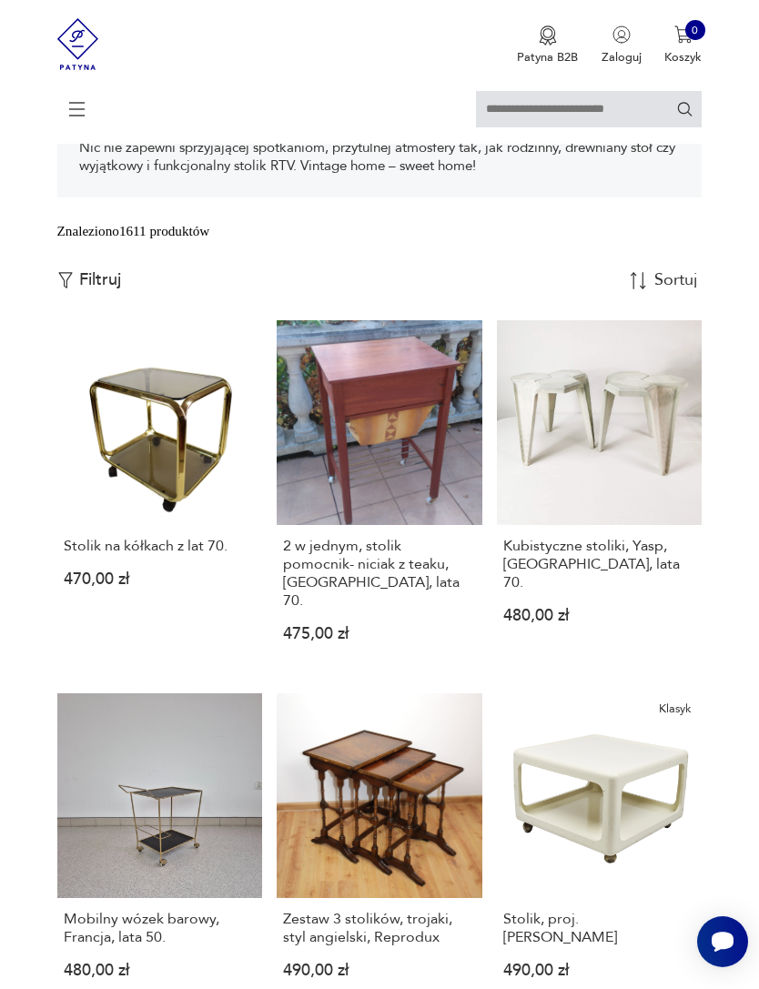
click at [499, 954] on link "Klasyk Stolik, proj. P. Ghyczy 490,00 zł" at bounding box center [600, 849] width 206 height 313
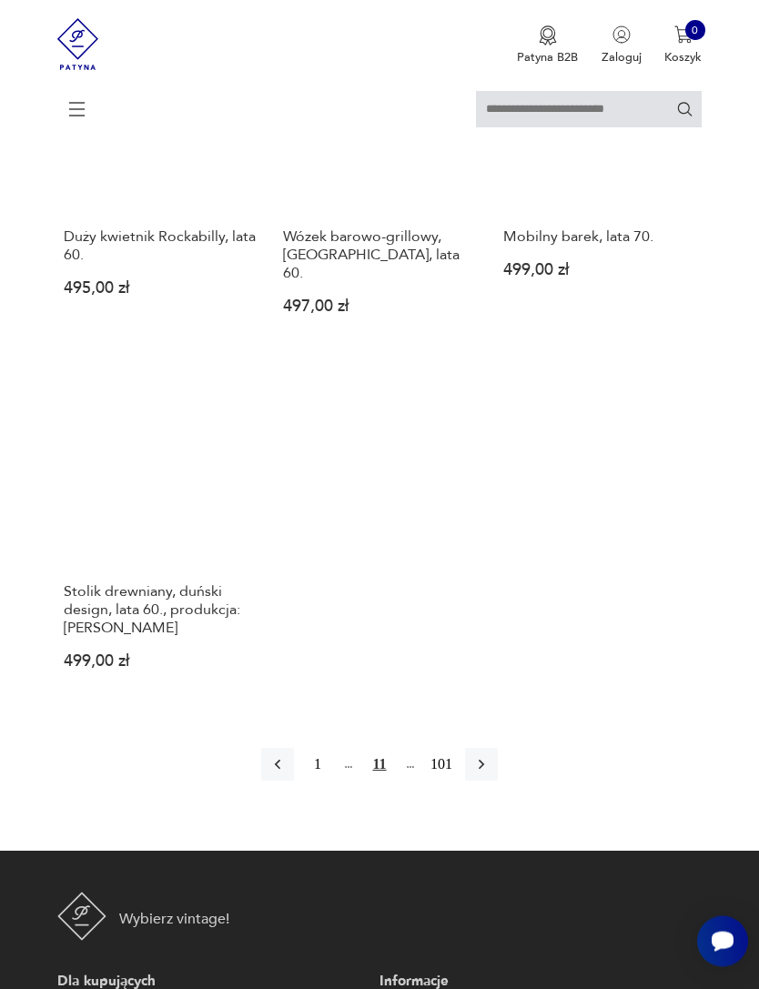
scroll to position [2083, 0]
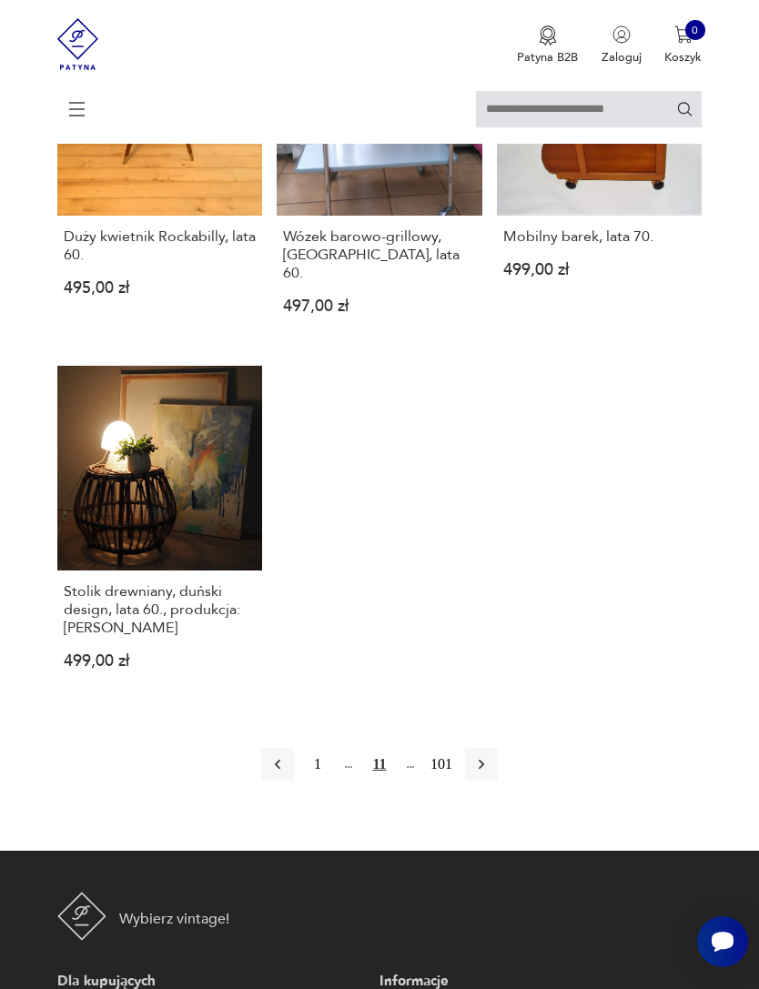
click at [484, 770] on icon "button" at bounding box center [481, 765] width 5 height 10
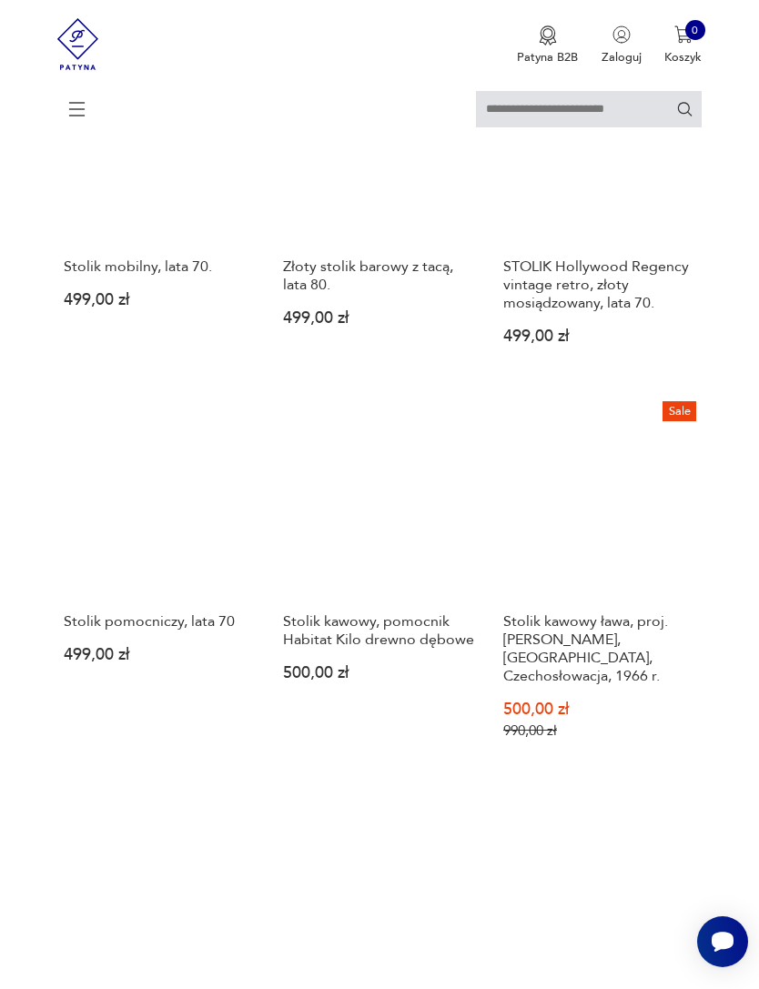
scroll to position [1371, 0]
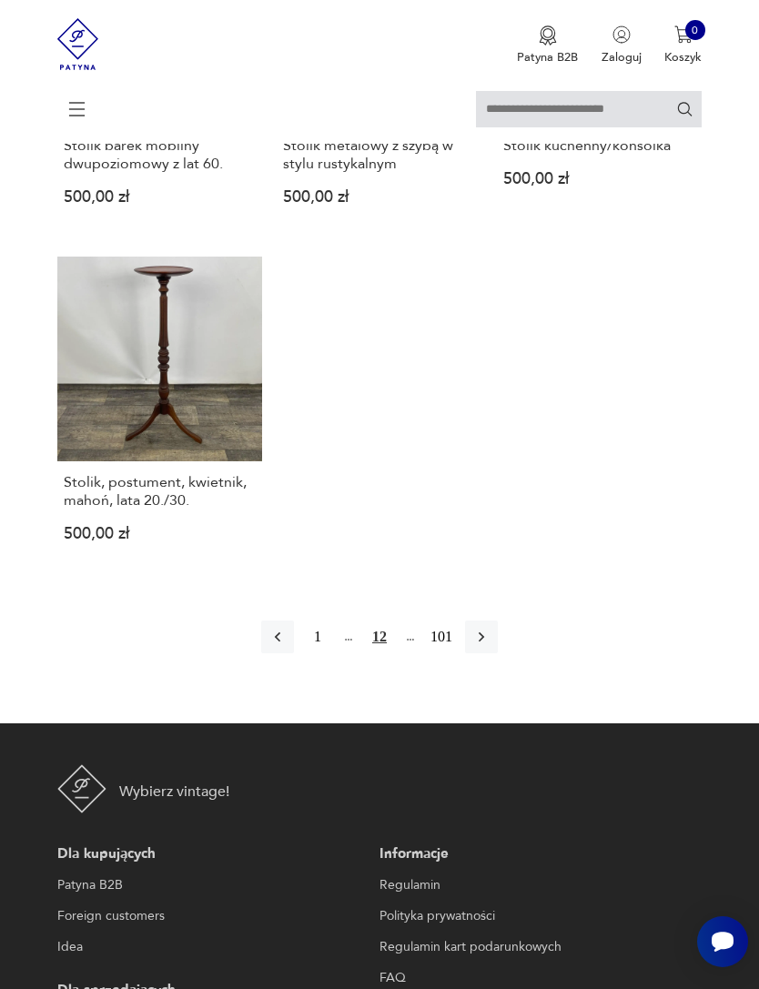
click at [481, 653] on button "button" at bounding box center [481, 637] width 33 height 33
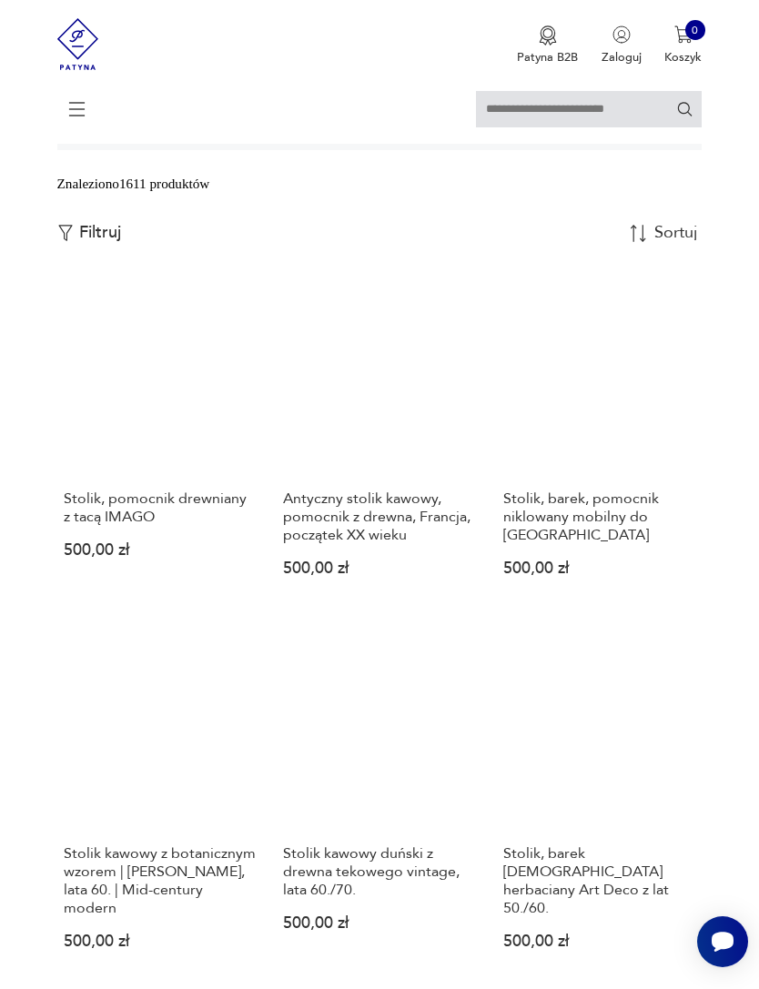
scroll to position [449, 0]
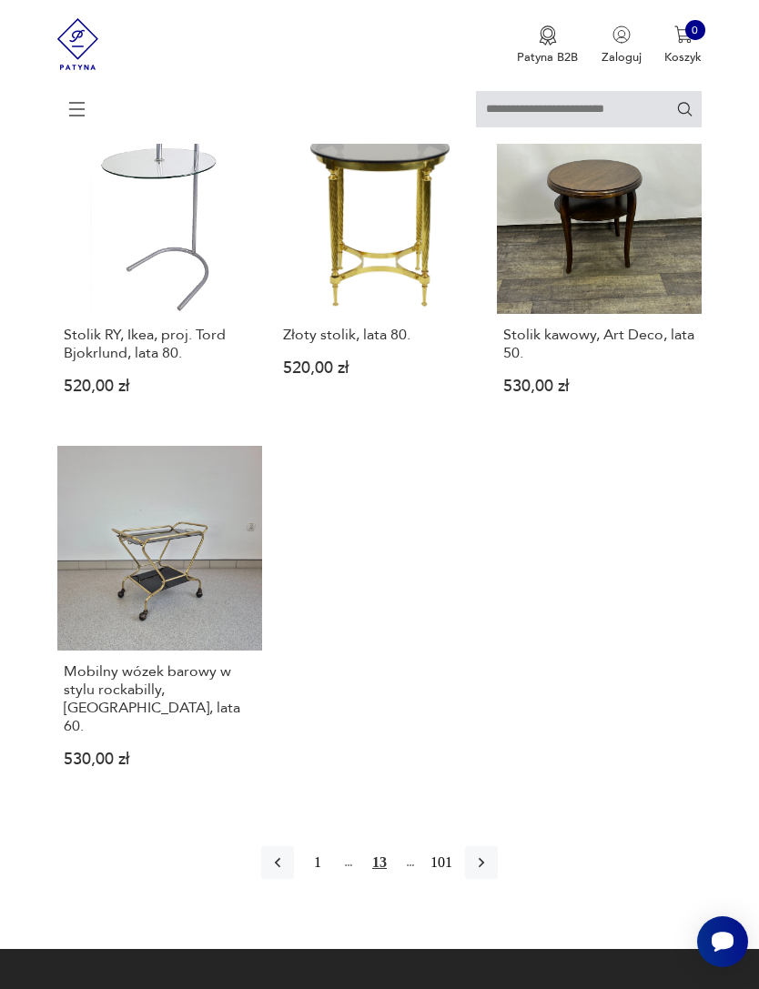
click at [484, 868] on icon "button" at bounding box center [481, 863] width 5 height 10
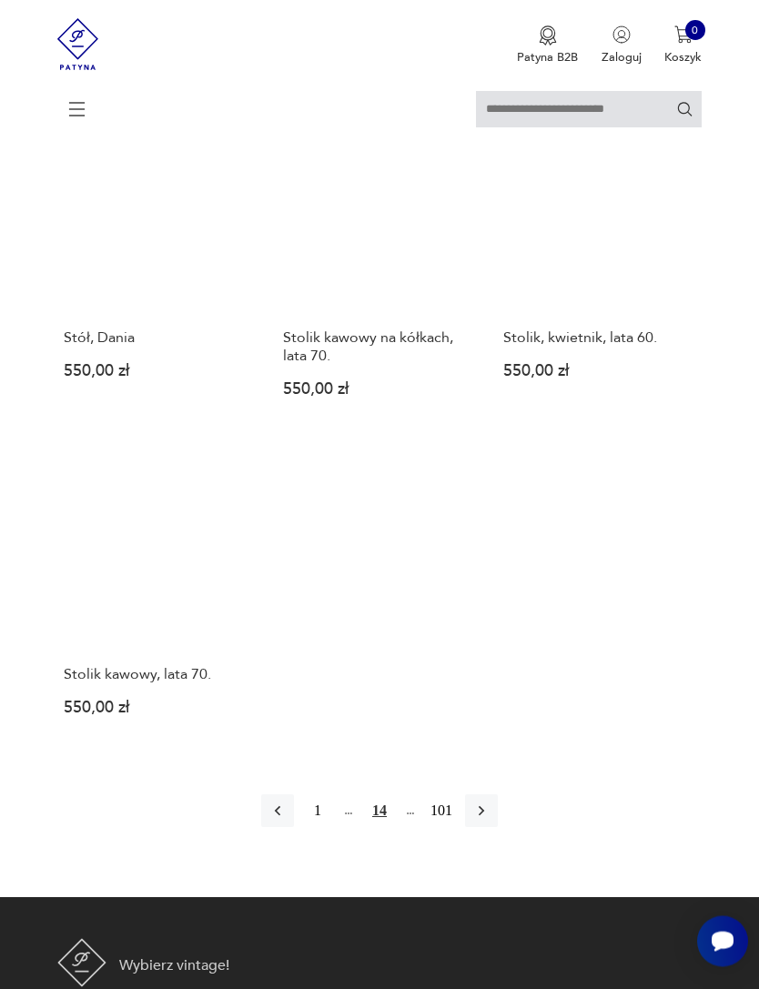
scroll to position [1960, 0]
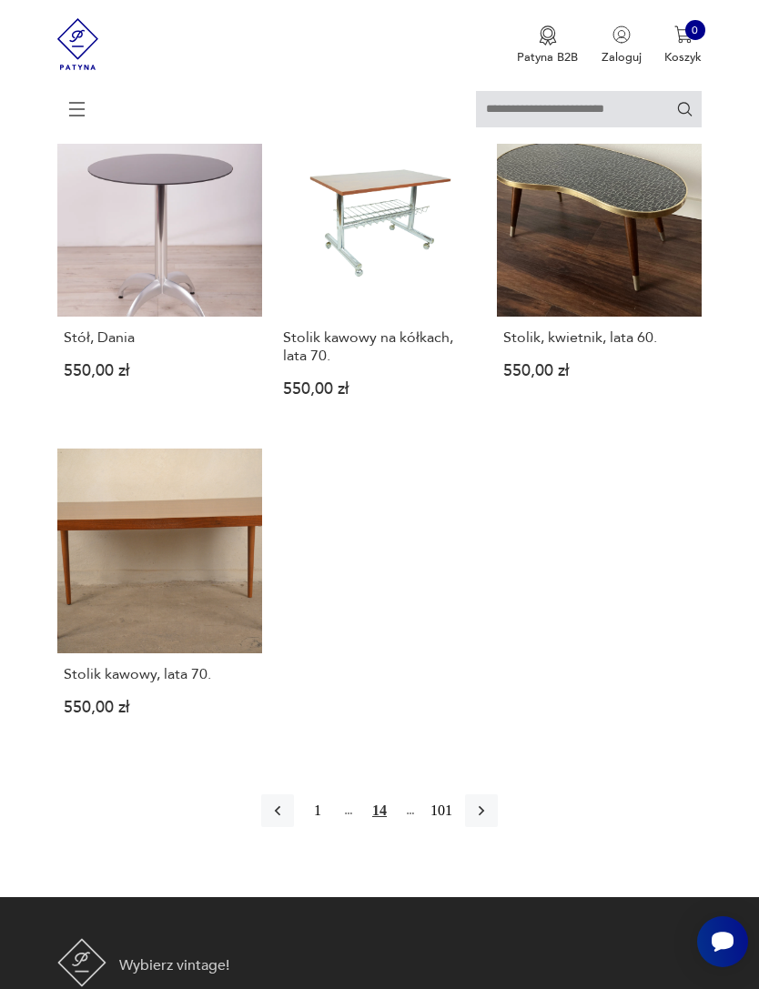
click at [490, 820] on icon "button" at bounding box center [481, 811] width 18 height 18
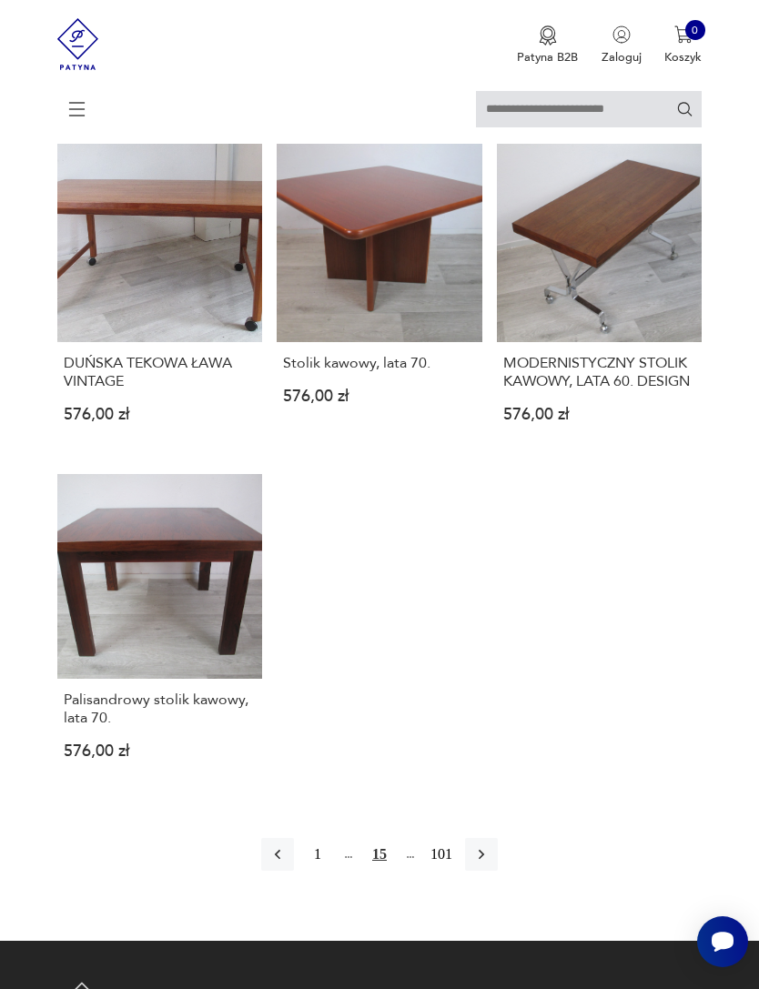
scroll to position [2033, 0]
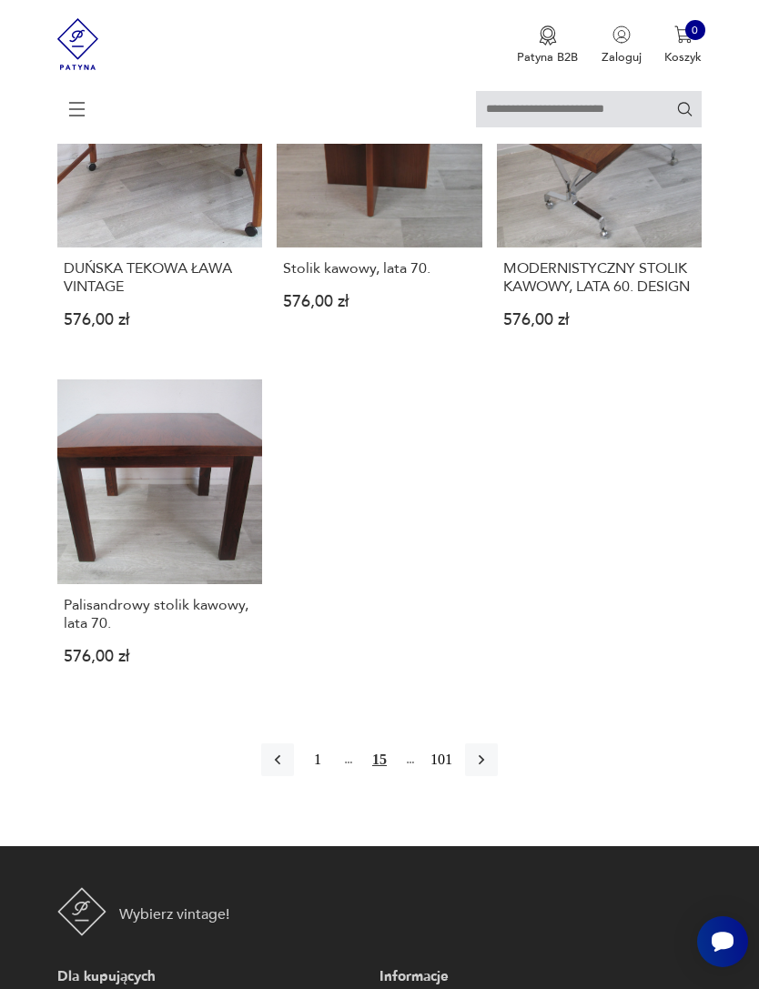
click at [490, 769] on icon "button" at bounding box center [481, 760] width 18 height 18
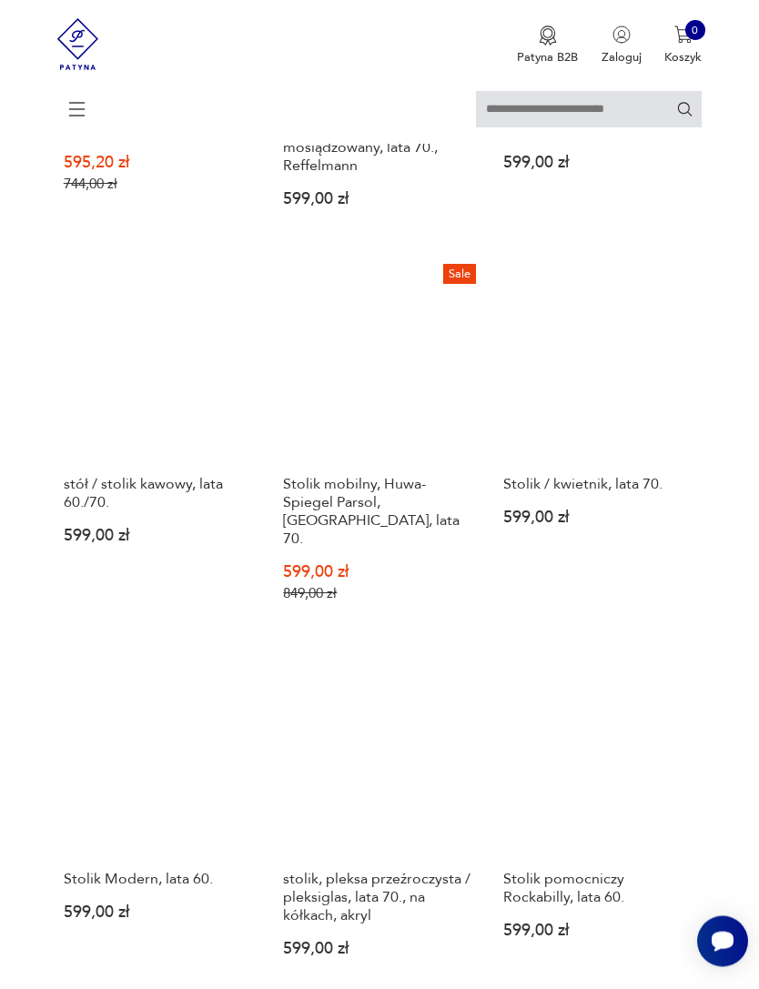
scroll to position [1477, 0]
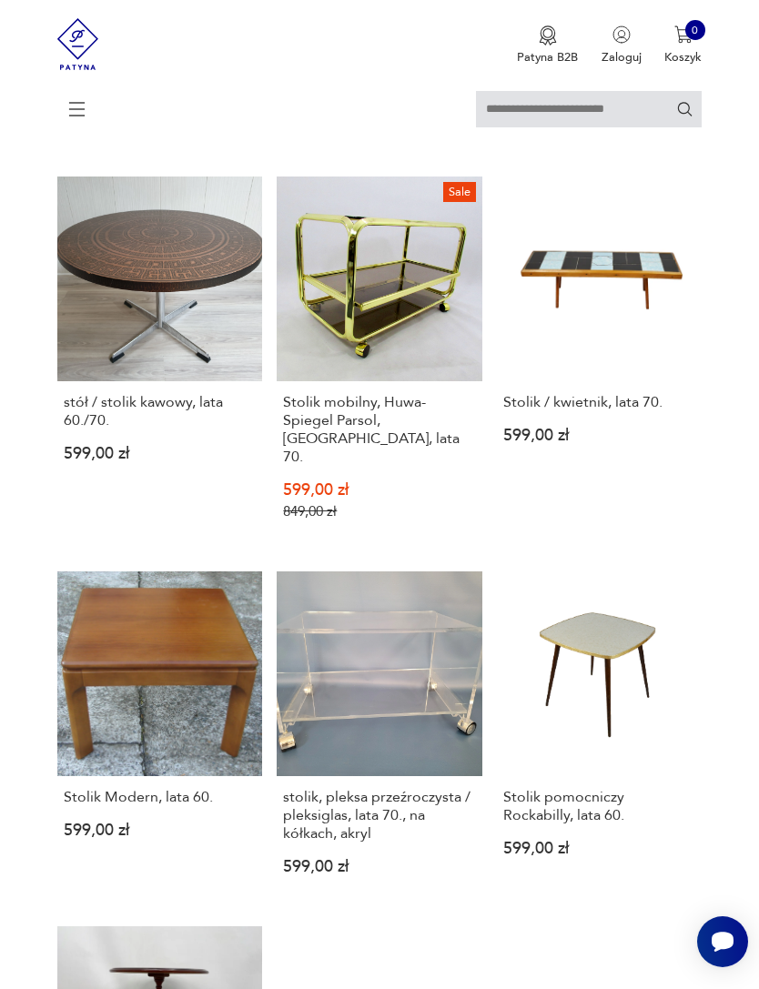
click at [664, 354] on link "Stolik / kwietnik, lata 70. 599,00 zł" at bounding box center [600, 362] width 206 height 371
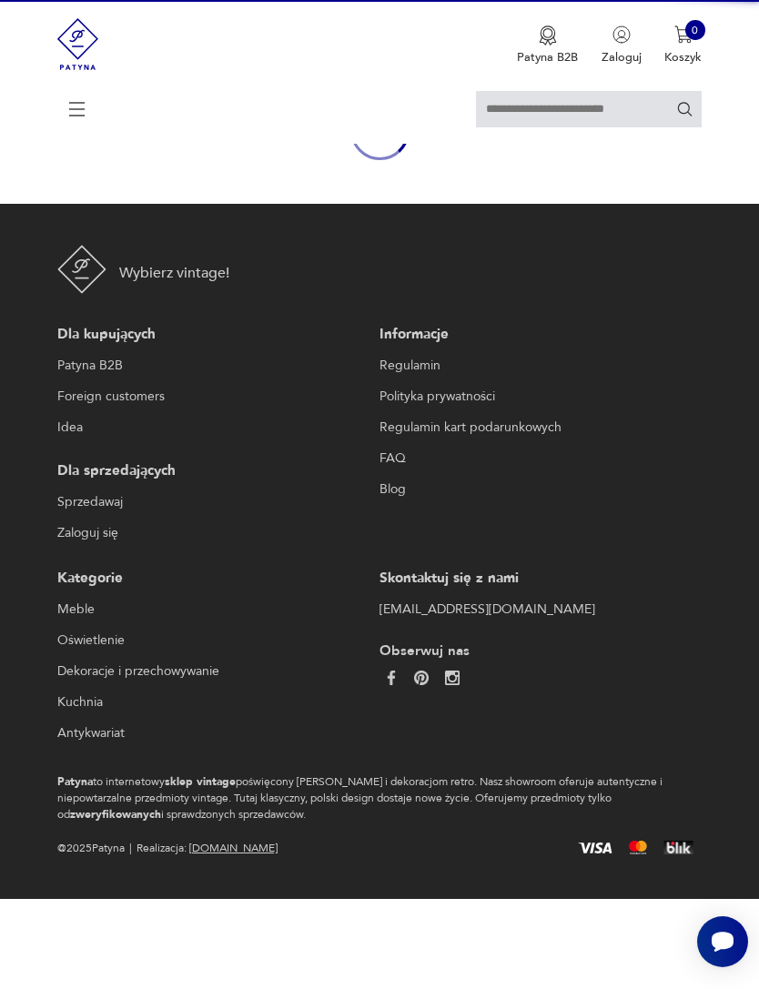
scroll to position [158, 0]
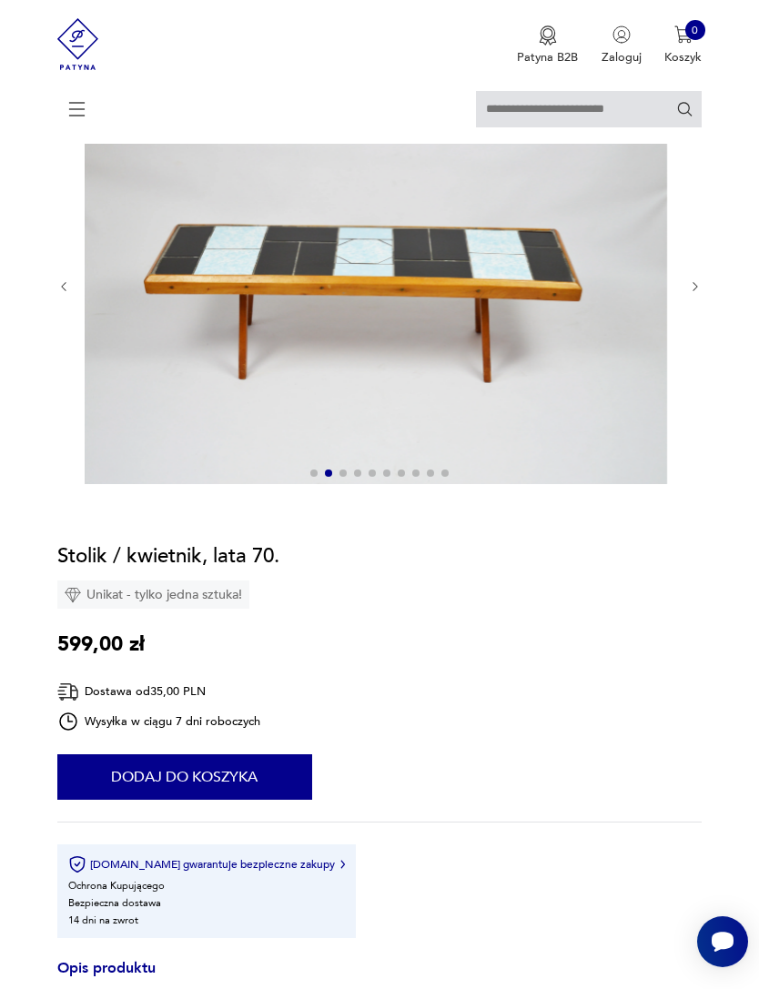
click at [458, 484] on img at bounding box center [376, 285] width 582 height 397
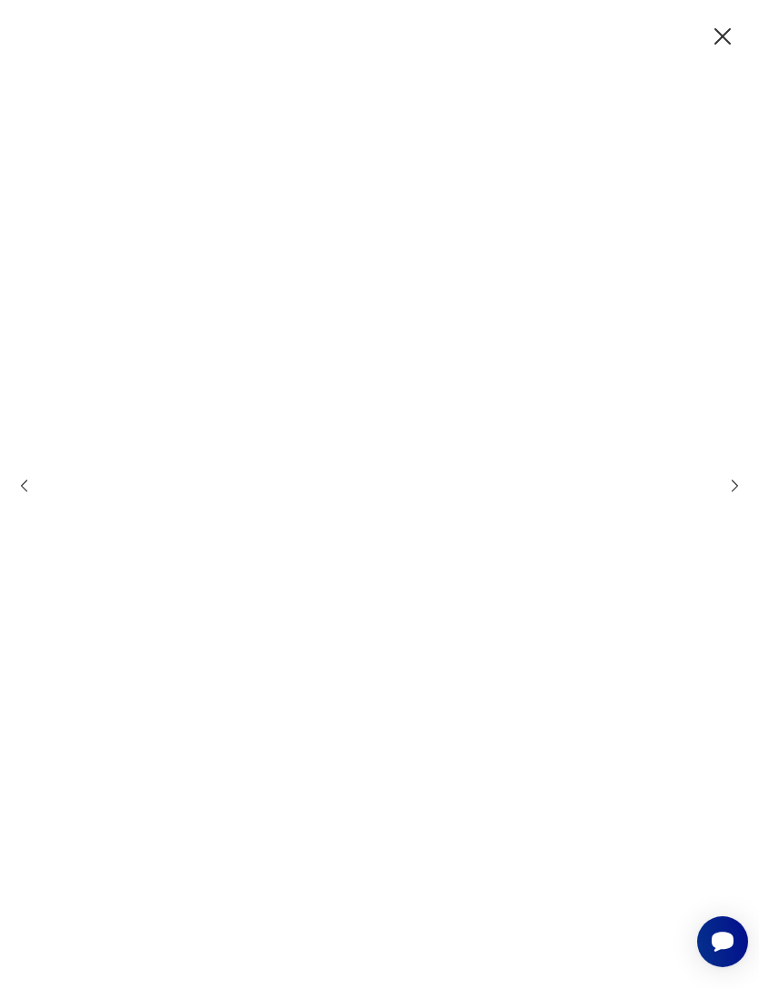
scroll to position [0, 0]
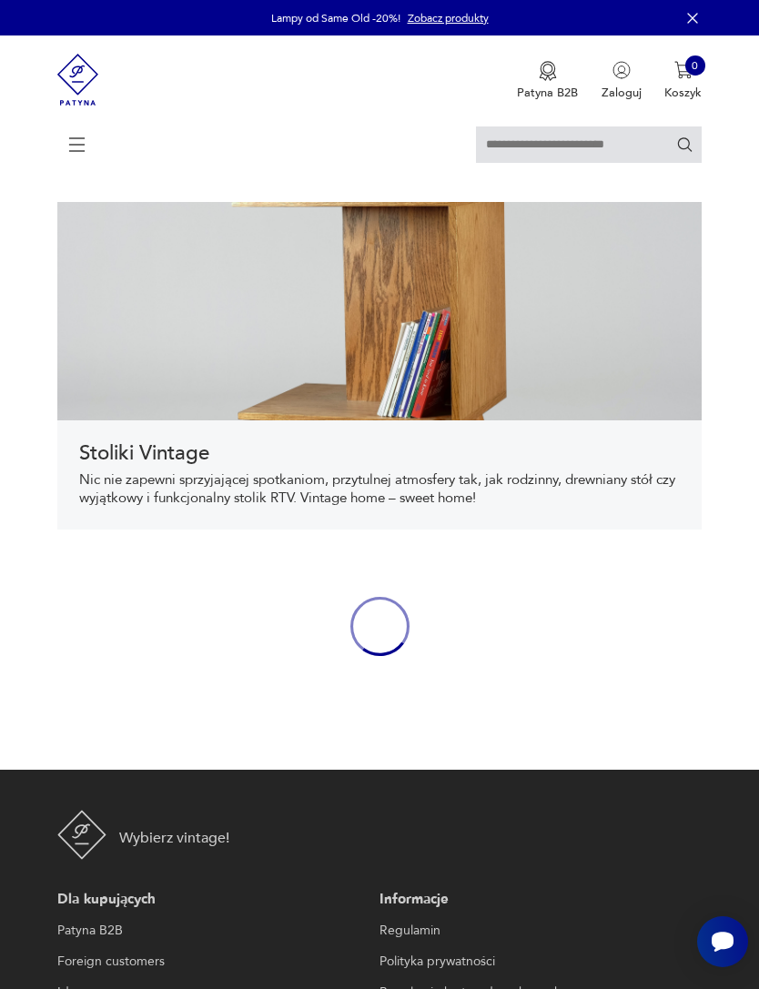
scroll to position [623, 0]
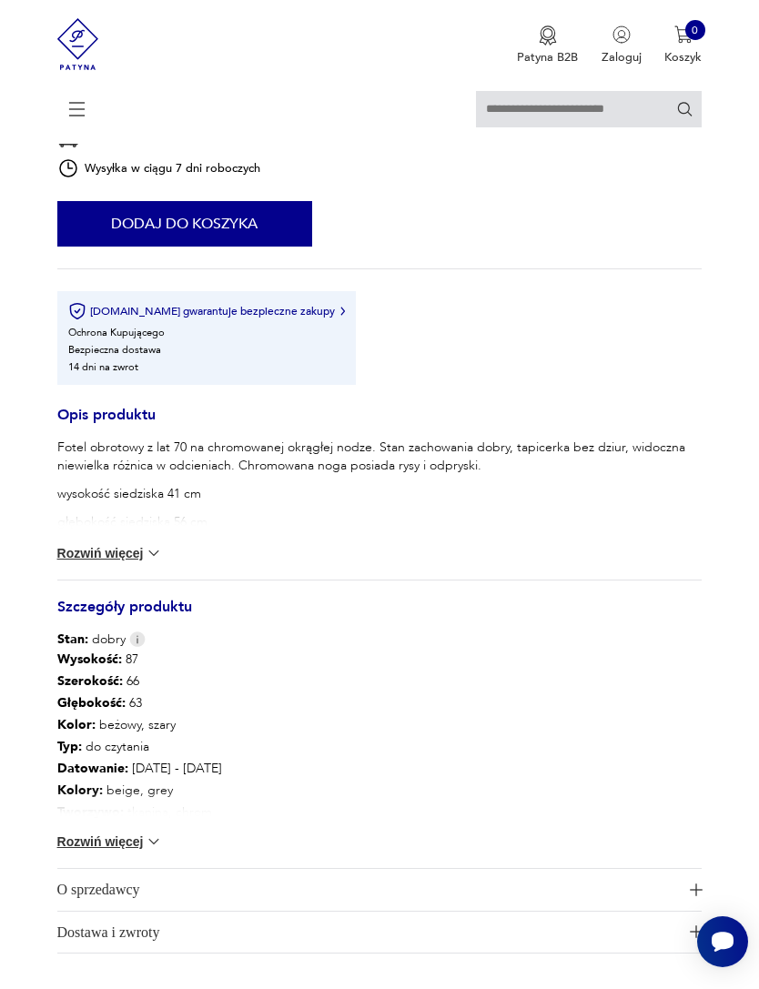
scroll to position [933, 0]
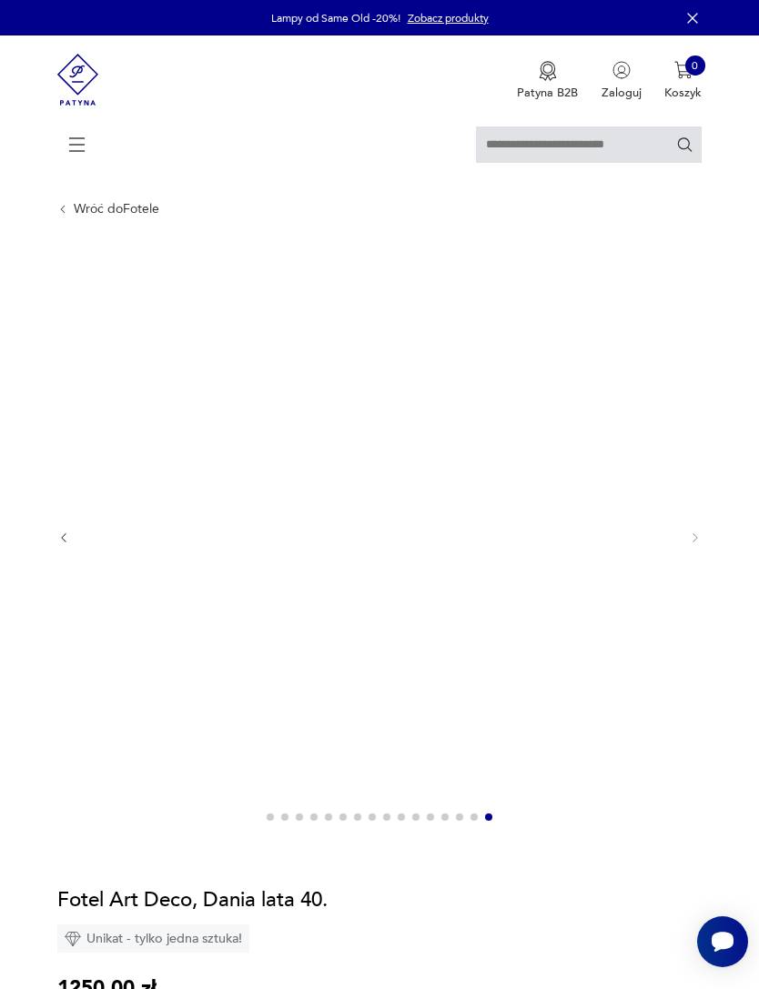
click at [589, 722] on img at bounding box center [376, 537] width 582 height 582
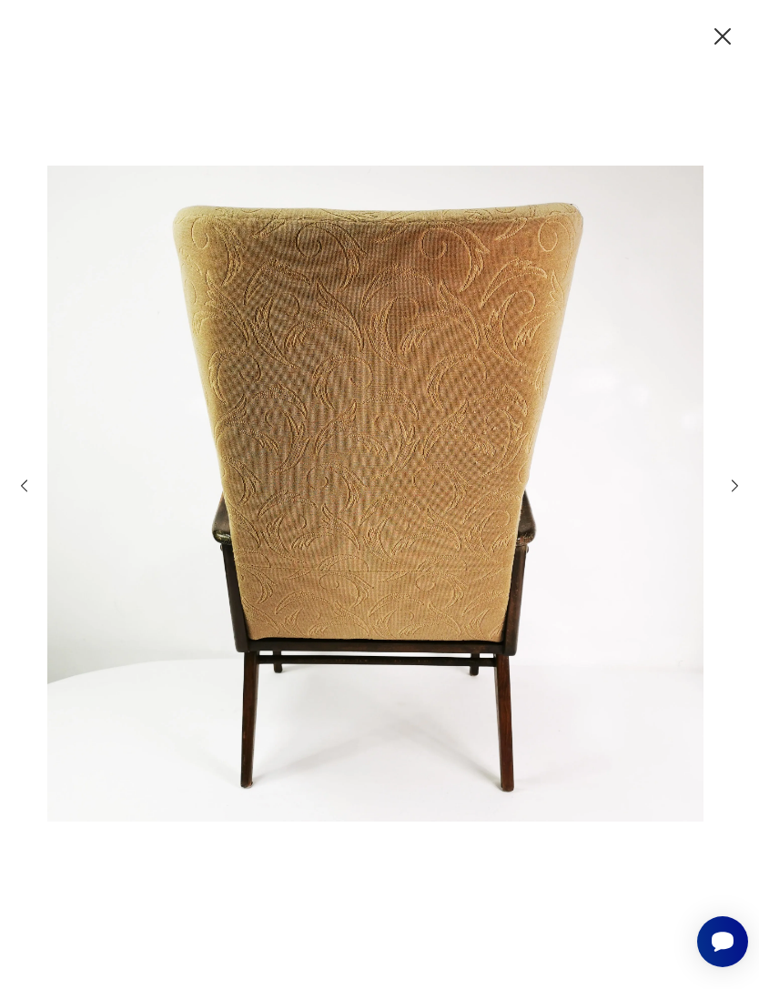
click at [708, 51] on icon "button" at bounding box center [722, 36] width 29 height 29
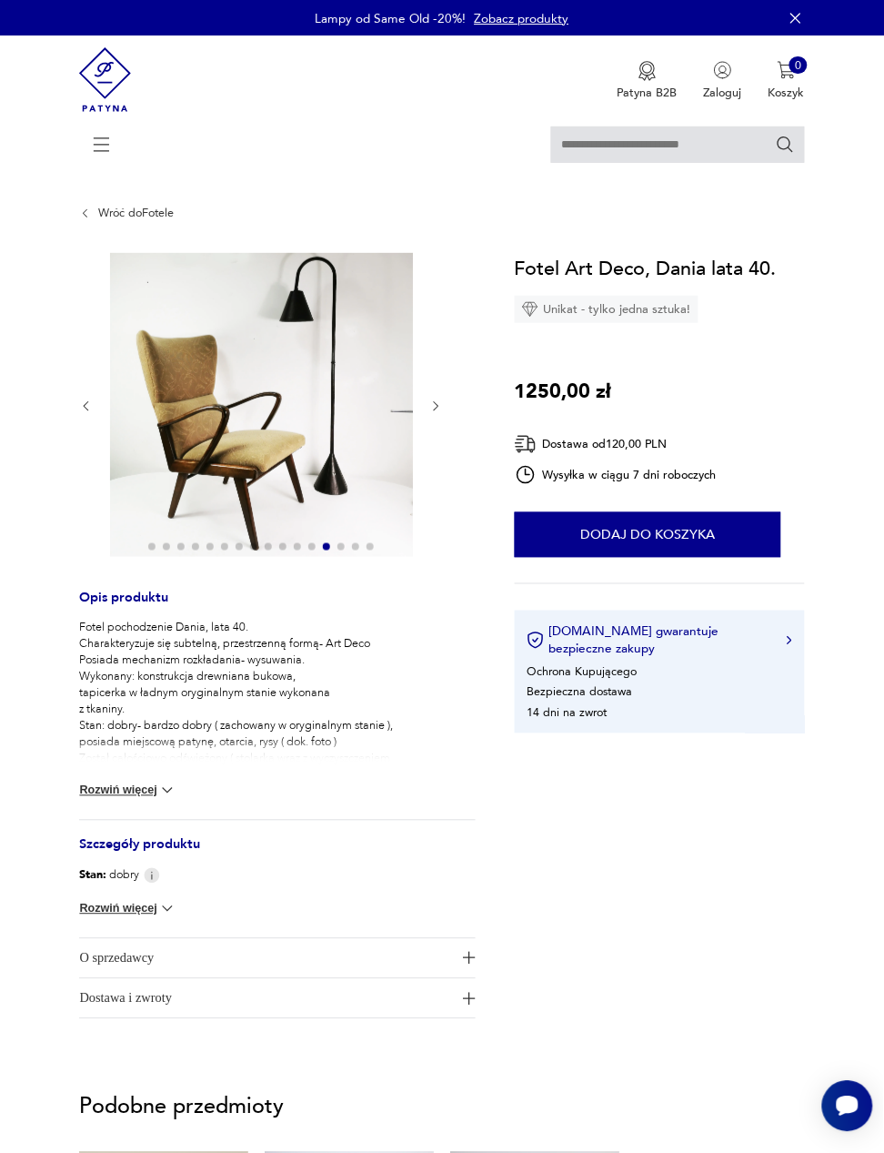
scroll to position [1, 0]
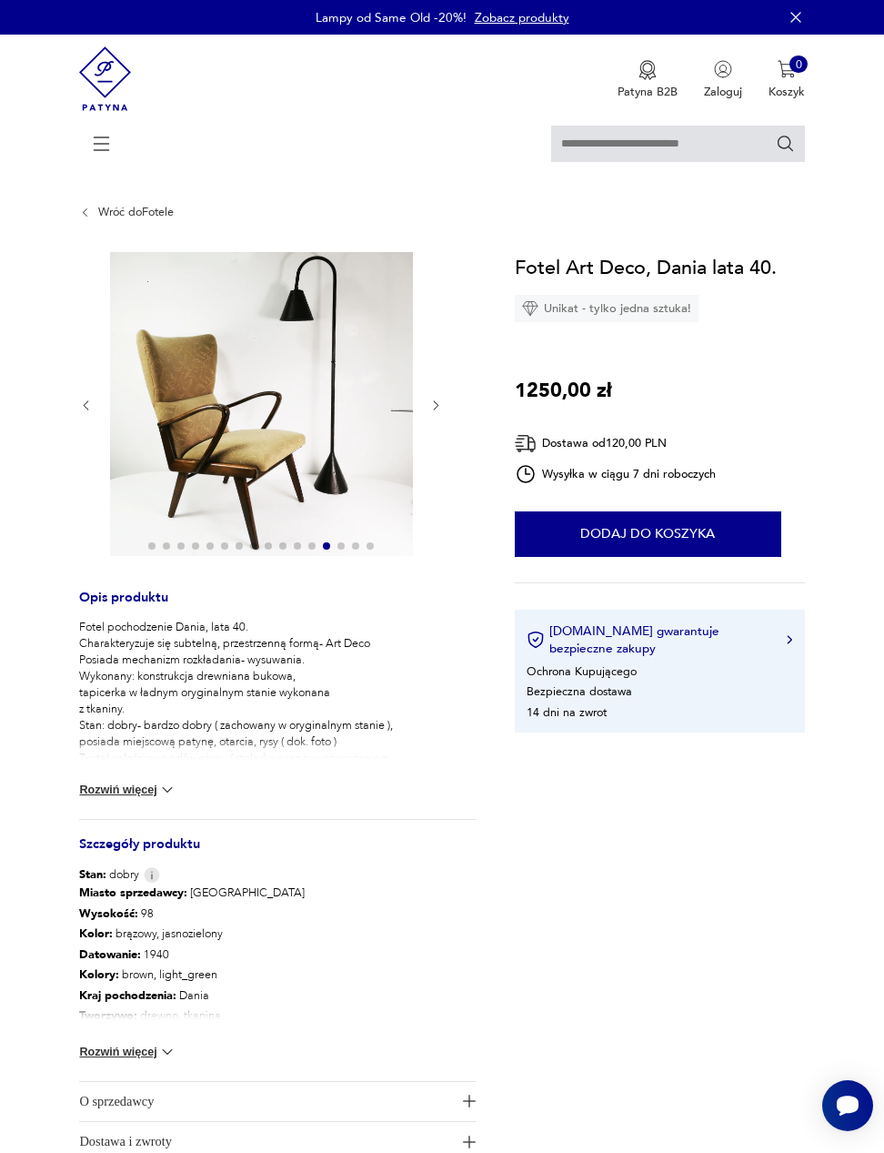
click at [193, 394] on img at bounding box center [262, 404] width 304 height 304
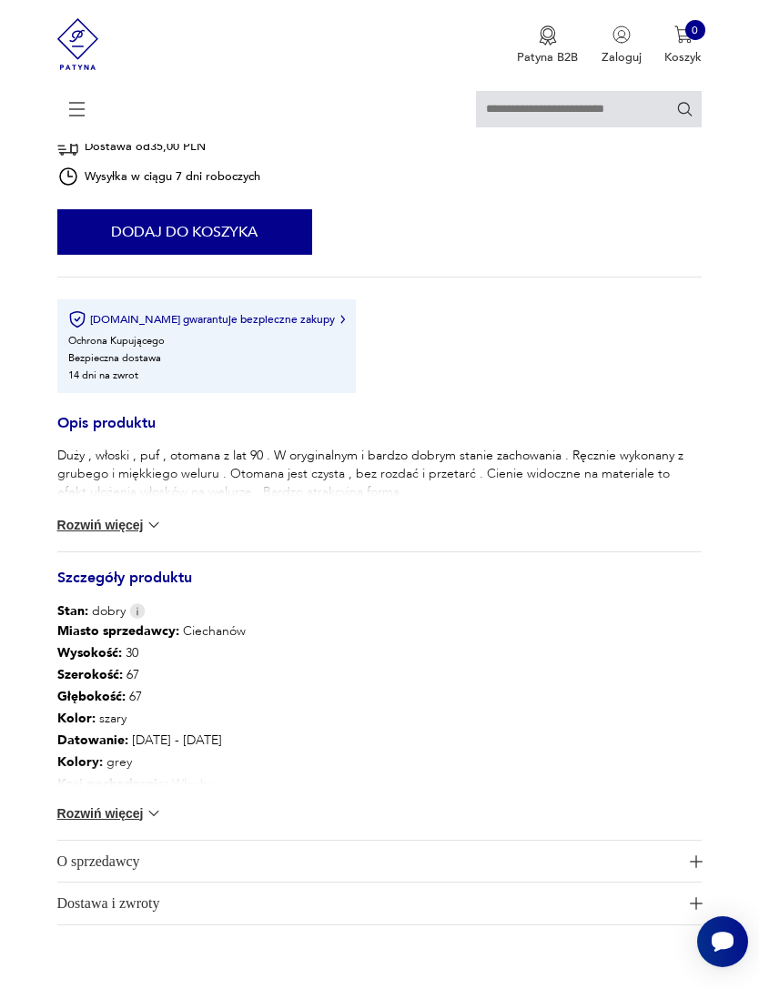
scroll to position [1082, 0]
click at [130, 535] on button "Rozwiń więcej" at bounding box center [110, 526] width 106 height 18
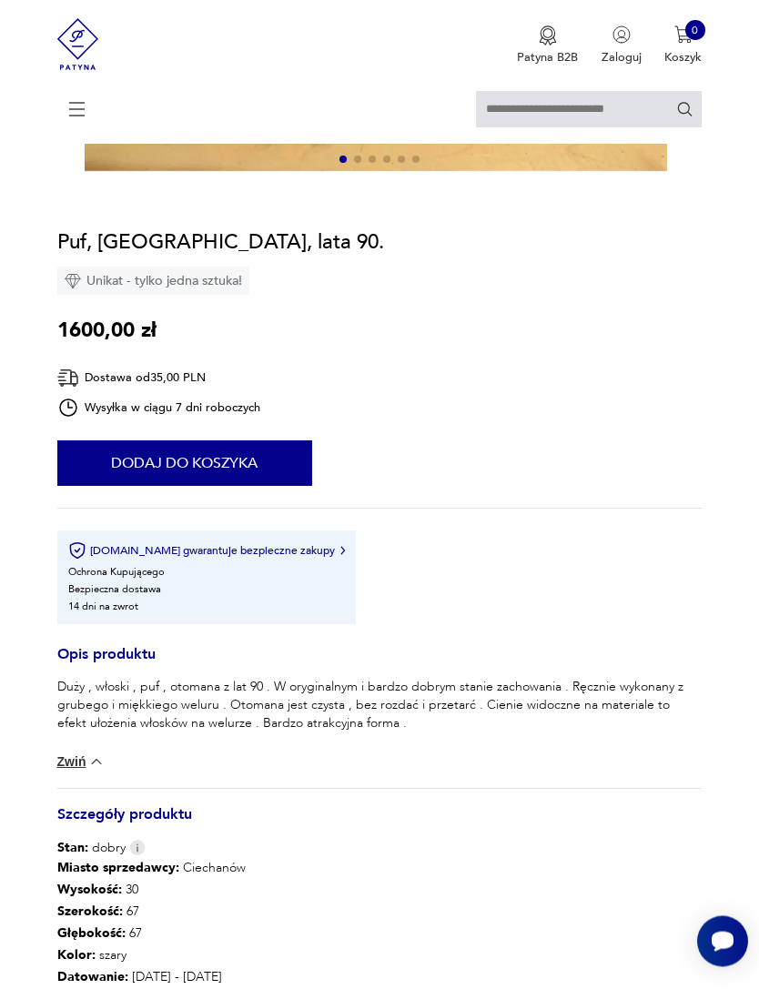
scroll to position [860, 0]
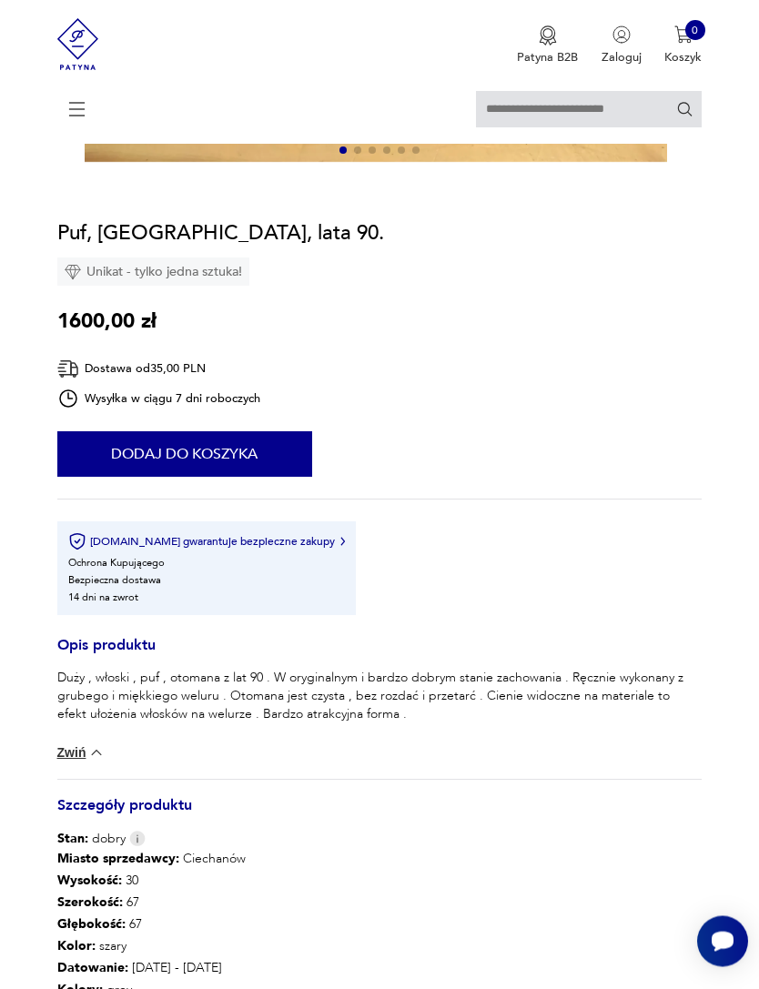
click at [103, 762] on img at bounding box center [96, 753] width 18 height 18
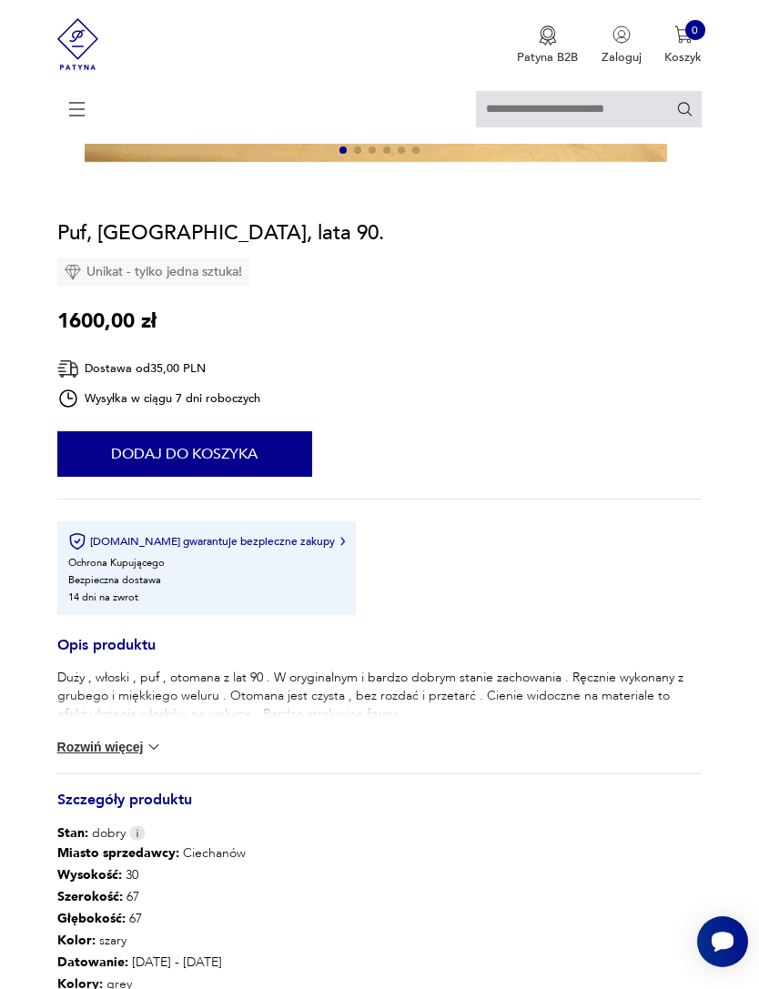
click at [116, 773] on div "Duży , włoski , puf , otomana z lat 90 . W oryginalnym i bardzo dobrym stanie z…" at bounding box center [379, 721] width 645 height 105
click at [124, 756] on button "Rozwiń więcej" at bounding box center [110, 747] width 106 height 18
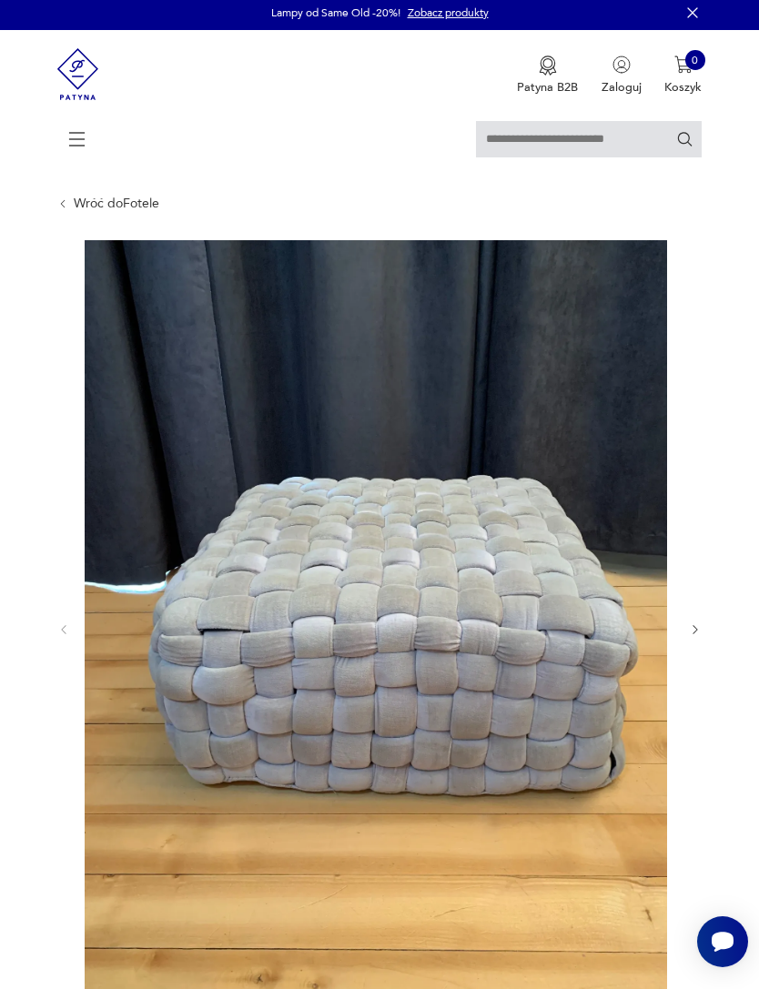
scroll to position [0, 0]
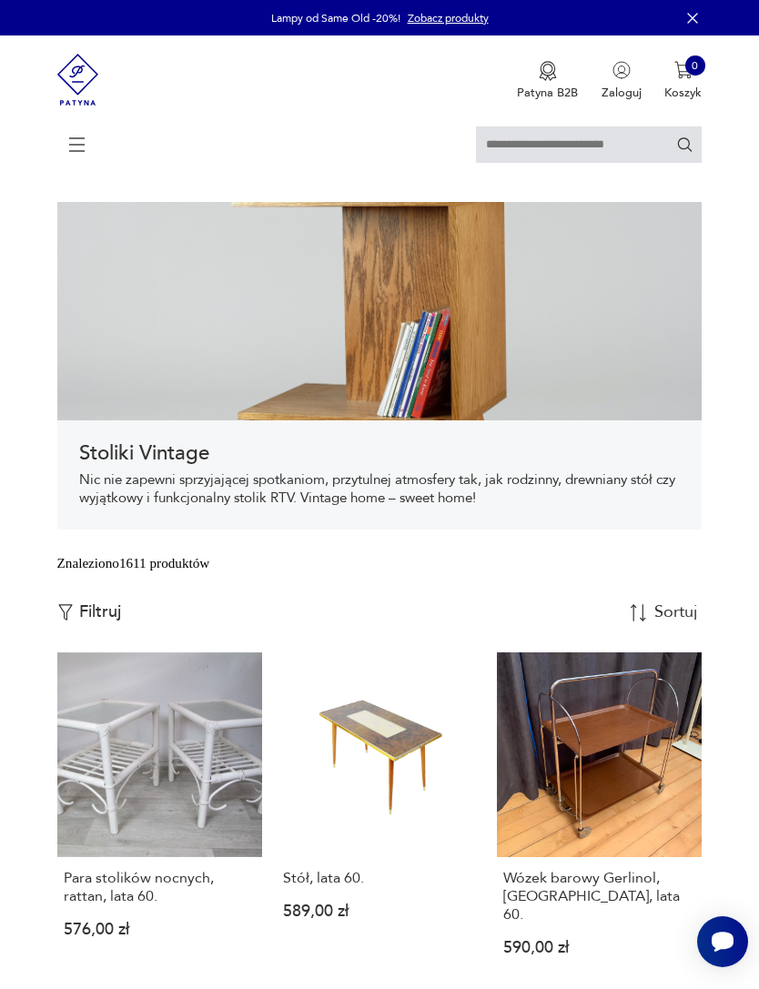
click at [71, 156] on icon at bounding box center [77, 145] width 64 height 64
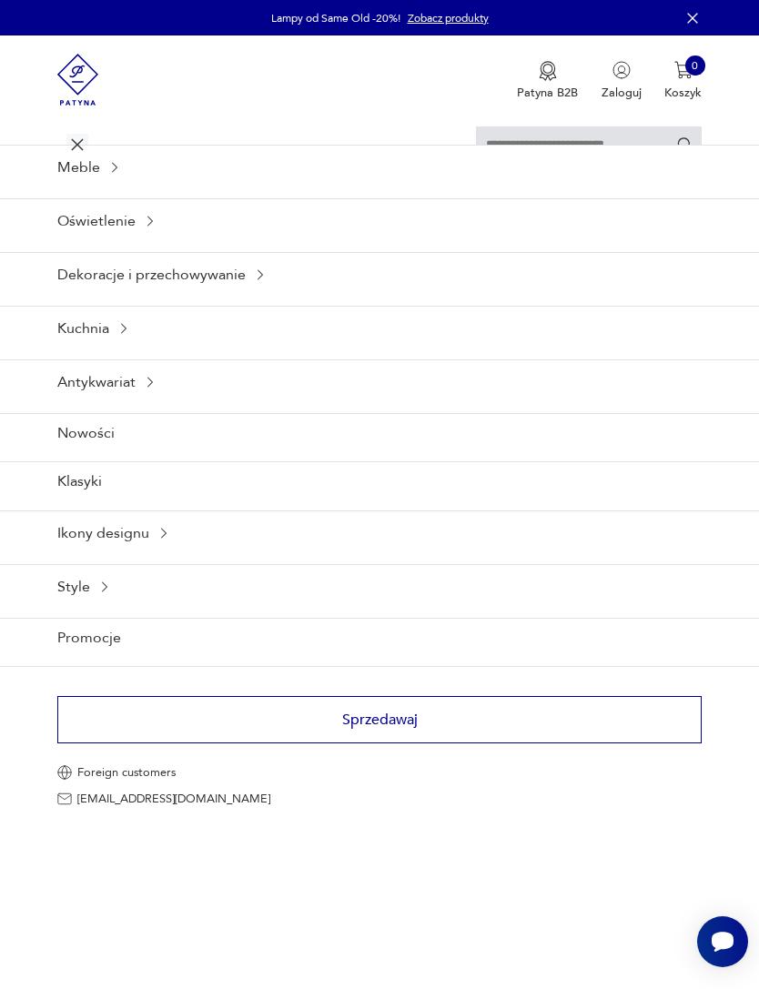
click at [115, 173] on icon at bounding box center [114, 168] width 5 height 10
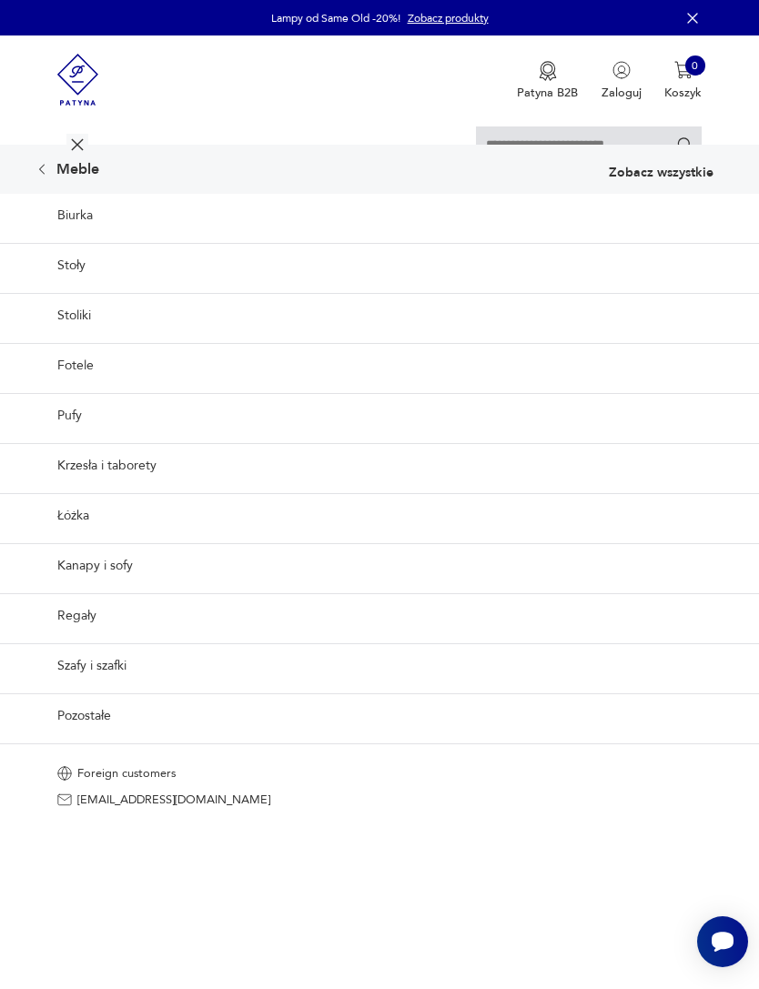
click at [89, 338] on link "Stoliki" at bounding box center [379, 315] width 759 height 45
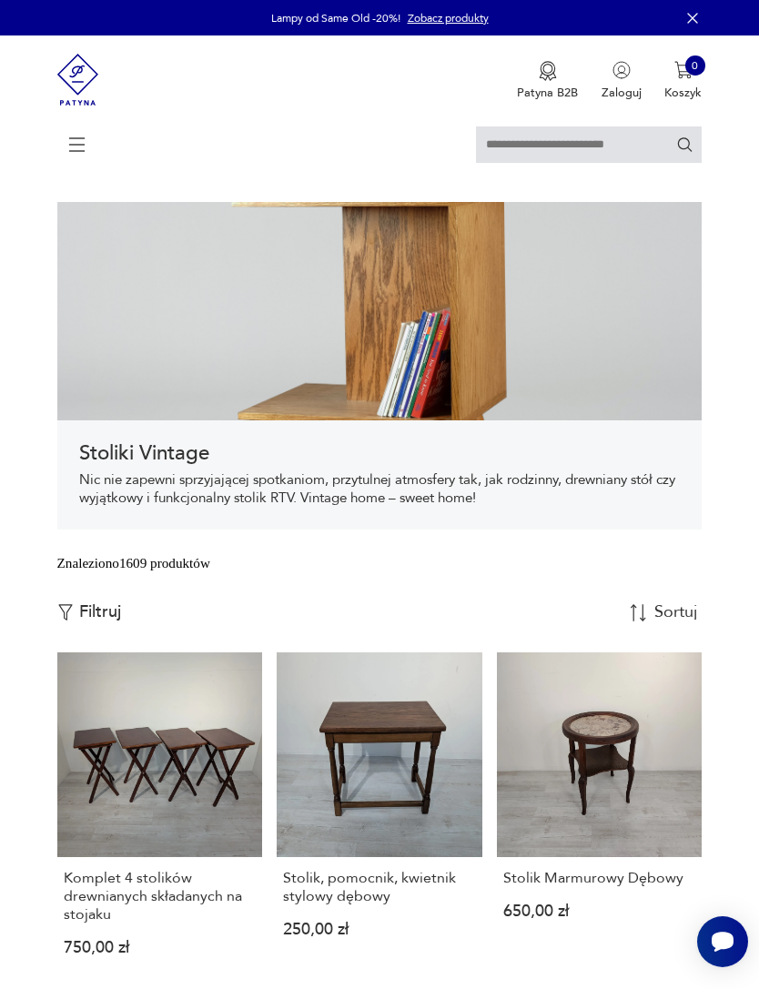
click at [558, 151] on input "text" at bounding box center [589, 144] width 226 height 36
type input "******"
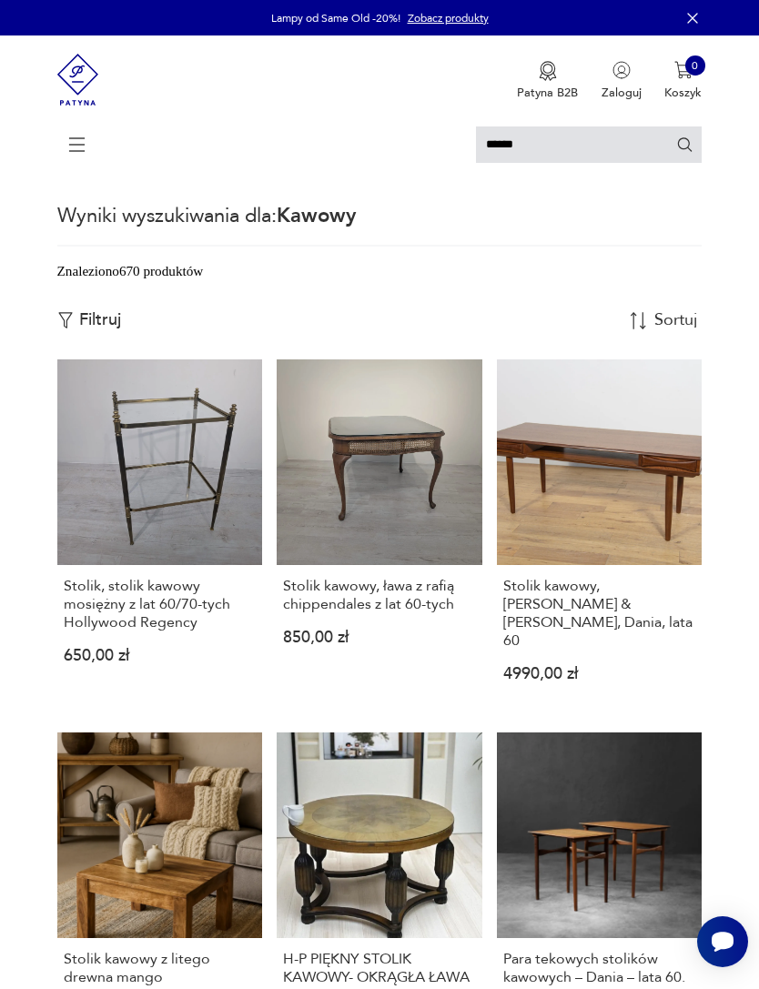
click at [614, 160] on input "******" at bounding box center [589, 144] width 226 height 36
click at [600, 152] on input "******" at bounding box center [589, 144] width 226 height 36
click at [599, 151] on input "******" at bounding box center [589, 144] width 226 height 36
type input "*******"
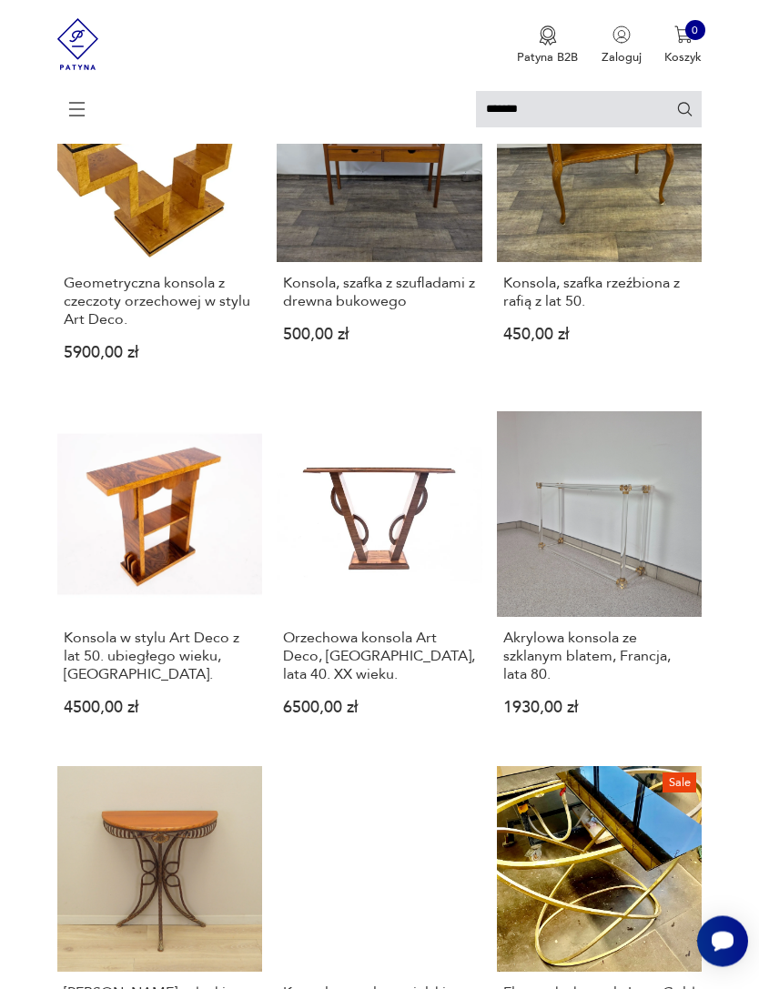
scroll to position [1031, 0]
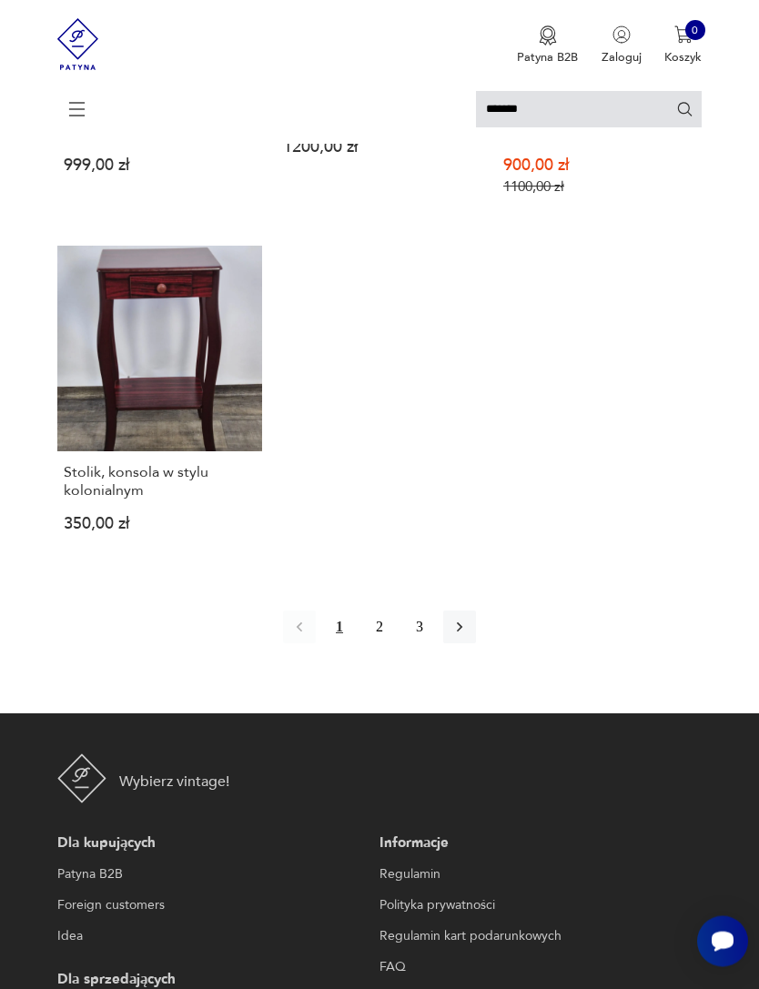
click at [468, 644] on button "button" at bounding box center [459, 627] width 33 height 33
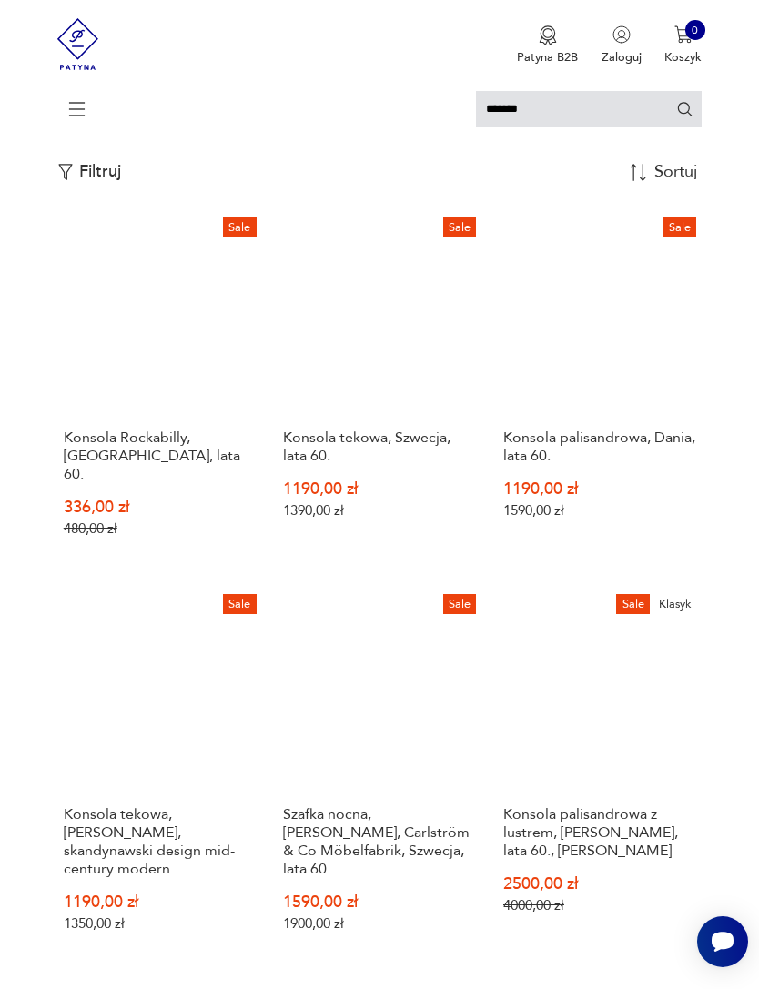
scroll to position [151, 0]
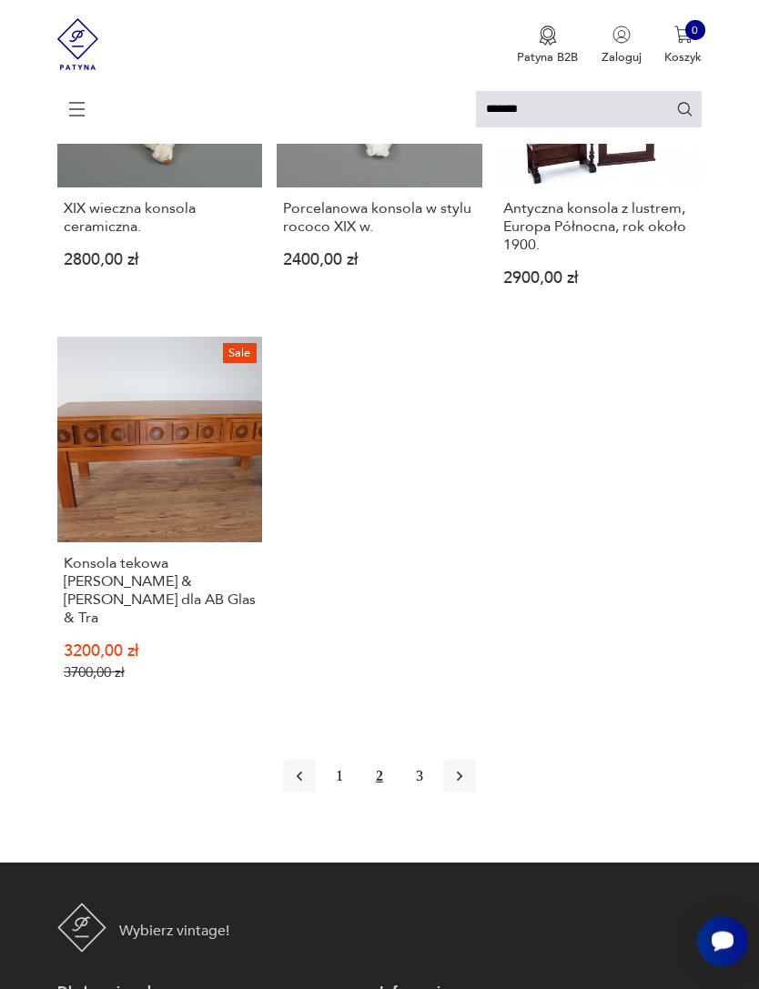
click at [476, 793] on button "button" at bounding box center [459, 777] width 33 height 33
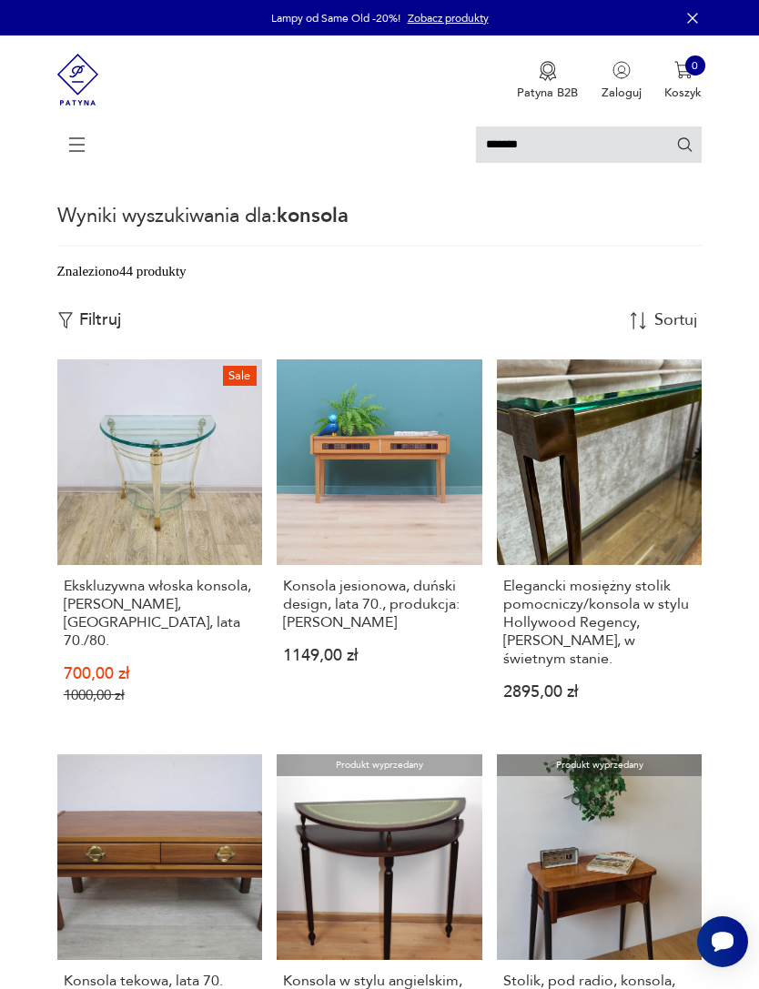
click at [72, 143] on icon at bounding box center [77, 145] width 64 height 64
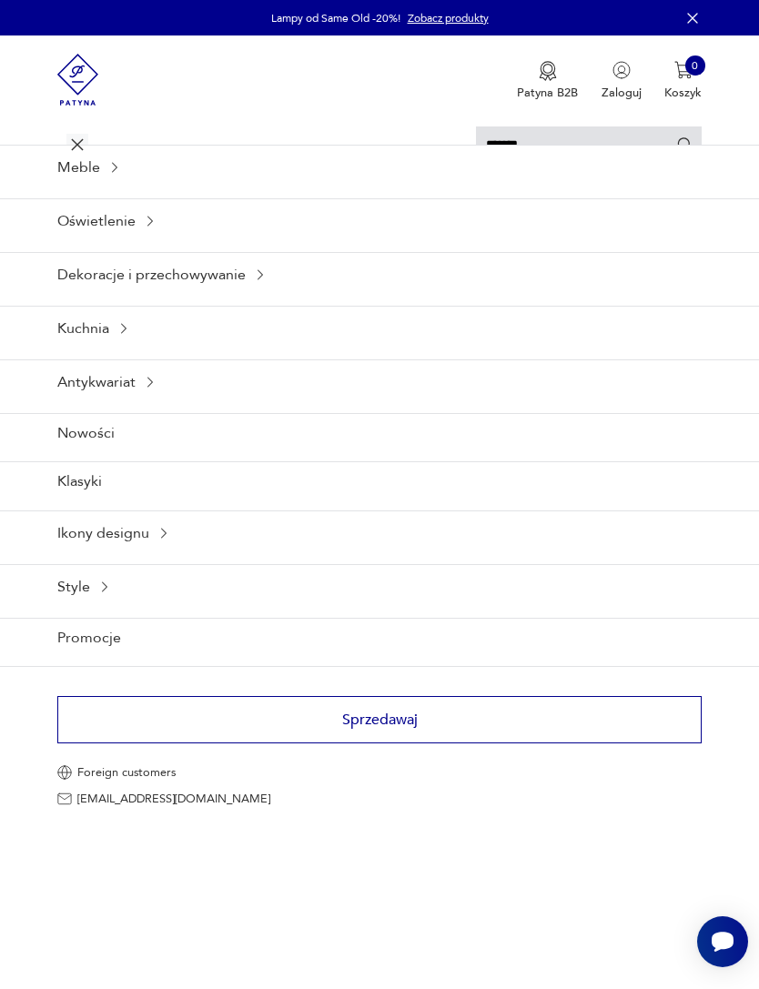
click at [163, 540] on icon at bounding box center [163, 533] width 15 height 15
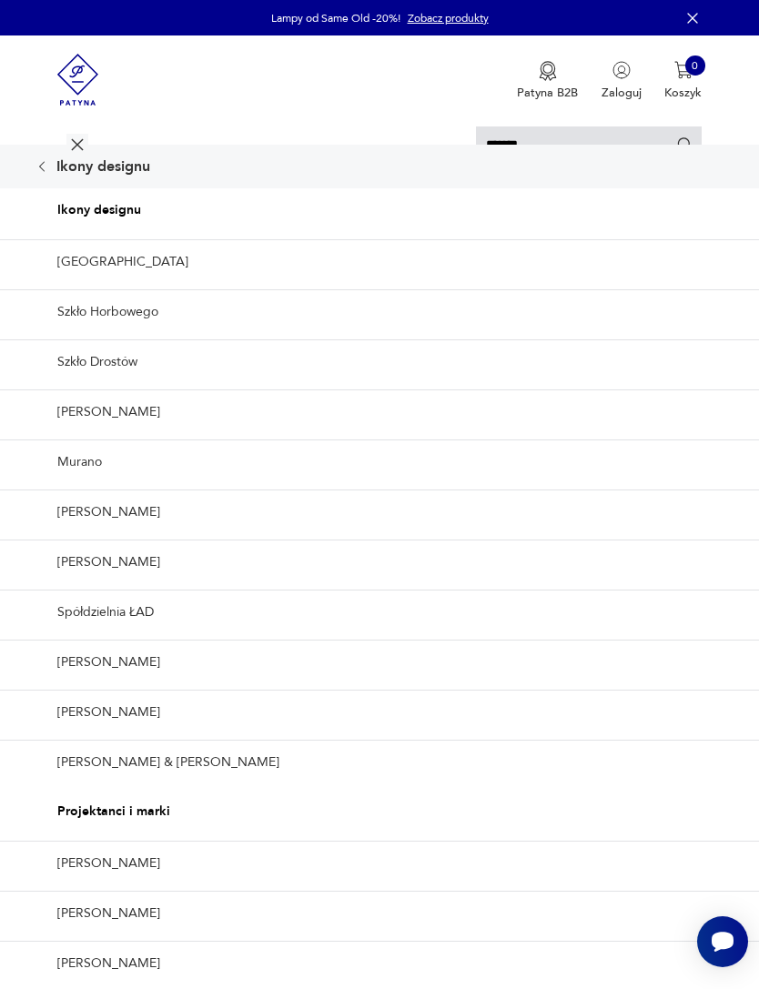
click at [73, 138] on icon at bounding box center [77, 145] width 64 height 64
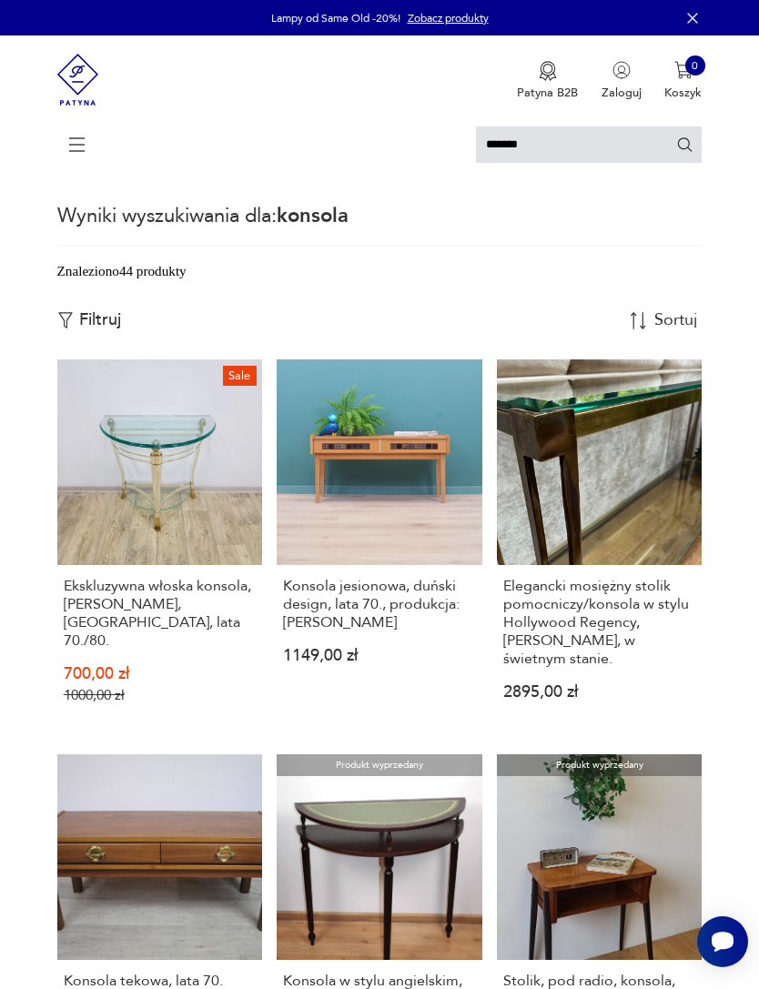
click at [70, 89] on img at bounding box center [78, 79] width 42 height 88
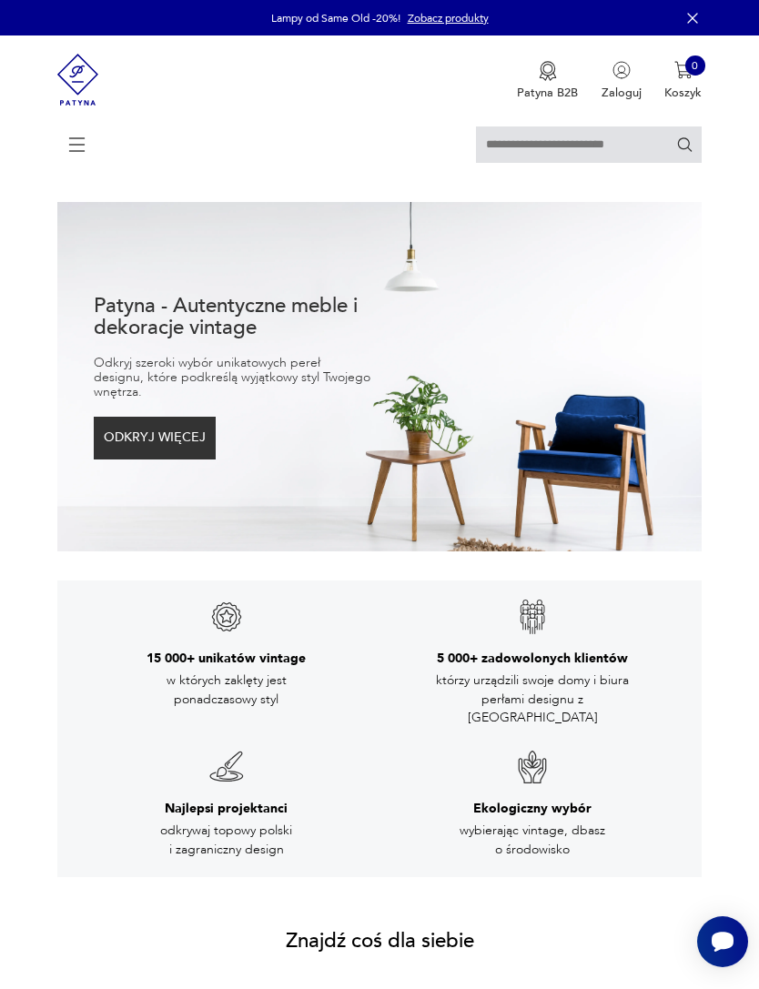
click at [81, 146] on icon at bounding box center [77, 145] width 64 height 64
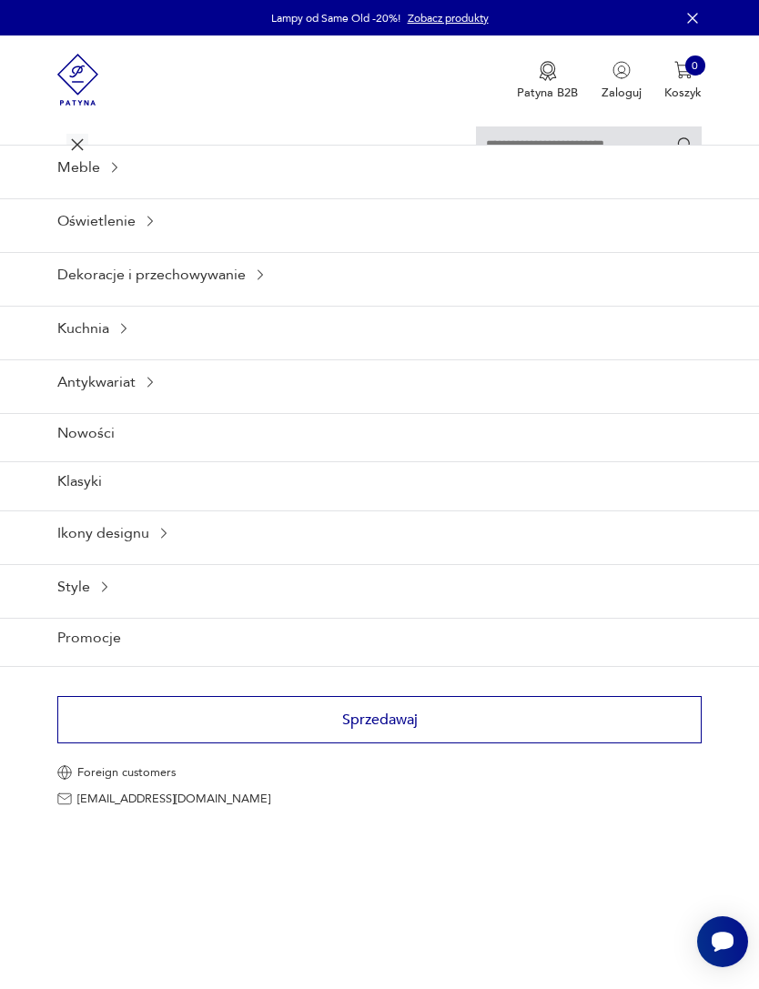
click at [99, 594] on icon at bounding box center [104, 587] width 15 height 15
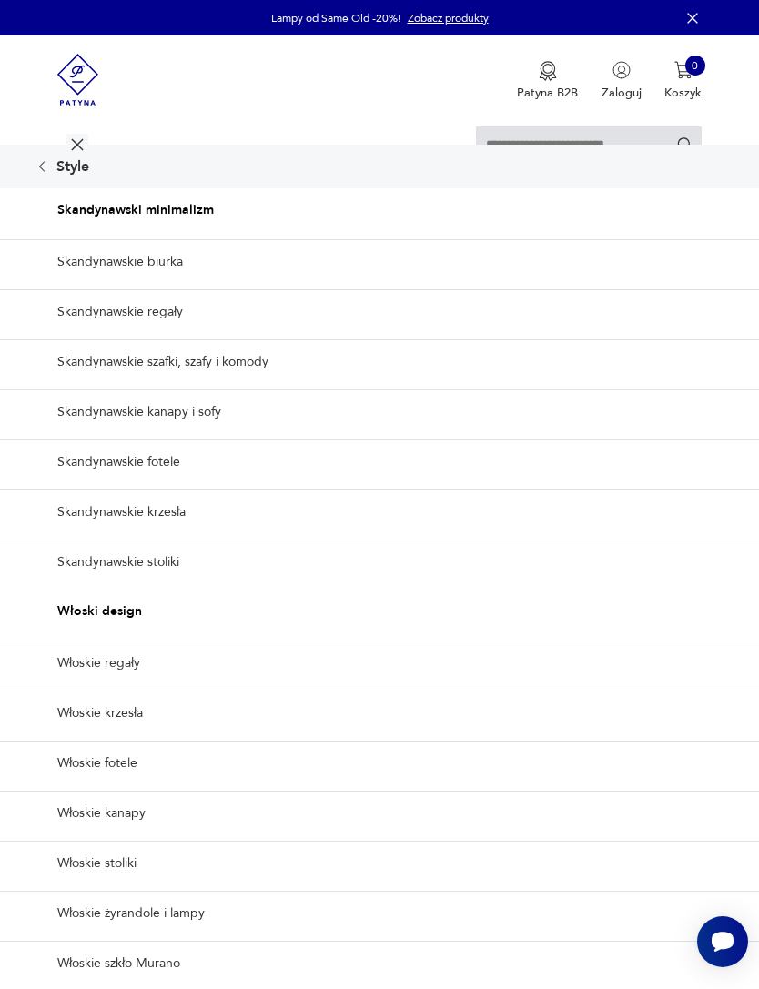
click at [160, 584] on link "Skandynawskie stoliki" at bounding box center [379, 562] width 759 height 45
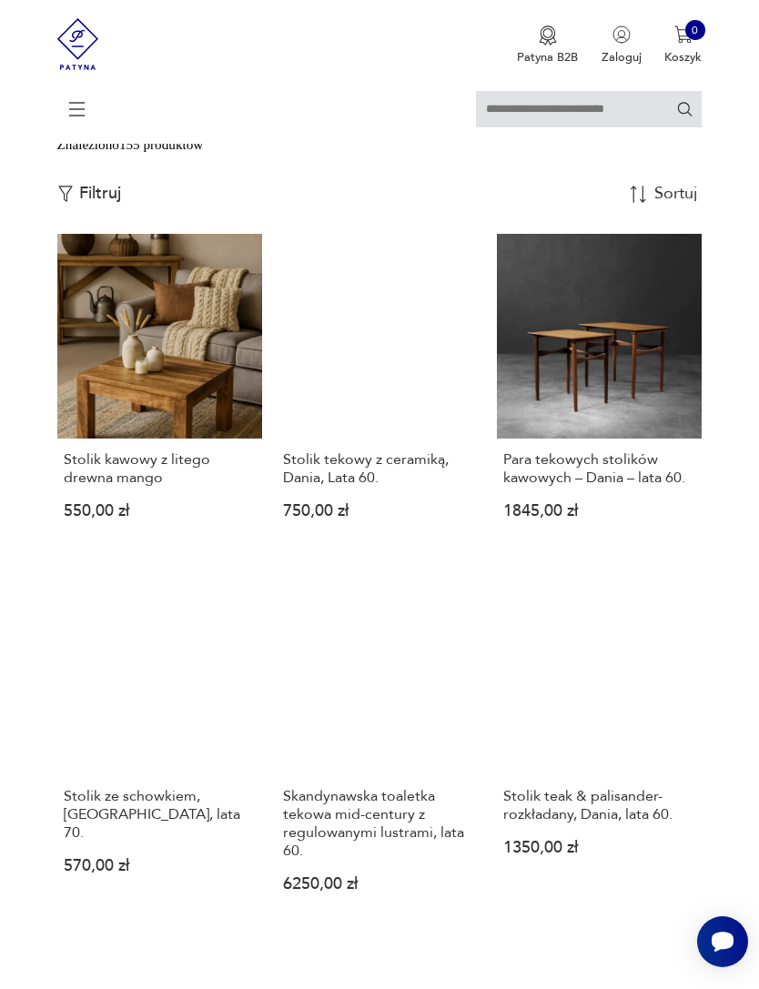
scroll to position [382, 0]
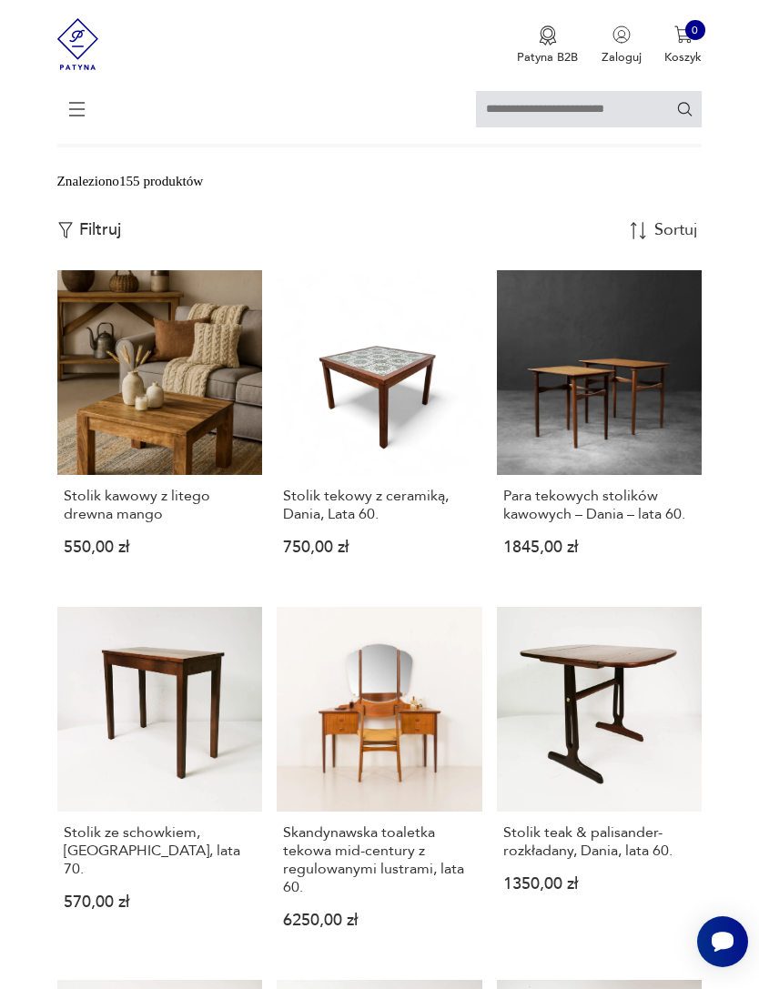
click at [83, 120] on icon at bounding box center [77, 109] width 64 height 64
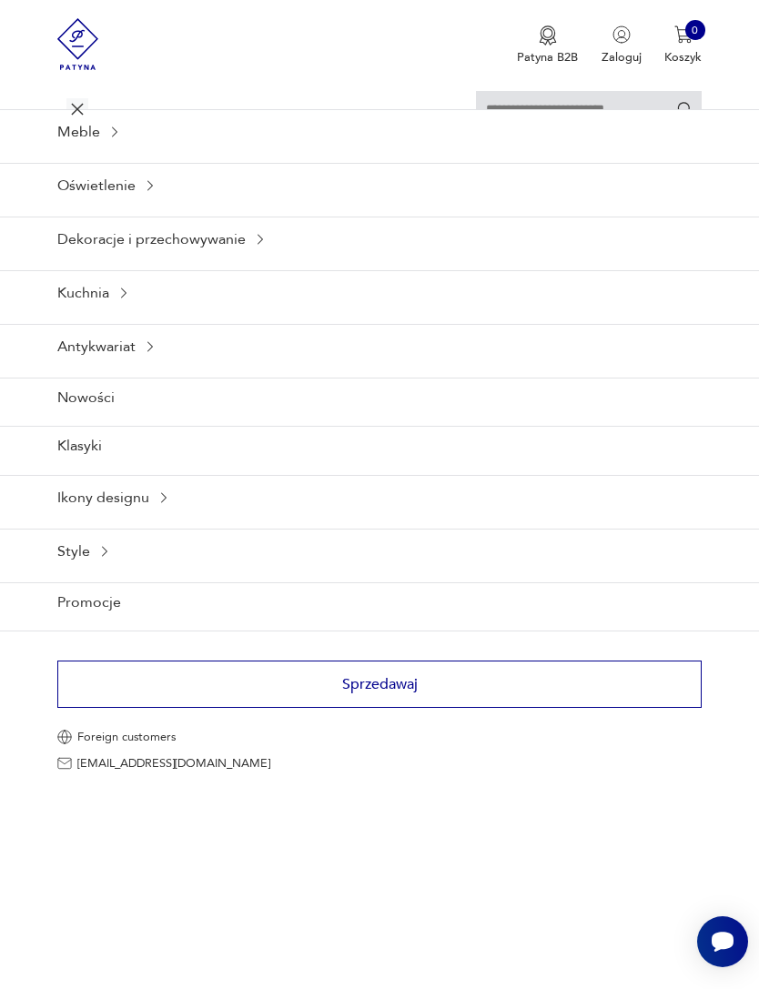
click at [107, 139] on icon at bounding box center [114, 132] width 15 height 15
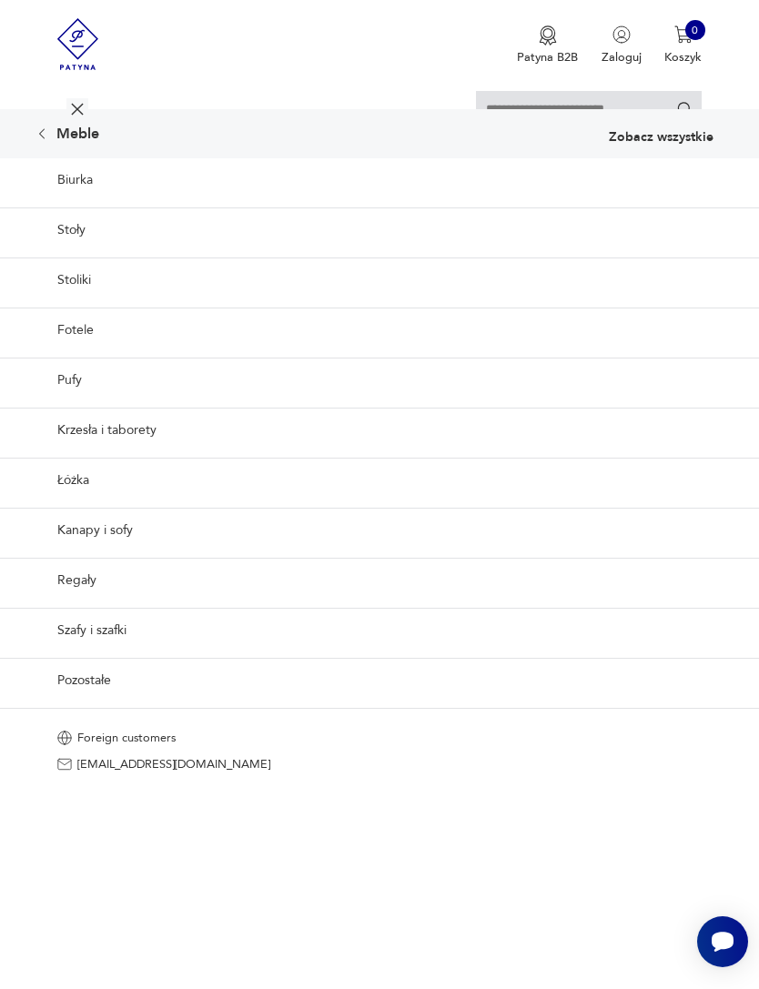
click at [41, 138] on icon at bounding box center [41, 133] width 5 height 10
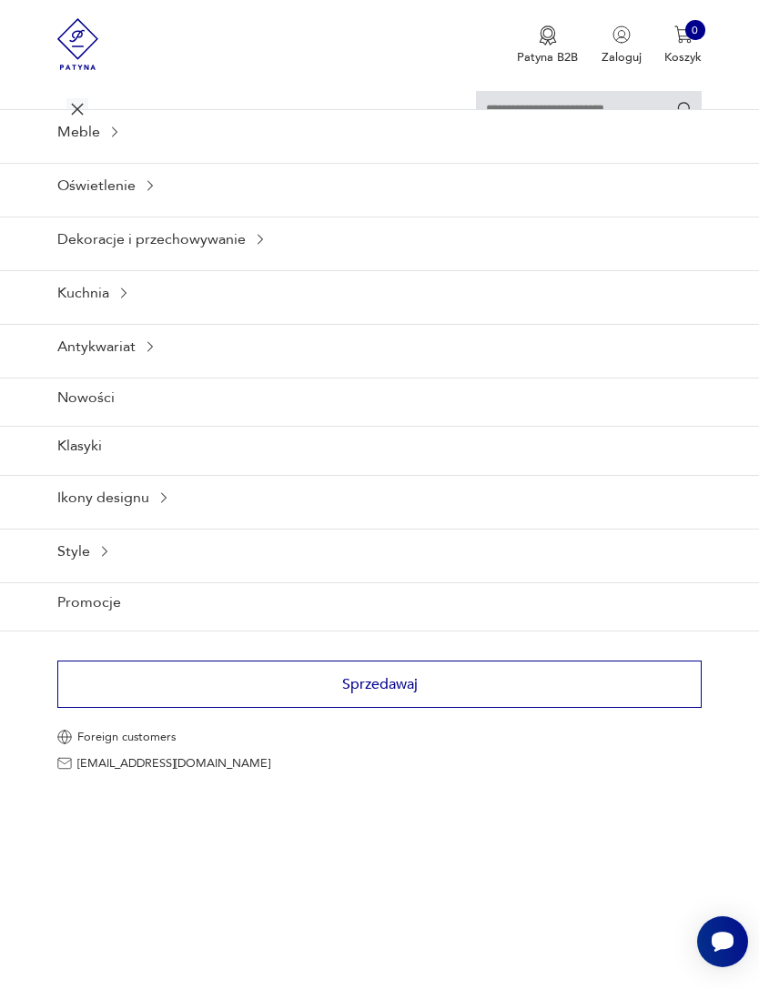
click at [234, 261] on div "Dekoracje i przechowywanie" at bounding box center [379, 239] width 759 height 45
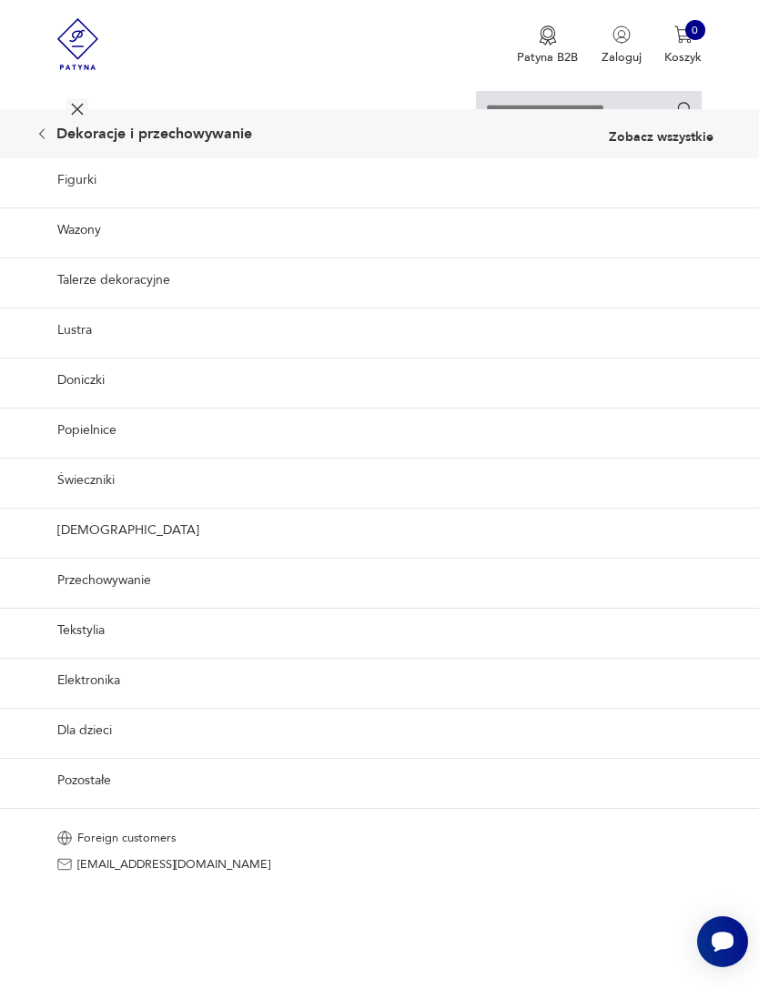
click at [59, 352] on link "Lustra" at bounding box center [379, 330] width 759 height 45
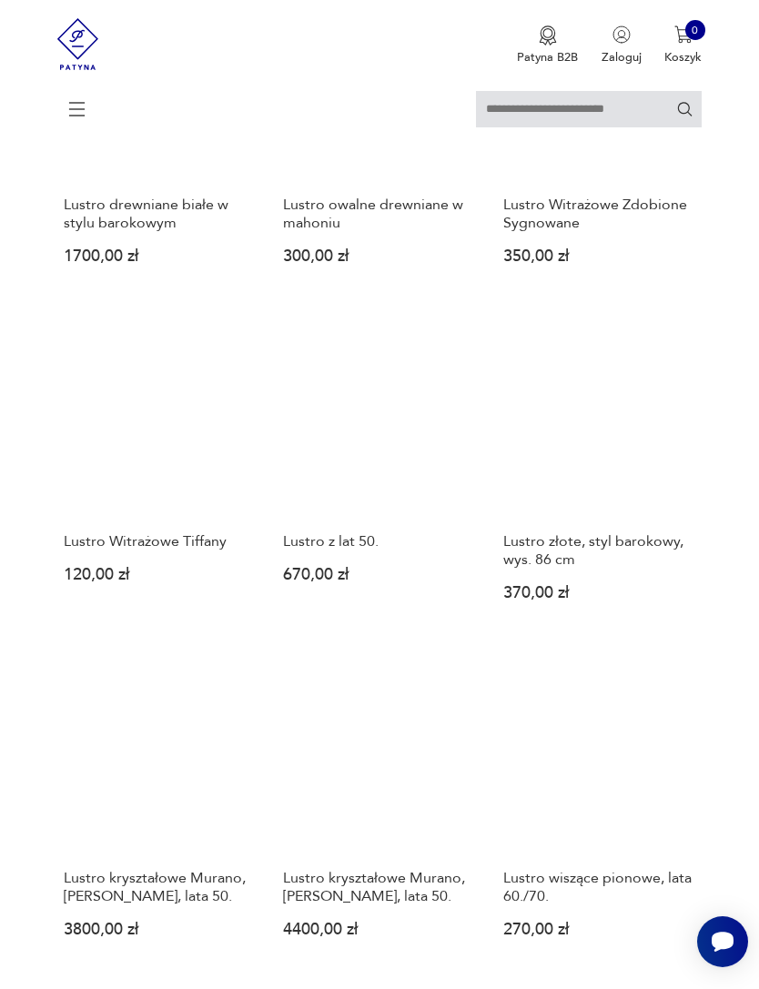
scroll to position [1069, 0]
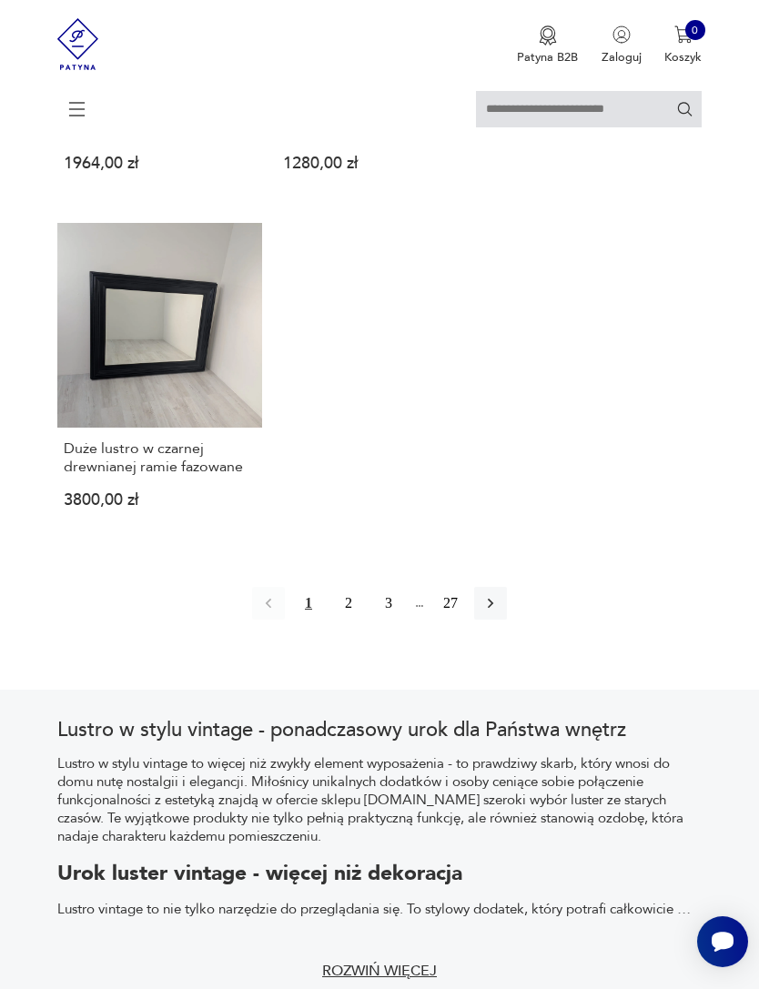
click at [502, 620] on button "button" at bounding box center [490, 603] width 33 height 33
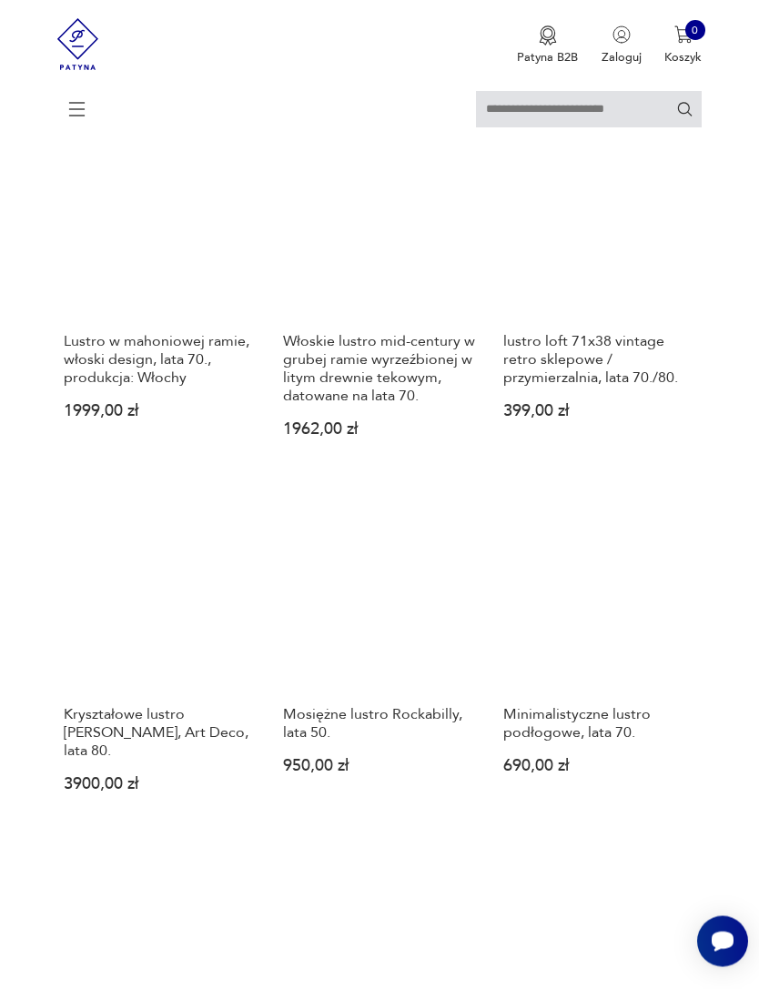
scroll to position [563, 0]
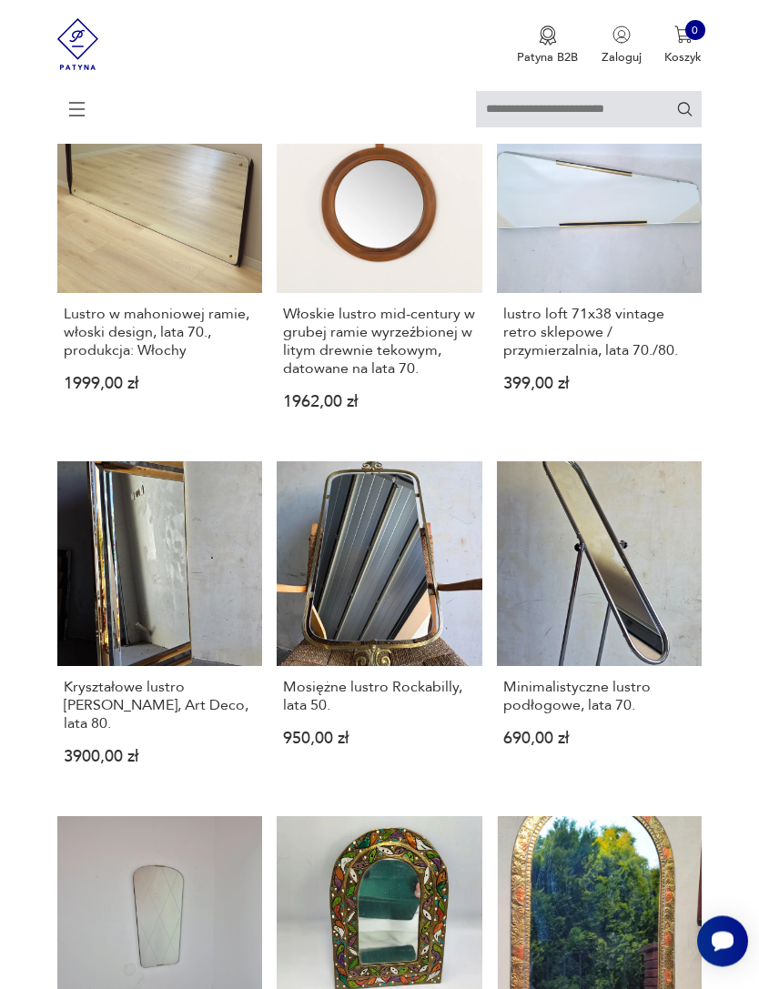
click at [608, 717] on link "Minimalistyczne lustro podłogowe, lata 70. 690,00 zł" at bounding box center [600, 627] width 206 height 331
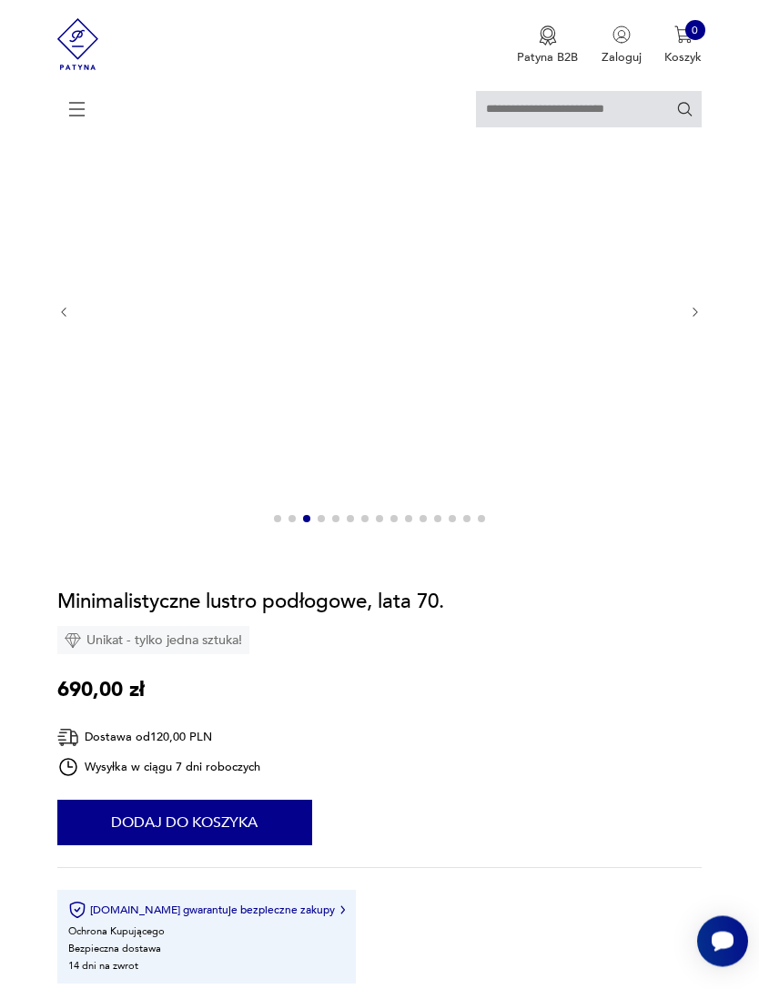
click at [551, 490] on img at bounding box center [376, 312] width 582 height 437
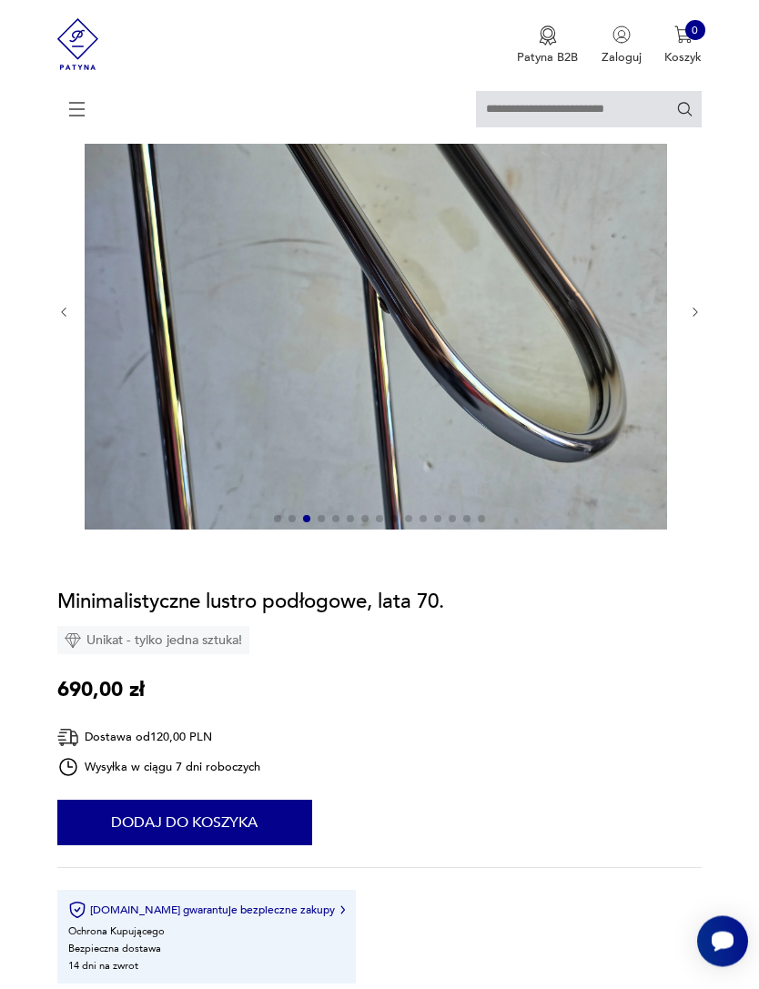
scroll to position [153, 0]
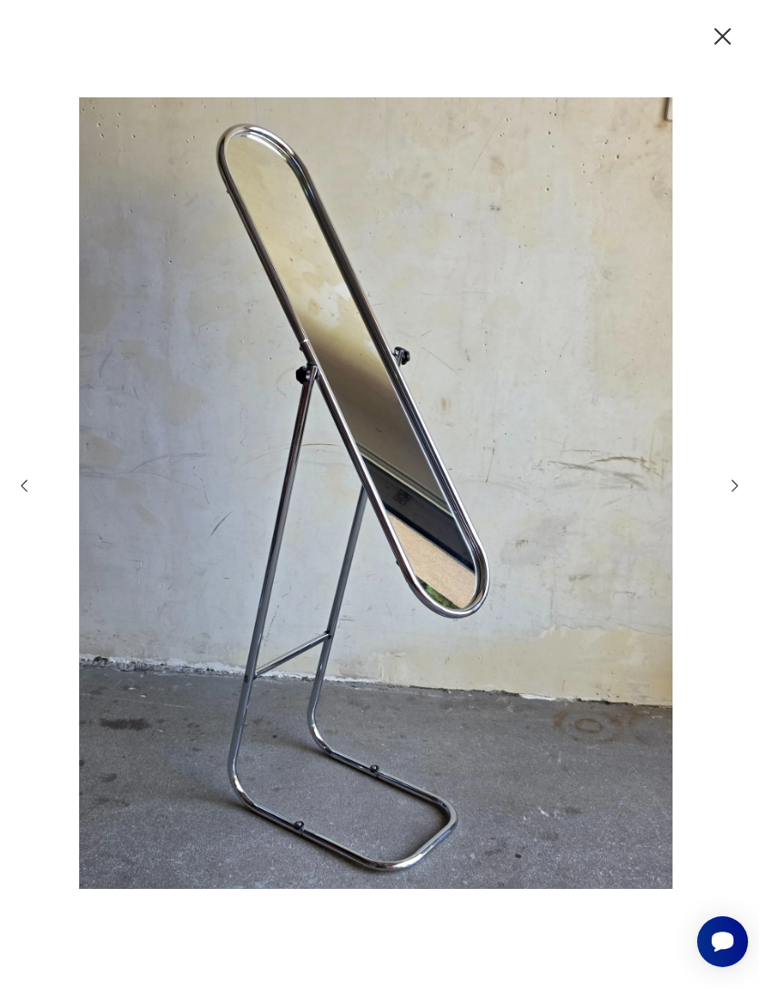
click at [731, 42] on icon "button" at bounding box center [722, 36] width 29 height 29
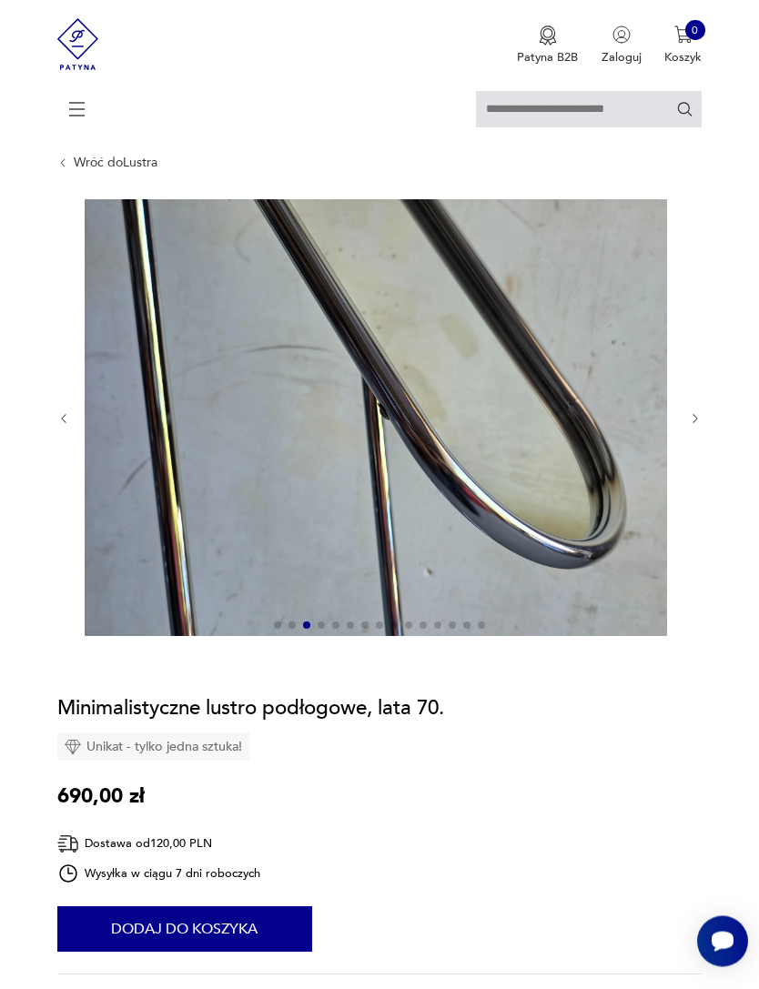
scroll to position [0, 0]
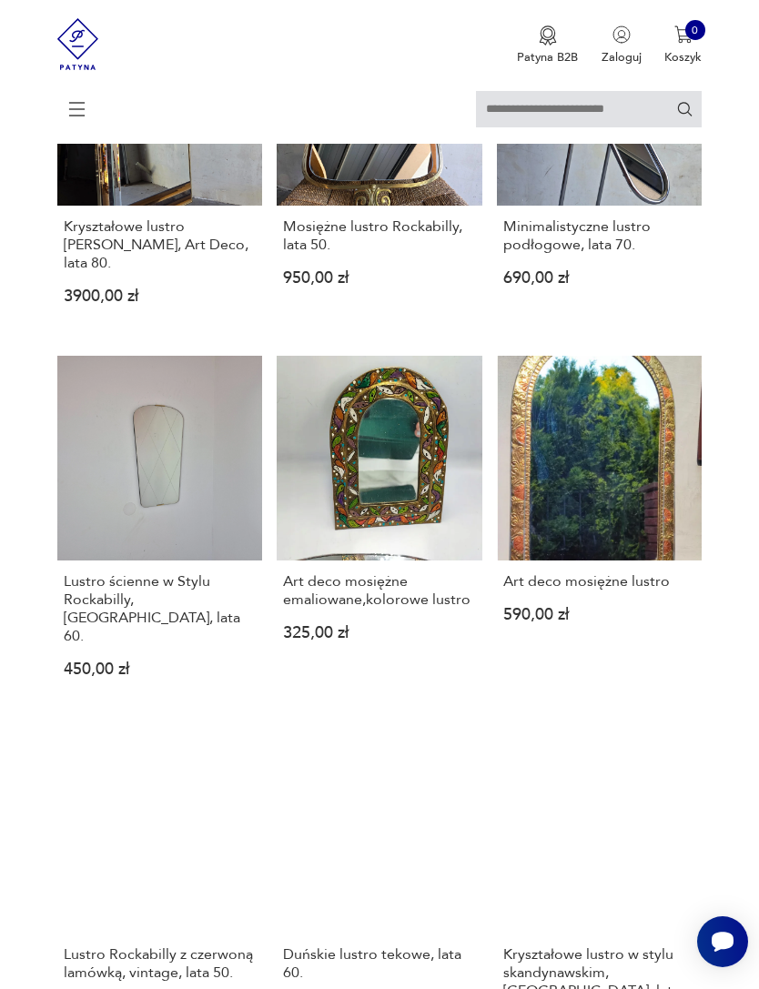
scroll to position [1377, 0]
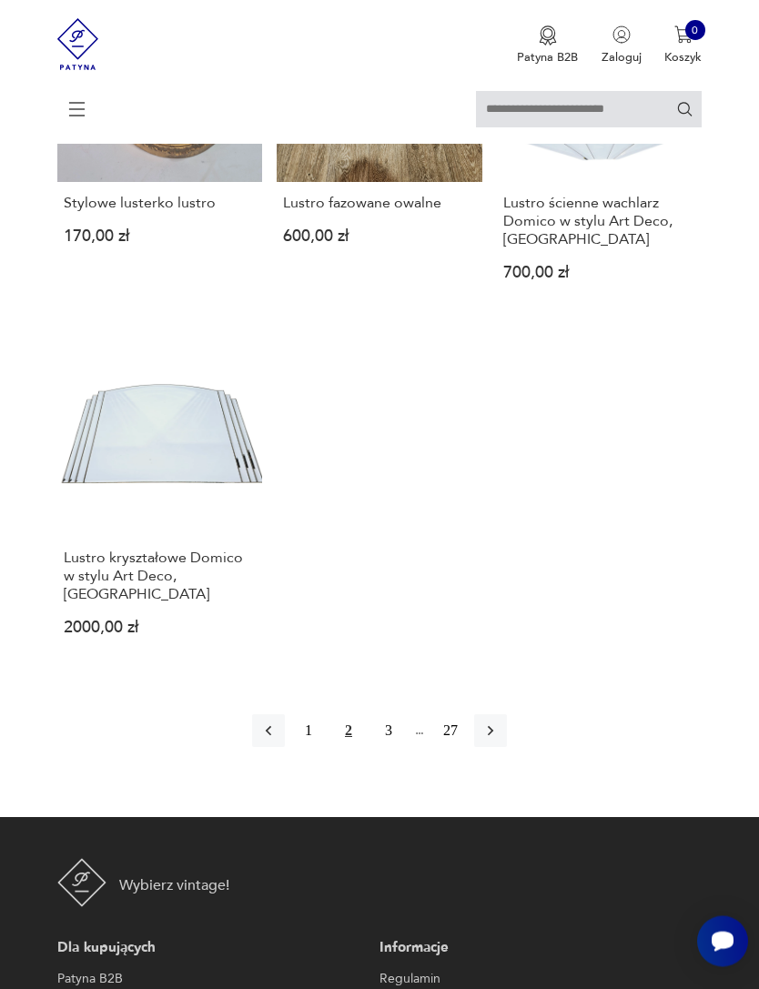
click at [505, 748] on button "button" at bounding box center [490, 731] width 33 height 33
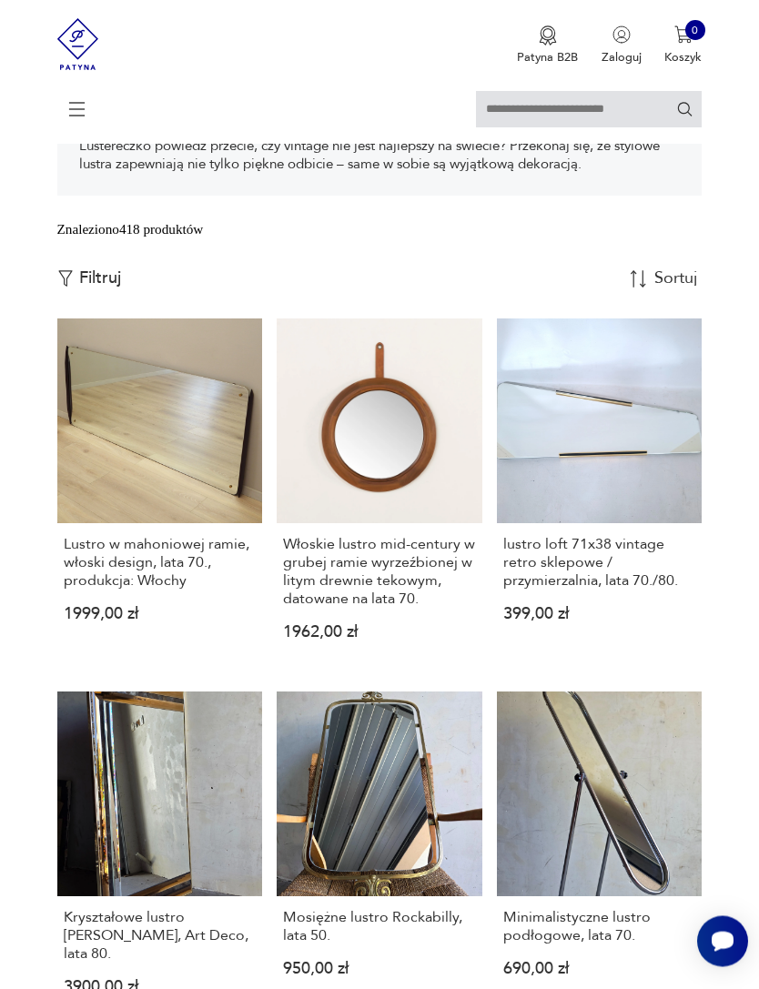
scroll to position [332, 0]
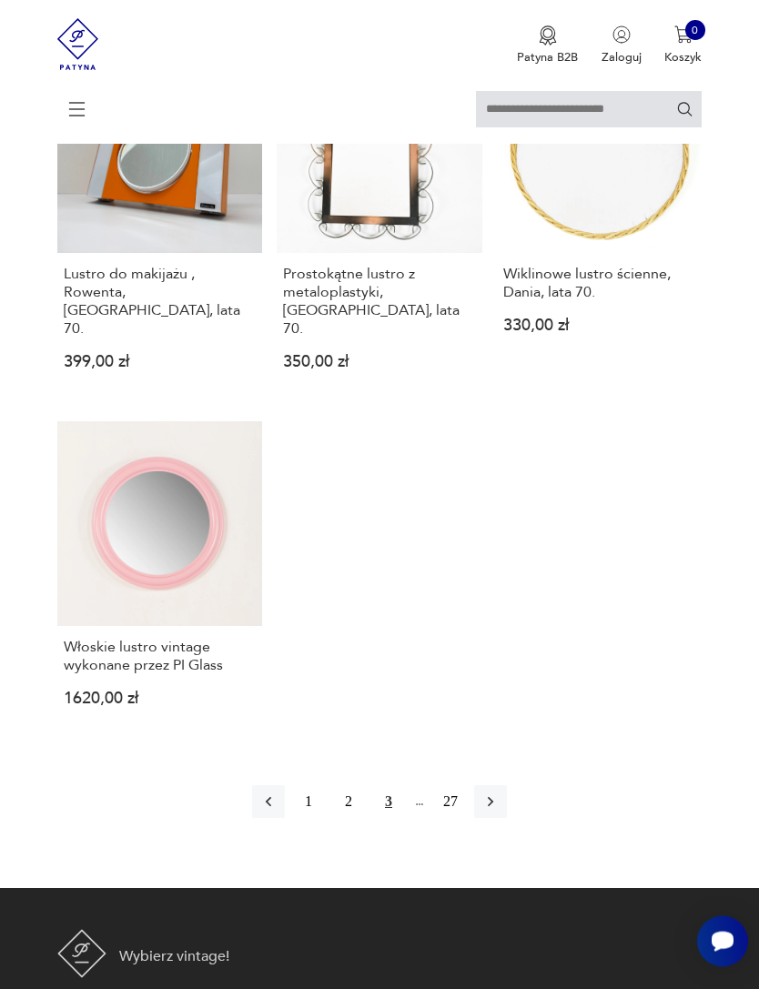
click at [500, 812] on icon "button" at bounding box center [490, 802] width 18 height 18
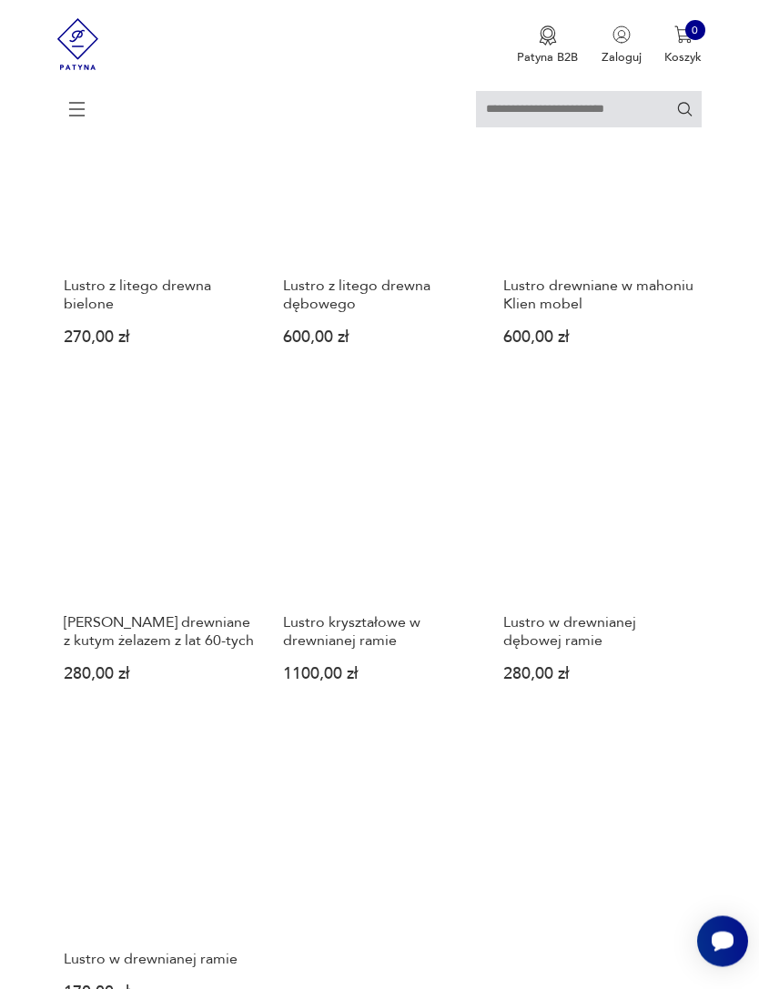
scroll to position [1705, 0]
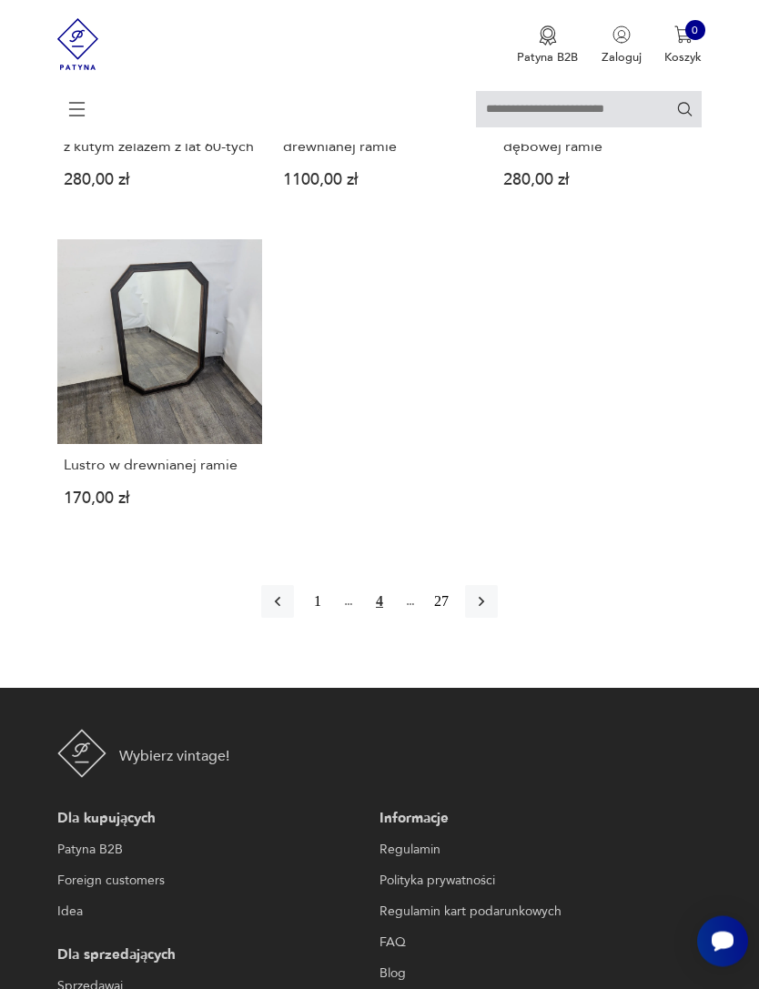
click at [490, 611] on icon "button" at bounding box center [481, 602] width 18 height 18
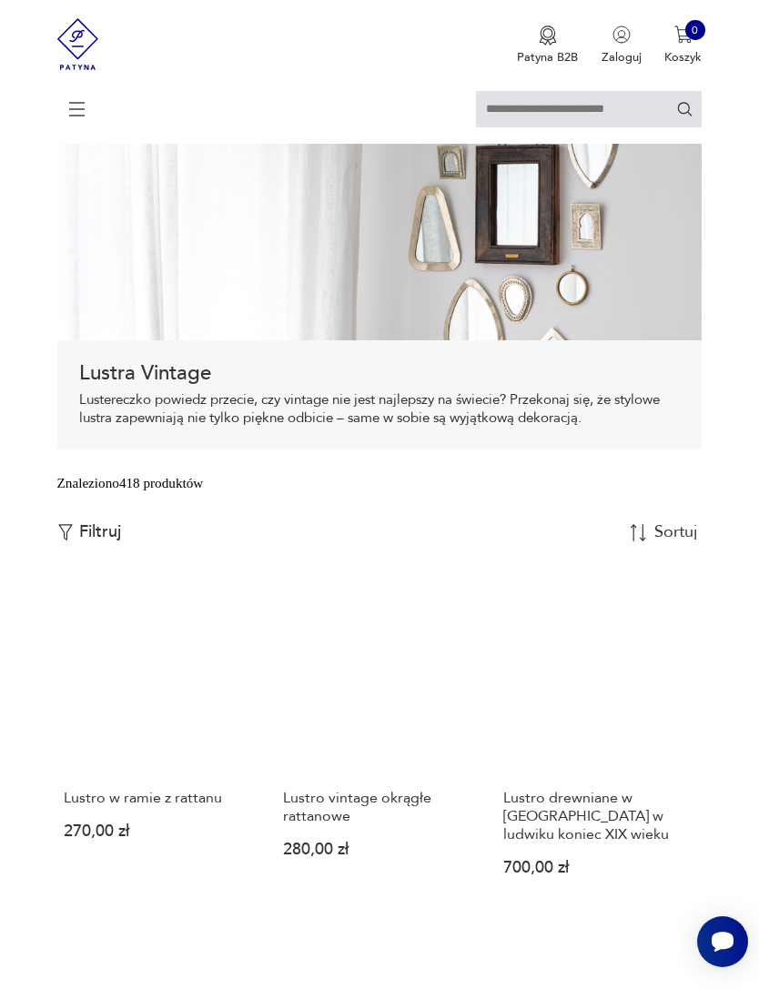
scroll to position [78, 0]
